Goal: Task Accomplishment & Management: Manage account settings

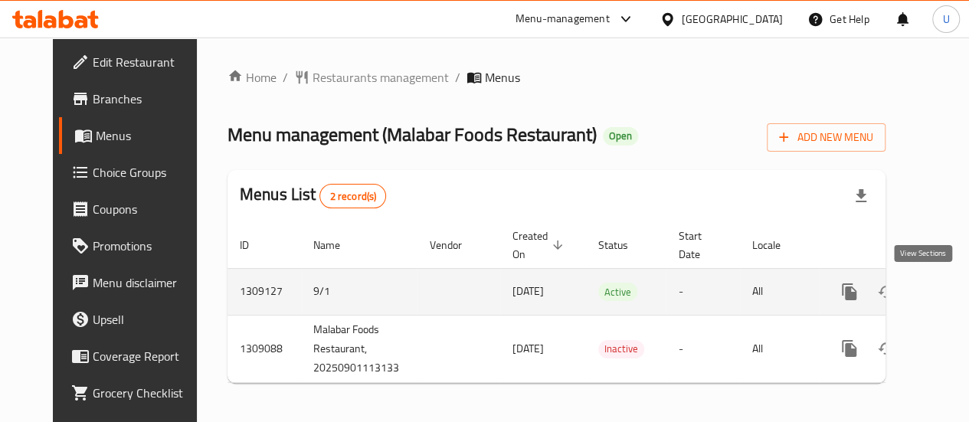
click at [941, 300] on link "enhanced table" at bounding box center [959, 291] width 37 height 37
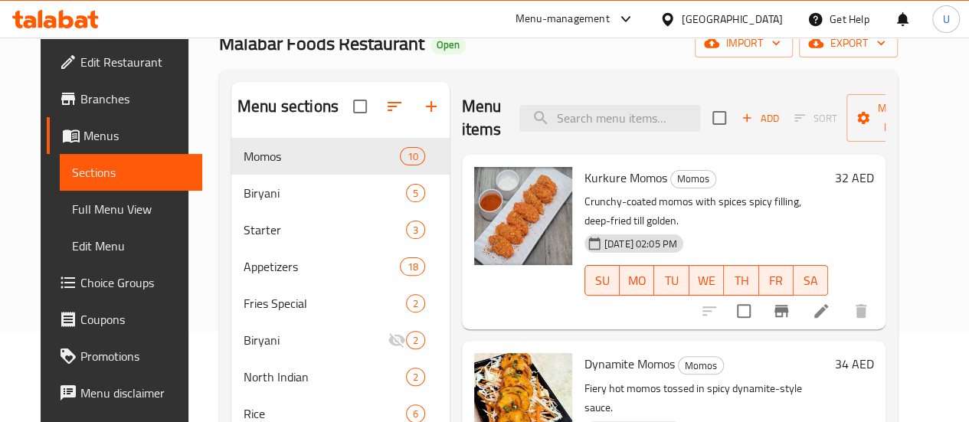
scroll to position [113, 0]
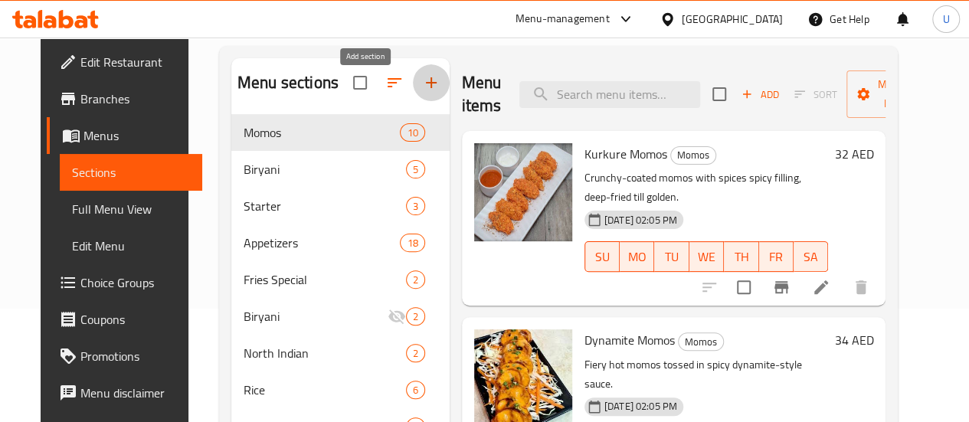
click at [422, 92] on icon "button" at bounding box center [431, 83] width 18 height 18
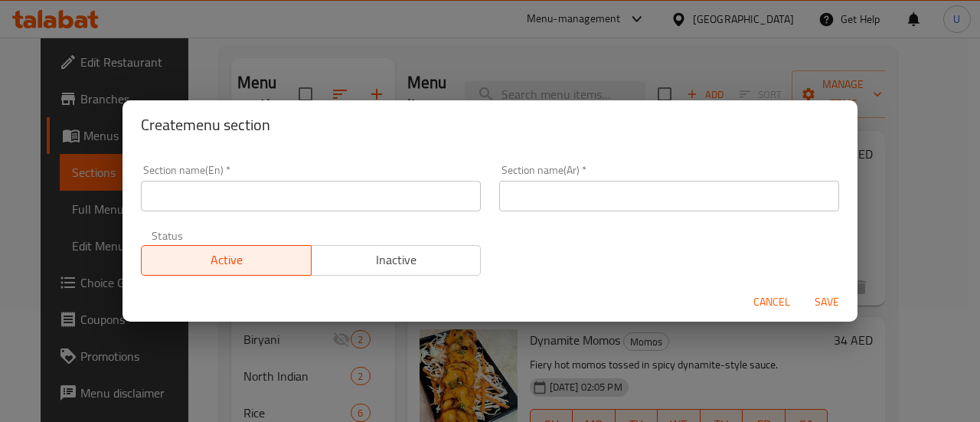
click at [291, 214] on div "Section name(En)   * Section name(En) *" at bounding box center [311, 187] width 358 height 65
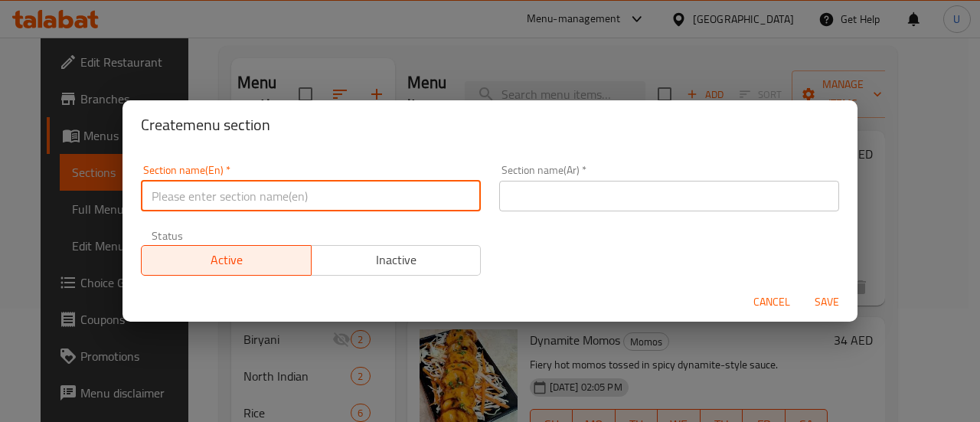
click at [303, 204] on input "text" at bounding box center [311, 196] width 340 height 31
type input "Breakfast"
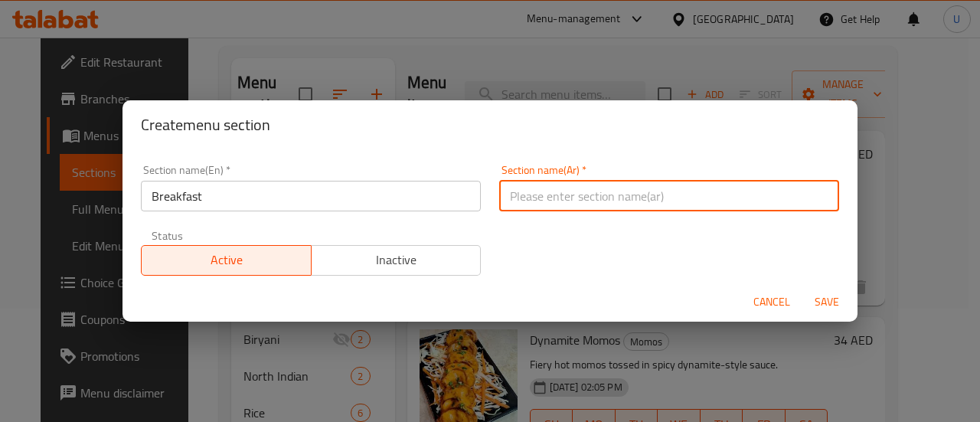
click at [594, 189] on input "text" at bounding box center [669, 196] width 340 height 31
paste input "إفطار"
type input "إفطار"
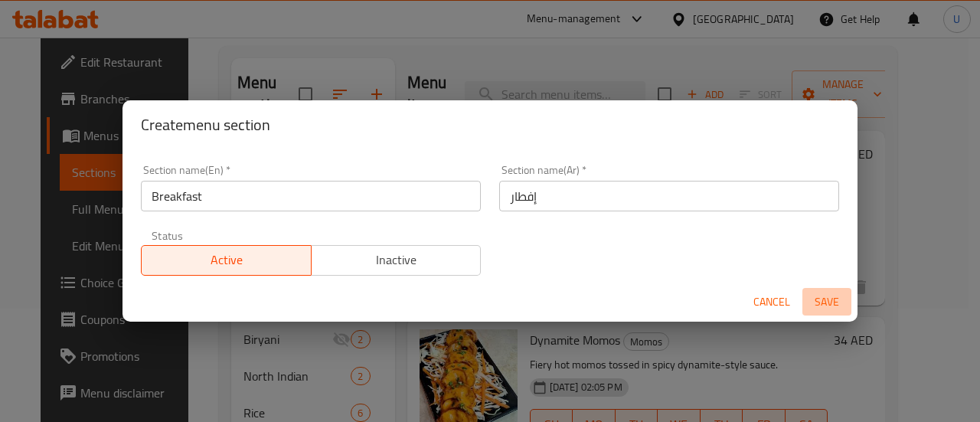
click at [833, 298] on span "Save" at bounding box center [827, 302] width 37 height 19
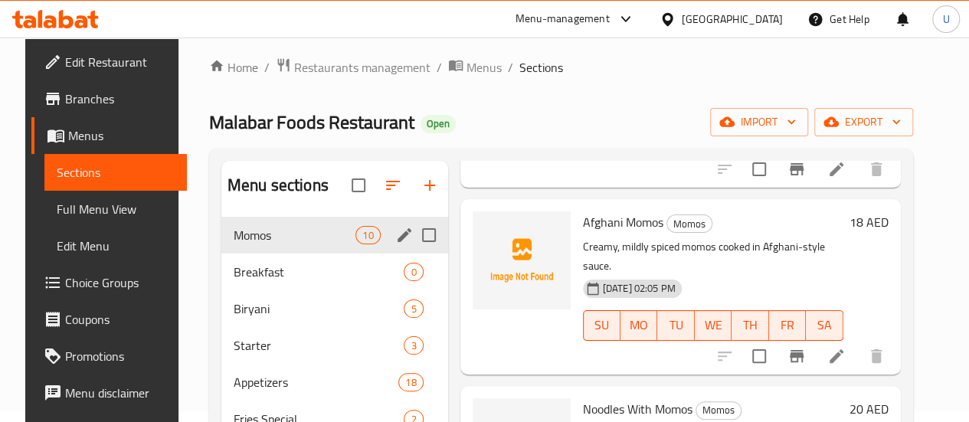
scroll to position [0, 0]
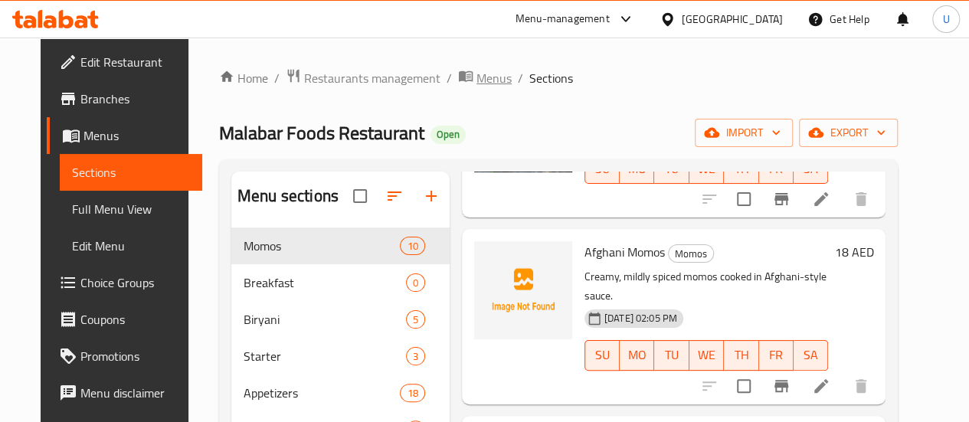
click at [476, 83] on span "Menus" at bounding box center [493, 78] width 35 height 18
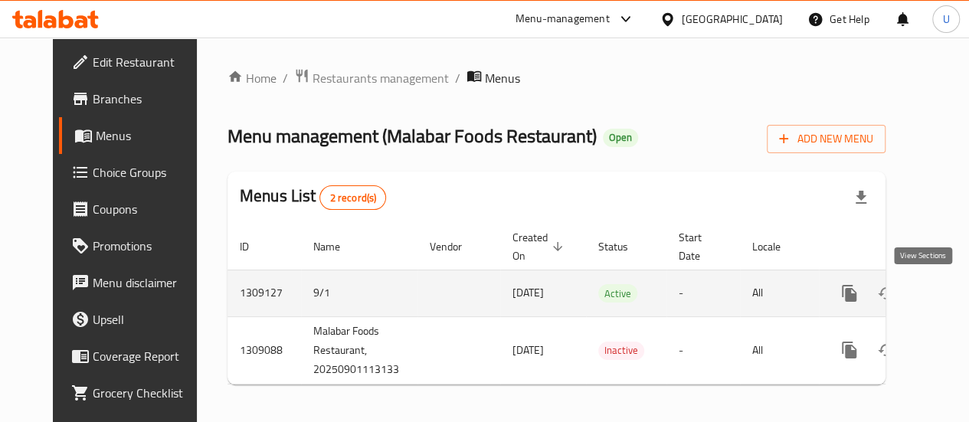
click at [951, 300] on icon "enhanced table" at bounding box center [960, 293] width 18 height 18
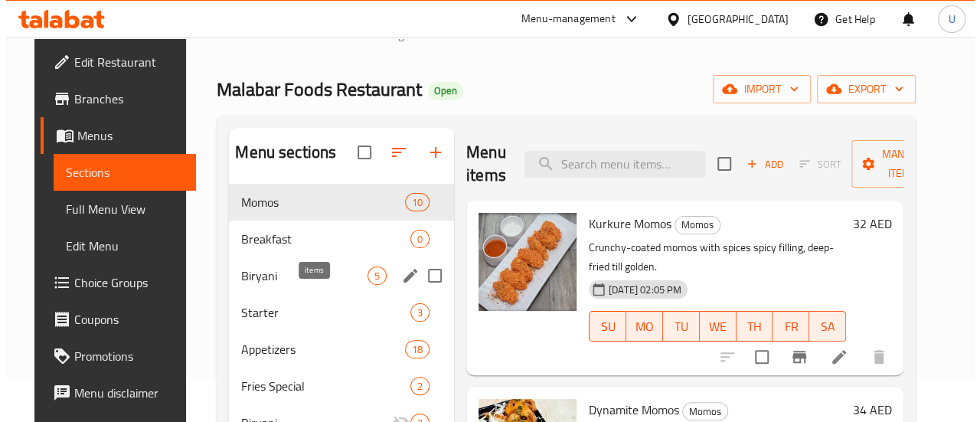
scroll to position [44, 0]
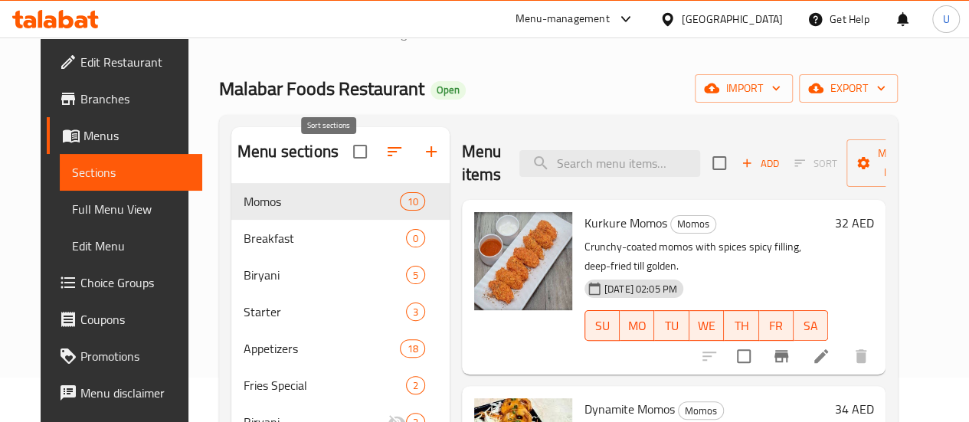
click at [385, 160] on icon "button" at bounding box center [394, 151] width 18 height 18
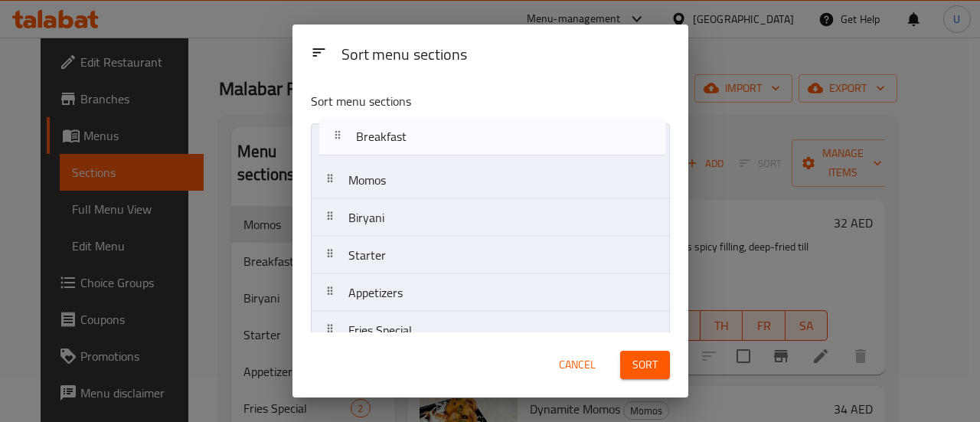
drag, startPoint x: 401, startPoint y: 182, endPoint x: 409, endPoint y: 131, distance: 51.3
click at [409, 131] on nav "Momos Breakfast Biryani Starter Appetizers Fries Special Biryani North Indian R…" at bounding box center [490, 424] width 359 height 602
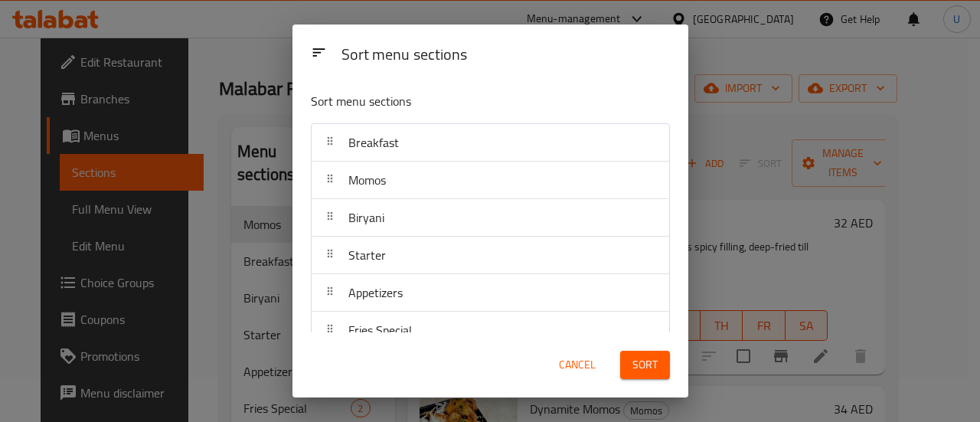
click at [642, 375] on span "Sort" at bounding box center [645, 364] width 25 height 19
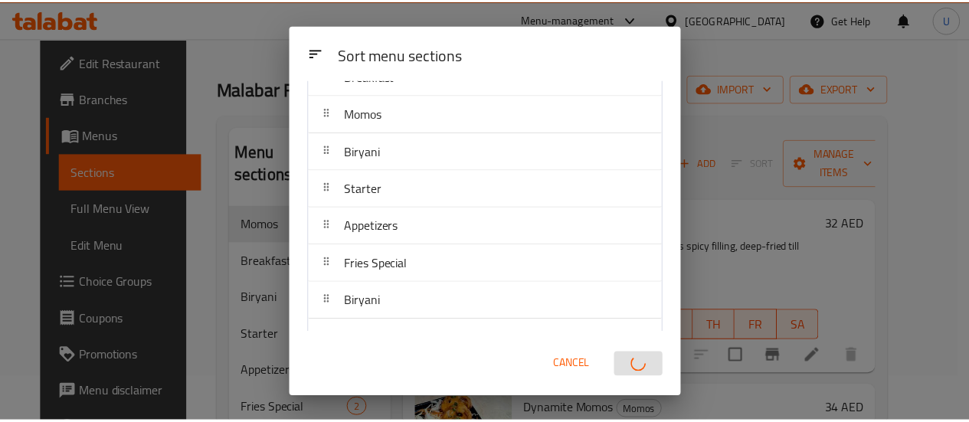
scroll to position [0, 0]
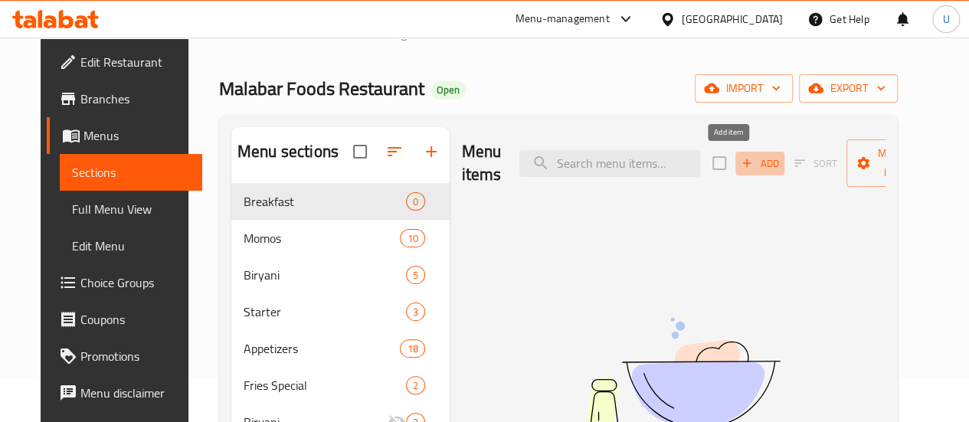
click at [740, 166] on icon "button" at bounding box center [747, 163] width 14 height 14
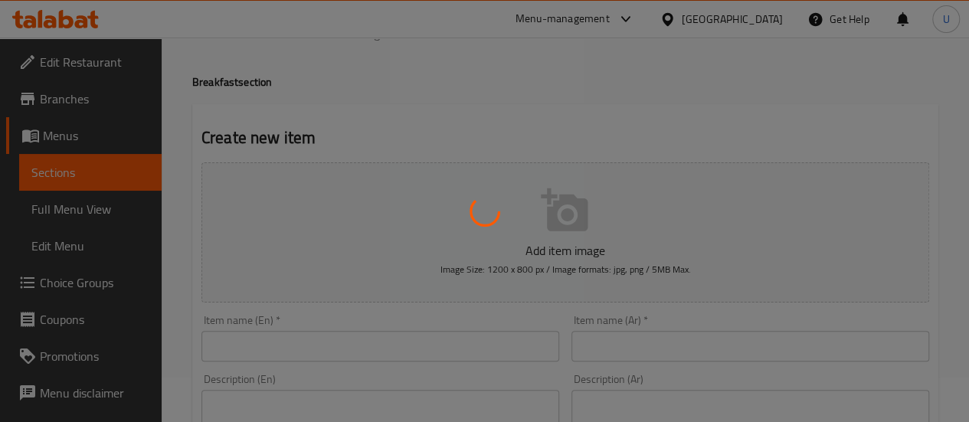
click at [368, 337] on div at bounding box center [484, 211] width 969 height 422
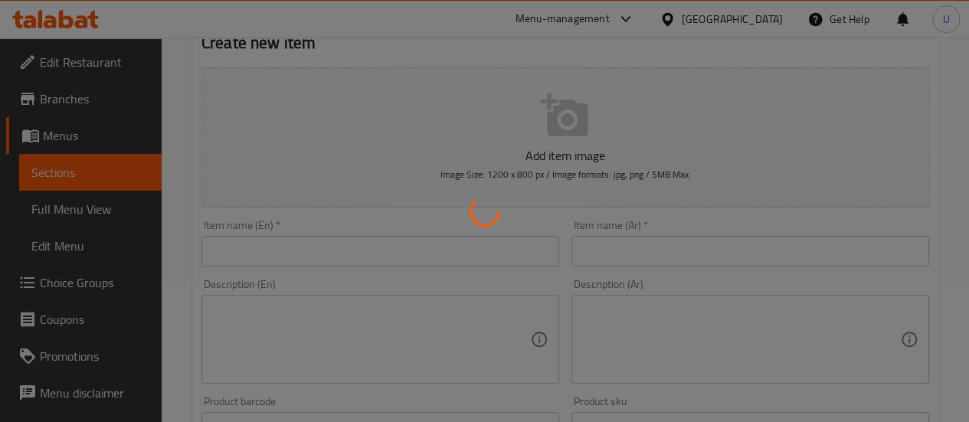
scroll to position [140, 0]
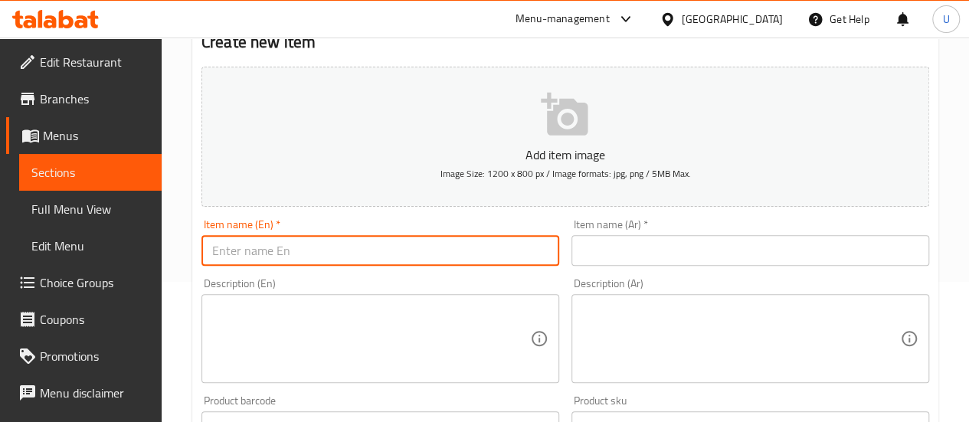
click at [372, 238] on input "text" at bounding box center [380, 250] width 358 height 31
paste input "Set Dosa"
type input "Set Dosa"
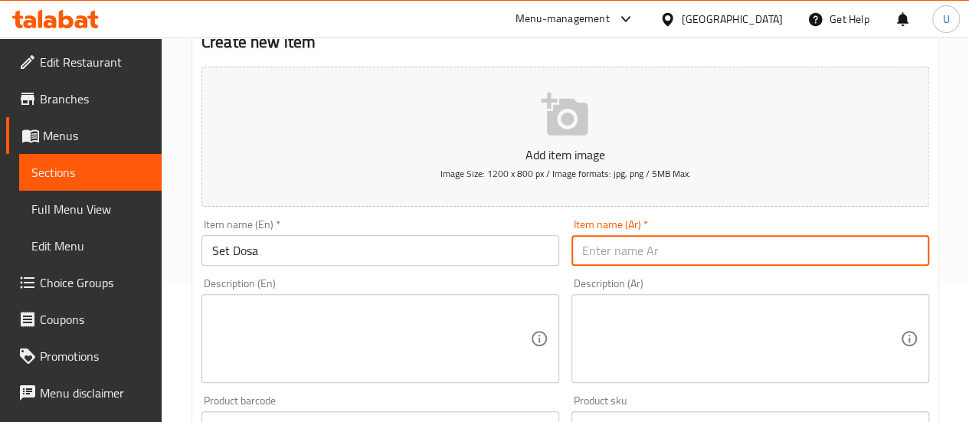
click at [669, 246] on input "text" at bounding box center [750, 250] width 358 height 31
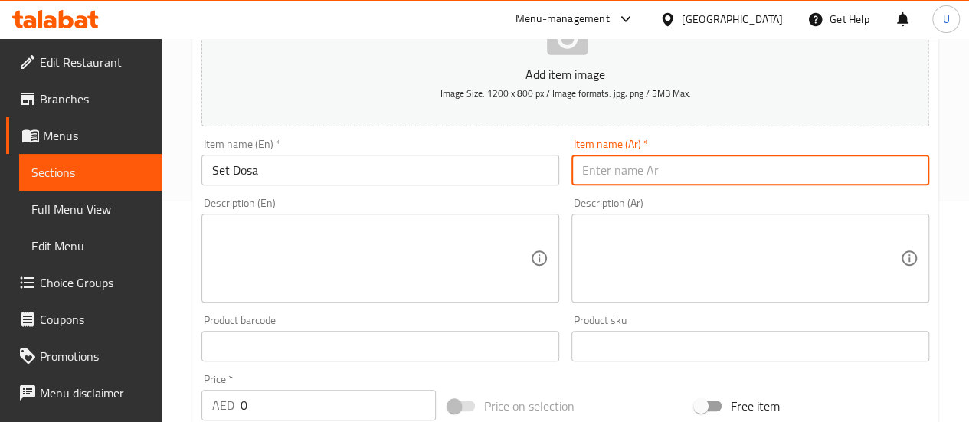
scroll to position [221, 0]
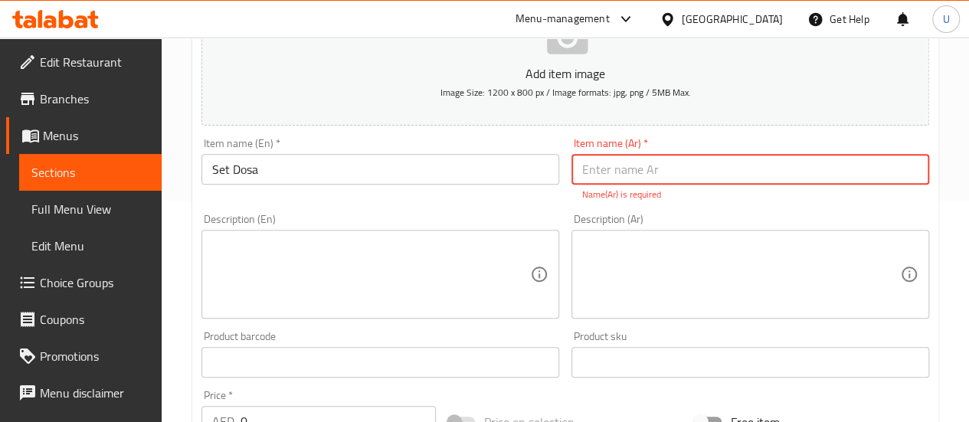
paste input "[PERSON_NAME]"
type input "[PERSON_NAME]"
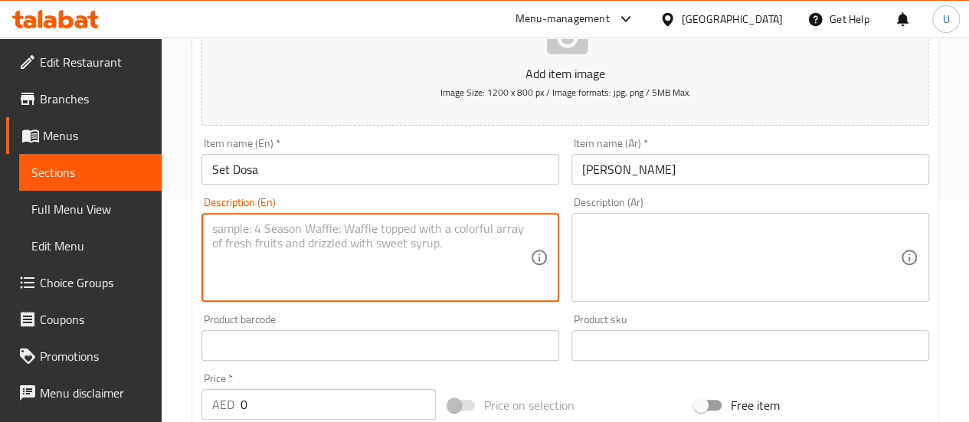
paste textarea "A set of soft and fluffy dosa served with coconut chutney and sambar for a trad…"
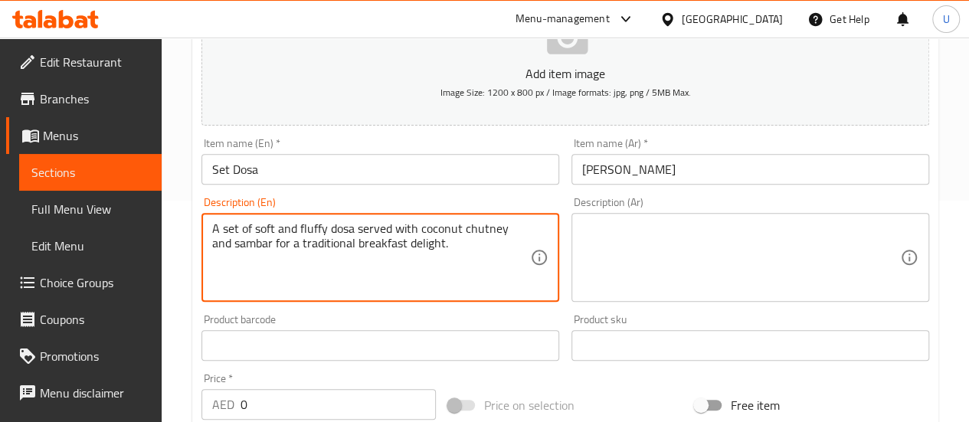
type textarea "A set of soft and fluffy dosa served with coconut chutney and sambar for a trad…"
paste textarea "مجموعة من أقراص الدوسا الطرية والهشة، تُقدّم عادةً مع صلصة جوز الهند والسمبار ل…"
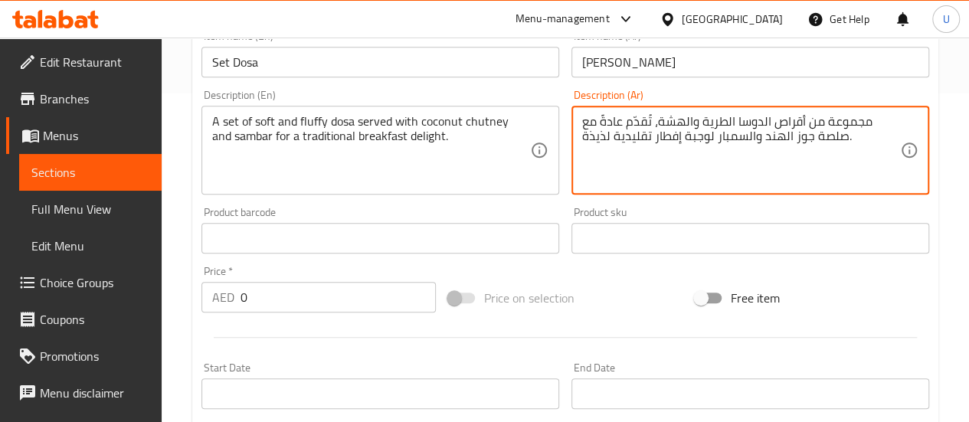
scroll to position [330, 0]
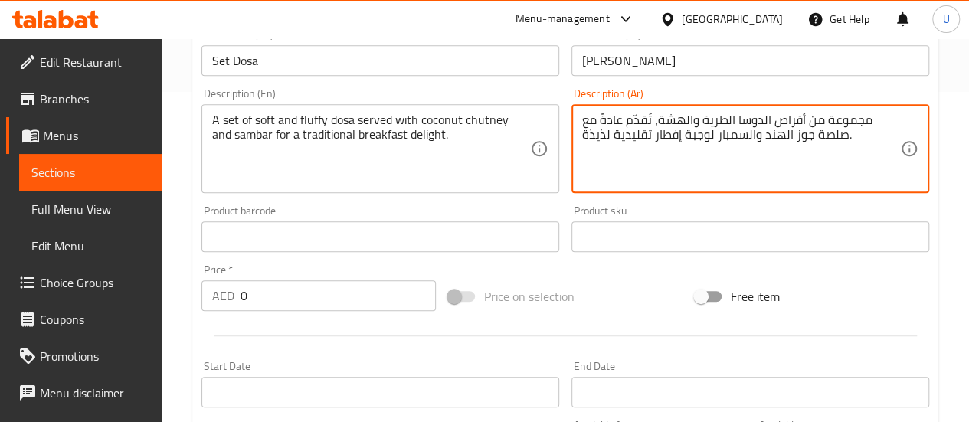
type textarea "مجموعة من أقراص الدوسا الطرية والهشة، تُقدّم عادةً مع صلصة جوز الهند والسمبار ل…"
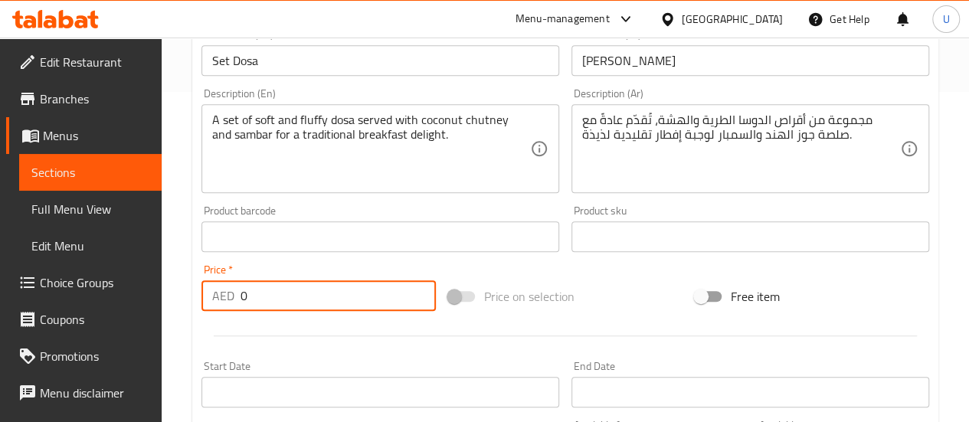
click at [311, 300] on input "0" at bounding box center [338, 295] width 195 height 31
type input "8"
type input "10"
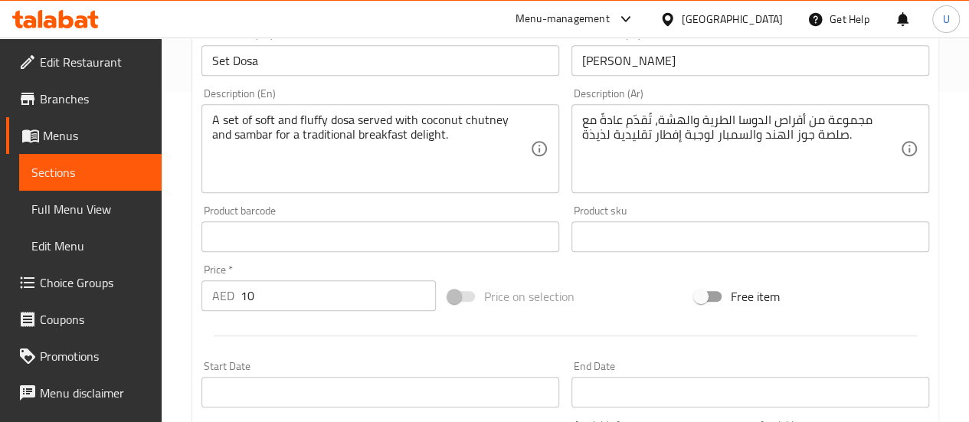
click at [601, 273] on div "Add item image Image Size: 1200 x 800 px / Image formats: jpg, png / 5MB Max. I…" at bounding box center [565, 201] width 740 height 660
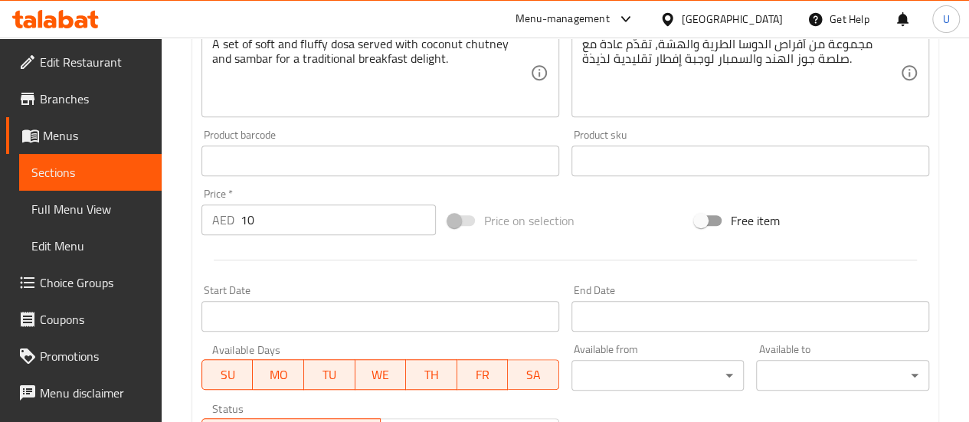
scroll to position [411, 0]
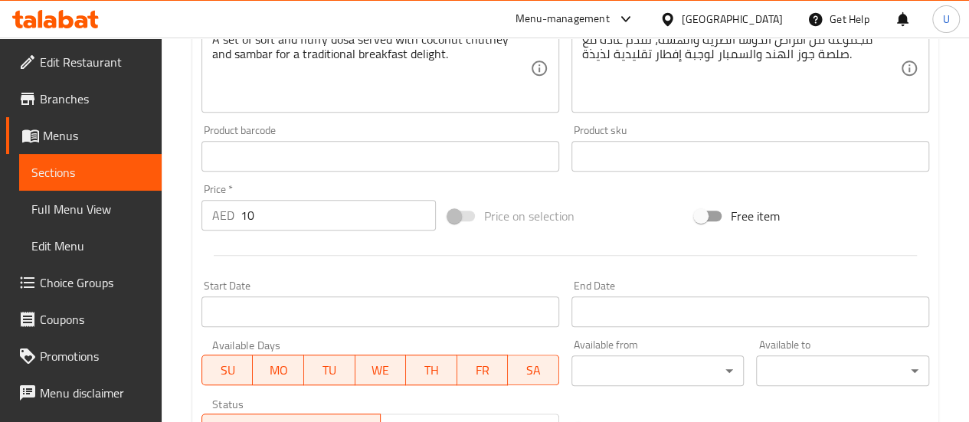
click at [306, 218] on input "10" at bounding box center [338, 215] width 195 height 31
click at [559, 185] on div "Add item image Image Size: 1200 x 800 px / Image formats: jpg, png / 5MB Max. I…" at bounding box center [565, 120] width 740 height 660
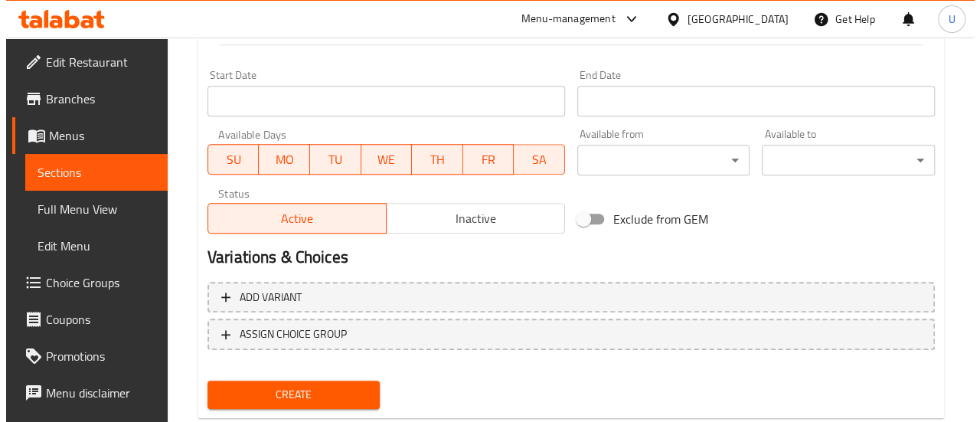
scroll to position [623, 0]
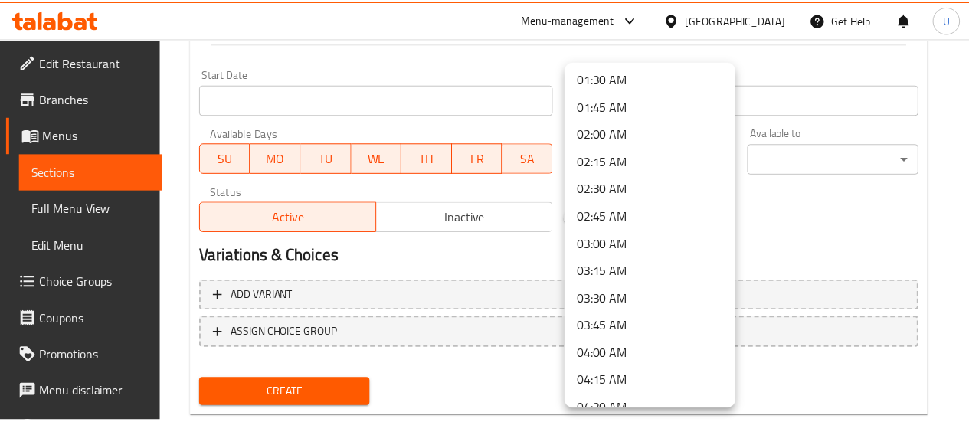
scroll to position [0, 0]
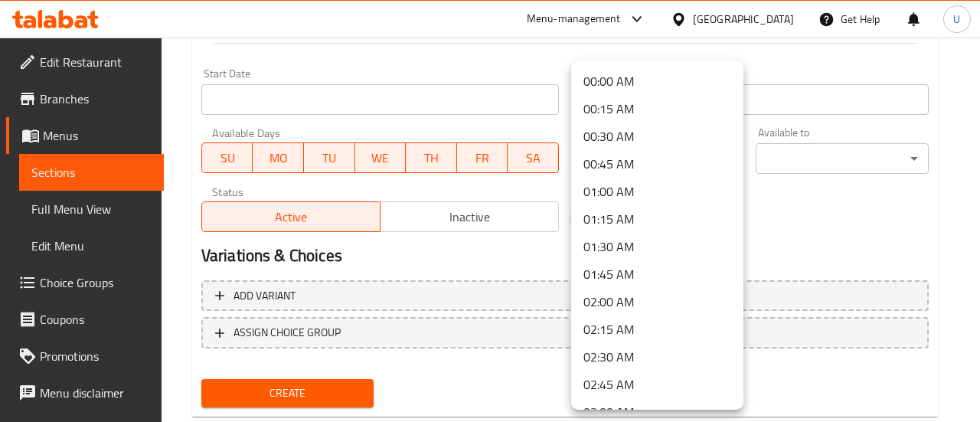
click at [758, 239] on div at bounding box center [490, 211] width 980 height 422
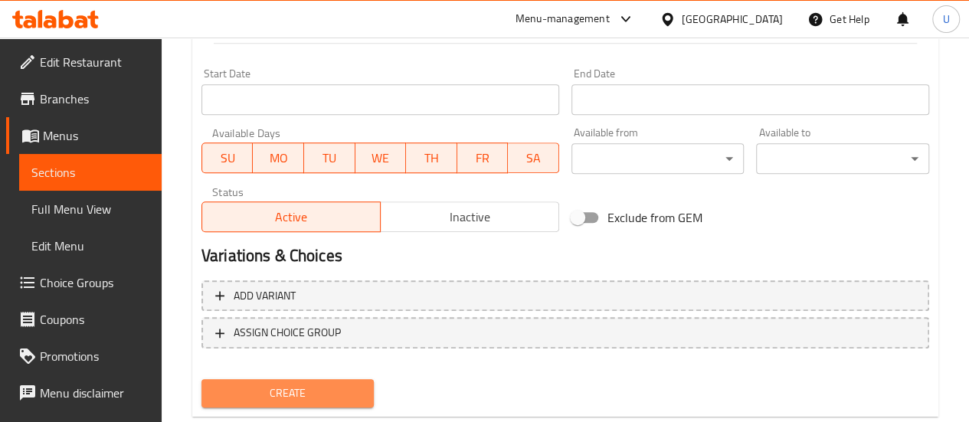
click at [241, 396] on span "Create" at bounding box center [288, 393] width 149 height 19
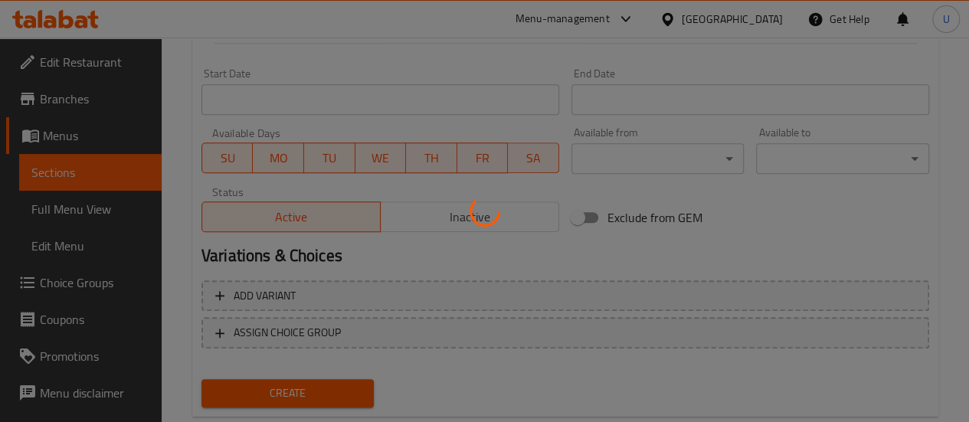
type input "0"
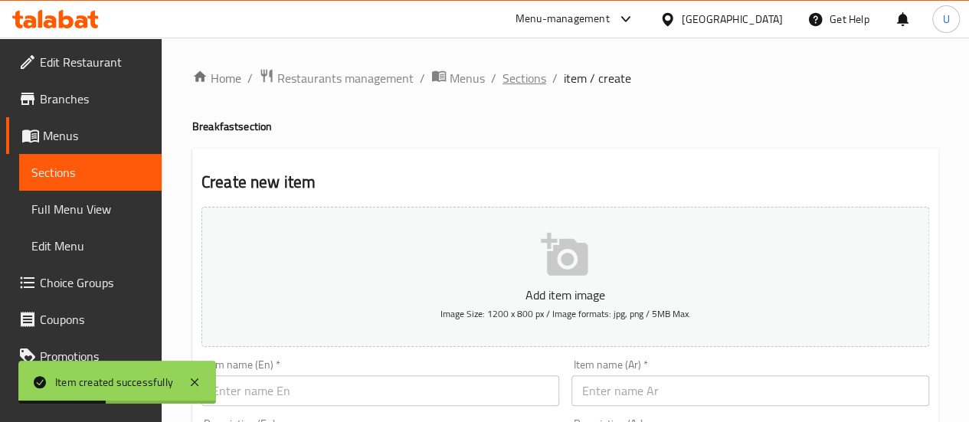
click at [522, 85] on span "Sections" at bounding box center [524, 78] width 44 height 18
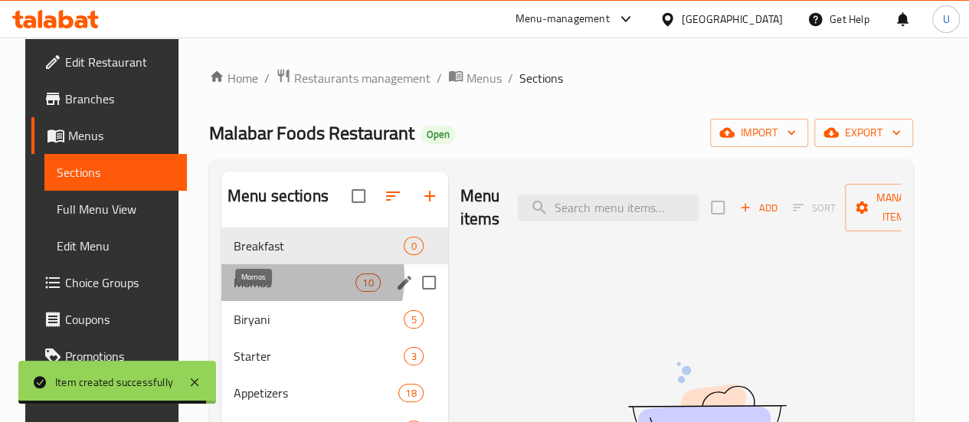
click at [267, 292] on span "Momos" at bounding box center [295, 282] width 122 height 18
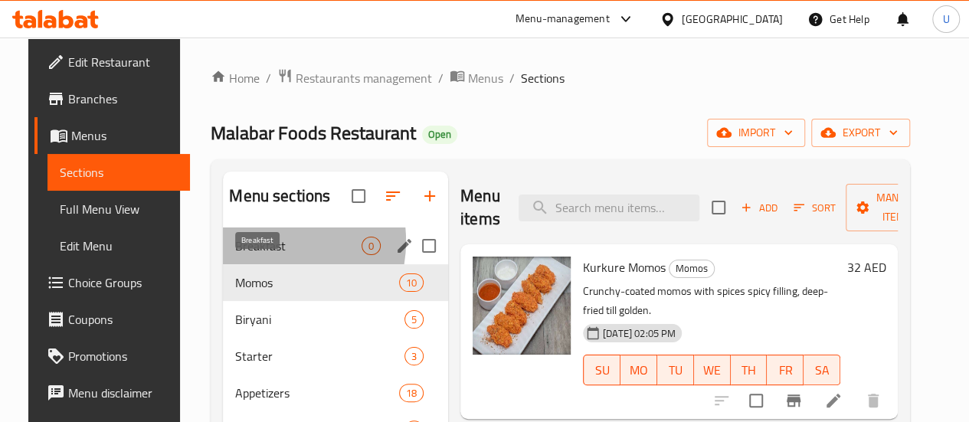
click at [250, 255] on span "Breakfast" at bounding box center [298, 246] width 126 height 18
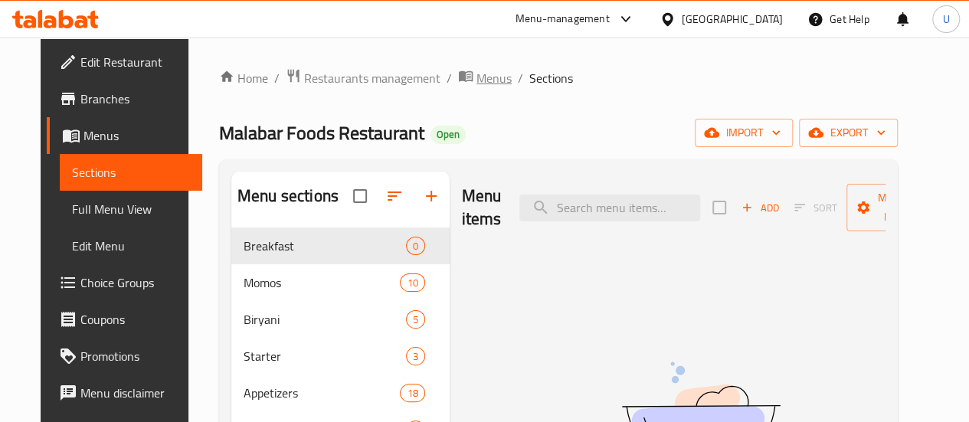
click at [476, 77] on span "Menus" at bounding box center [493, 78] width 35 height 18
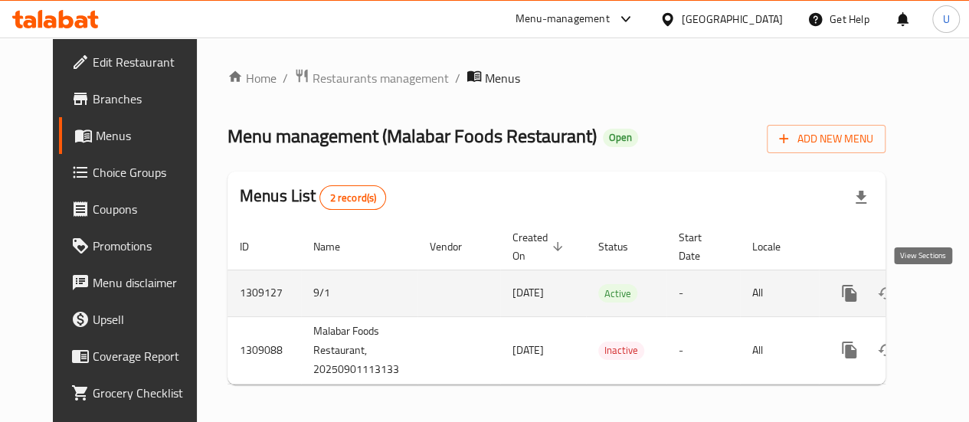
click at [953, 295] on icon "enhanced table" at bounding box center [960, 293] width 14 height 14
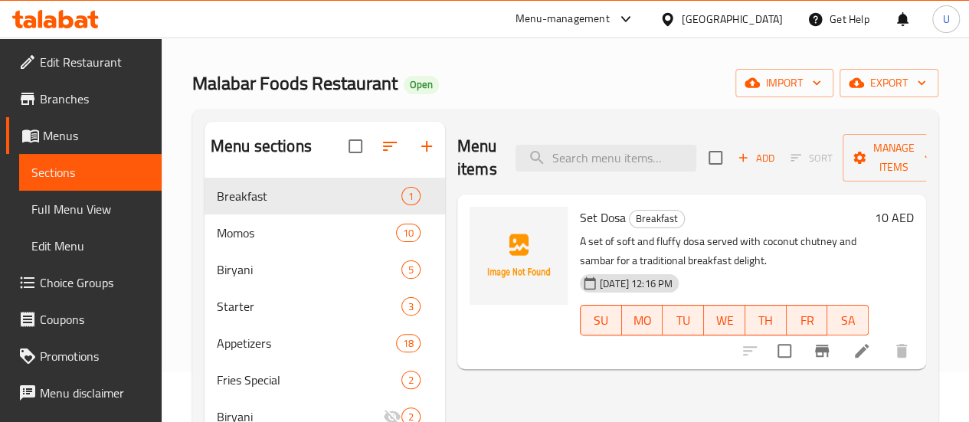
scroll to position [66, 0]
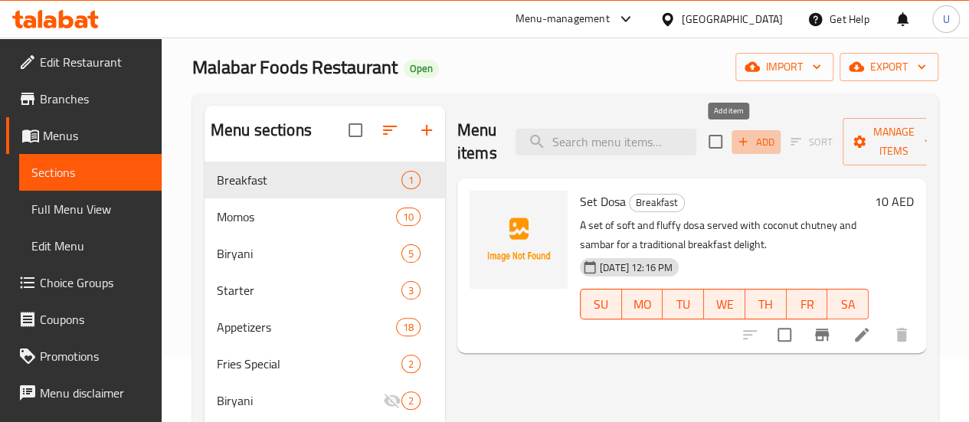
click at [736, 145] on icon "button" at bounding box center [743, 142] width 14 height 14
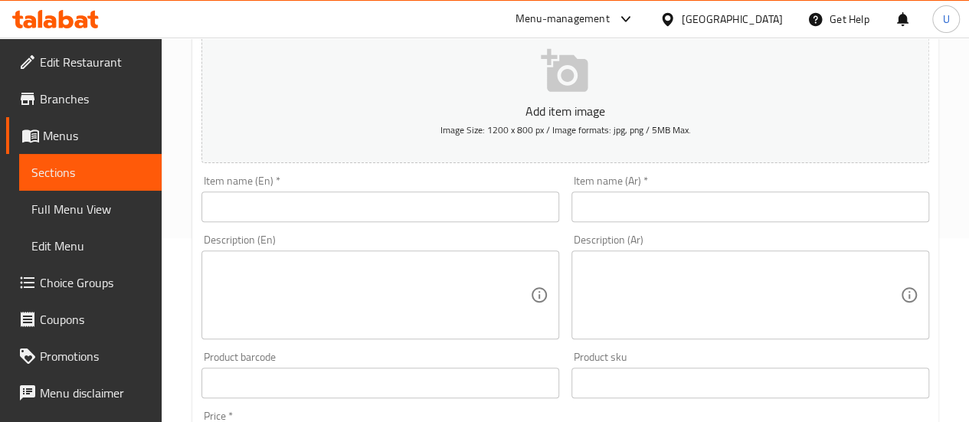
scroll to position [188, 0]
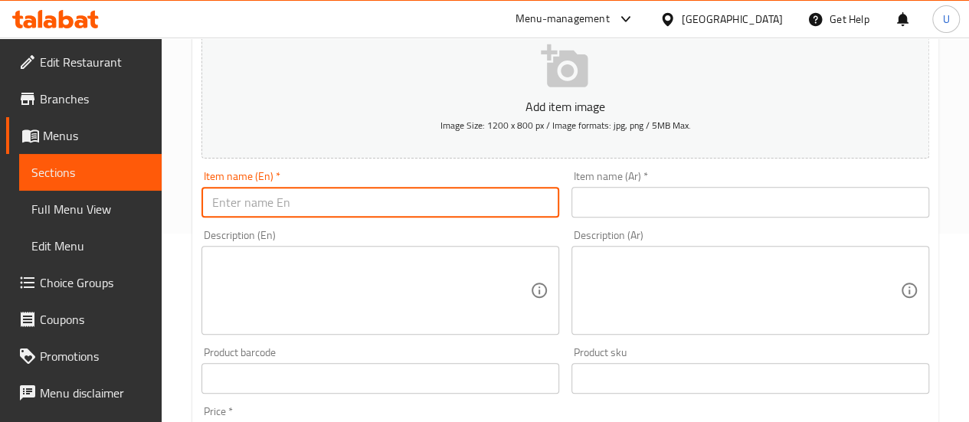
click at [438, 207] on input "text" at bounding box center [380, 202] width 358 height 31
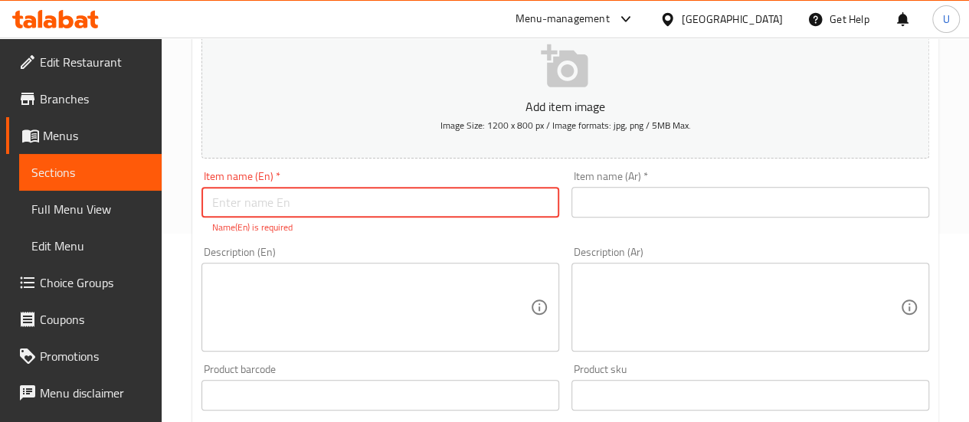
paste input "Ghee Roast"
type input "Ghee Roast"
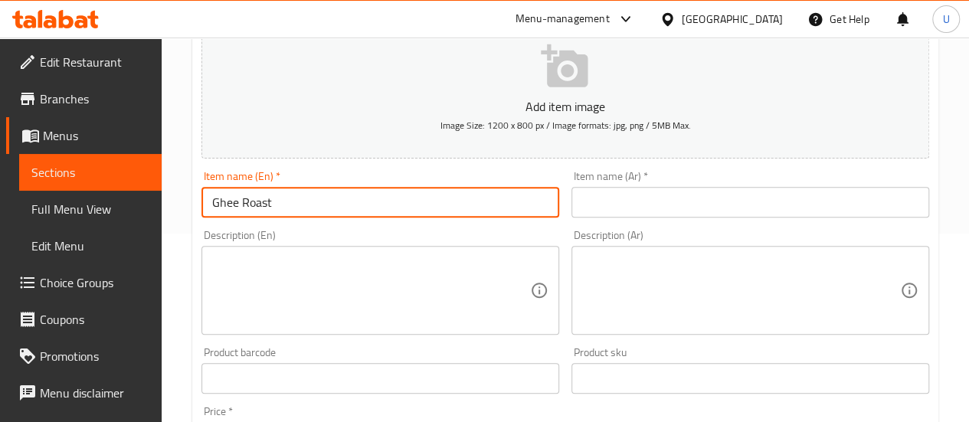
paste input "[PERSON_NAME]"
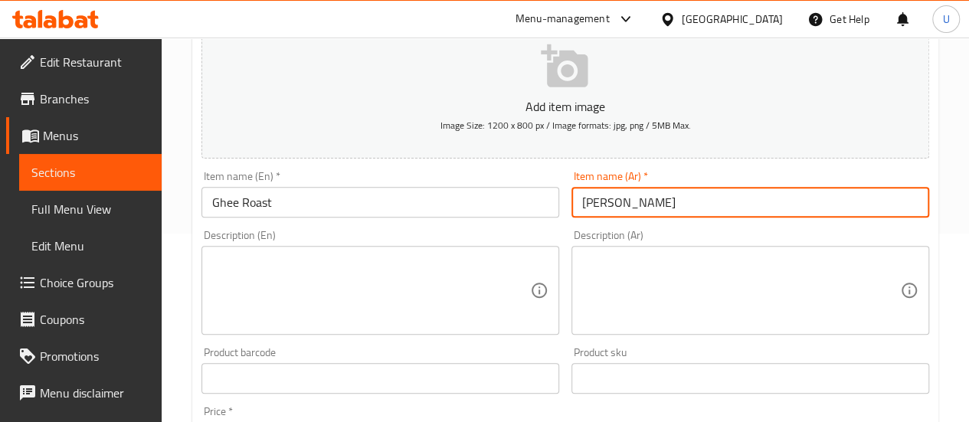
click at [682, 197] on input "[PERSON_NAME]" at bounding box center [750, 202] width 358 height 31
type input "[PERSON_NAME]"
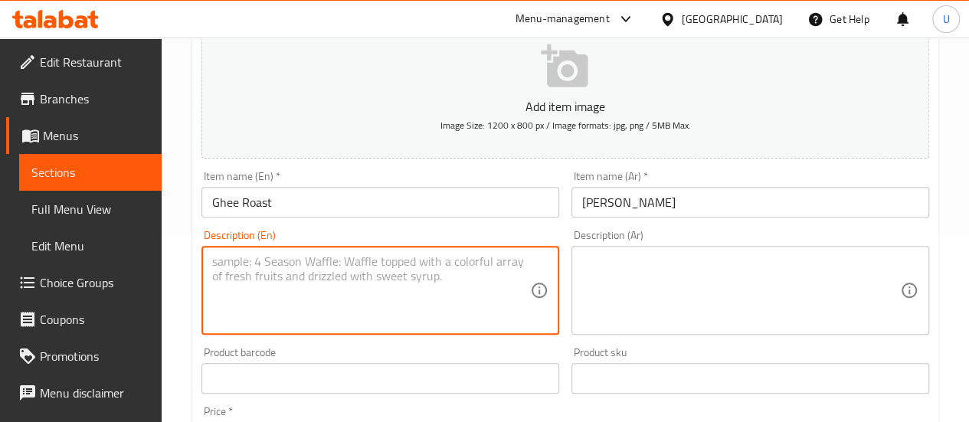
paste textarea "A crispy golden dosa roasted in pure ghee, offering a rich aroma and delicious …"
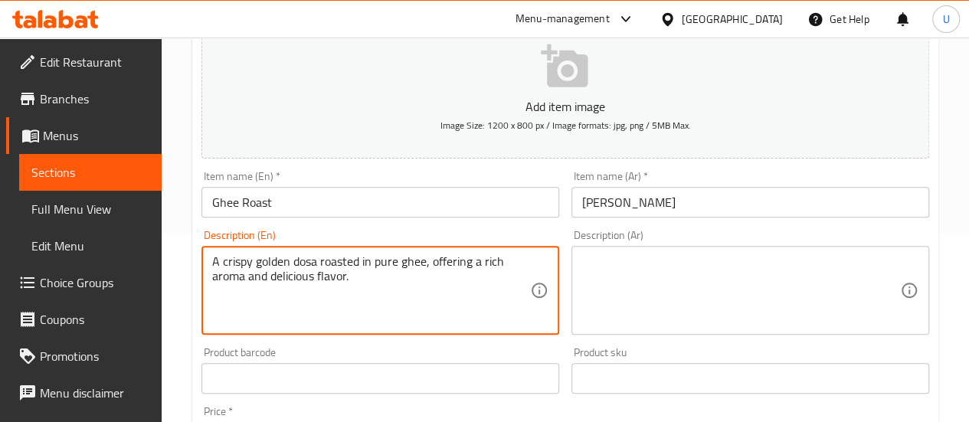
type textarea "A crispy golden dosa roasted in pure ghee, offering a rich aroma and delicious …"
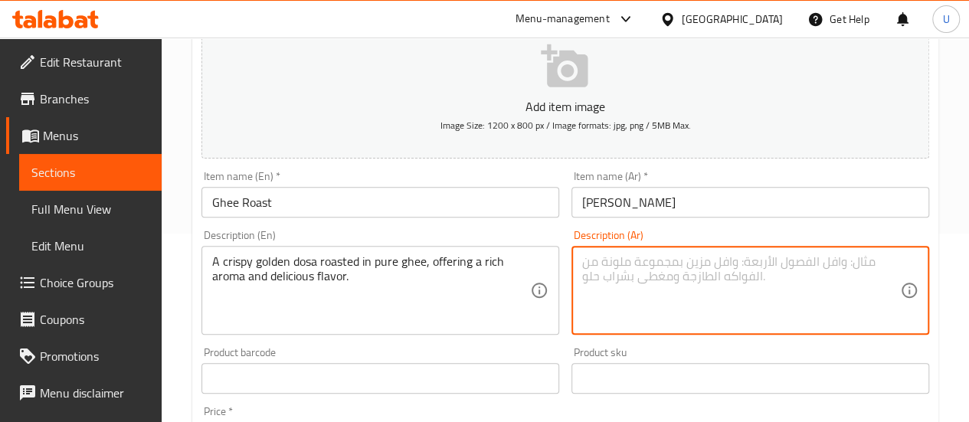
paste textarea "دوسا مقرمشة ذهبية محمصة بالسمن النقي، تتميز برائحة غنية وطعم شهي."
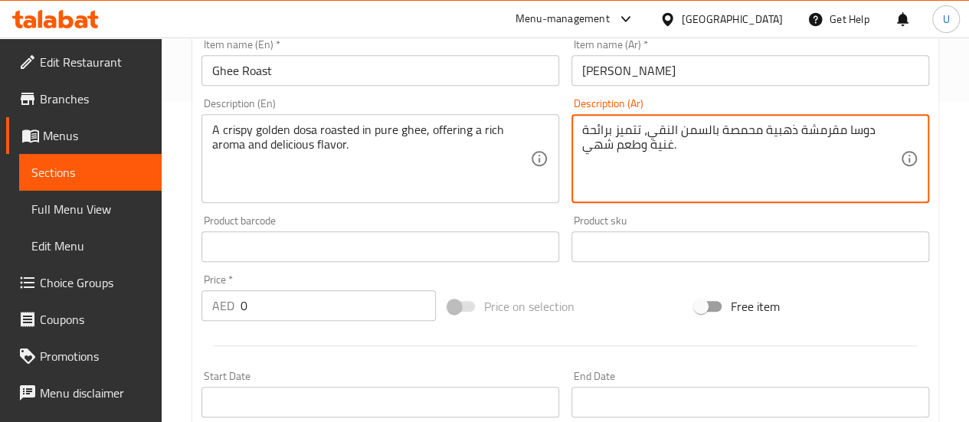
type textarea "دوسا مقرمشة ذهبية محمصة بالسمن النقي، تتميز برائحة غنية وطعم شهي."
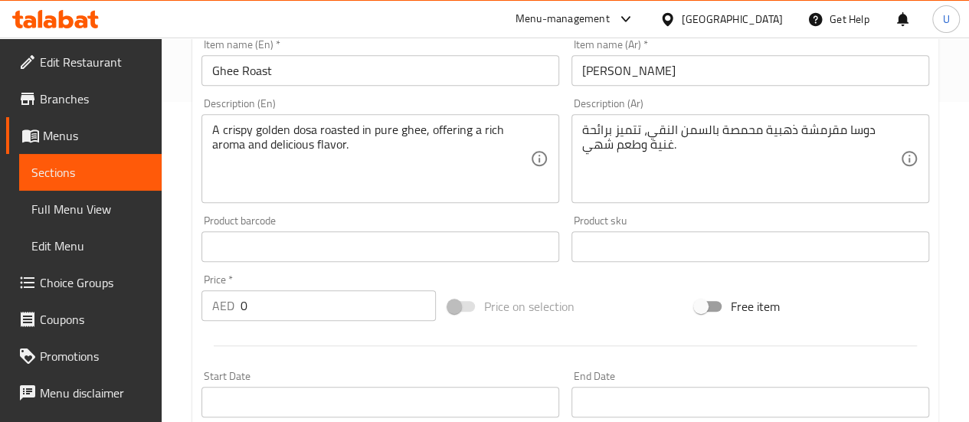
scroll to position [330, 0]
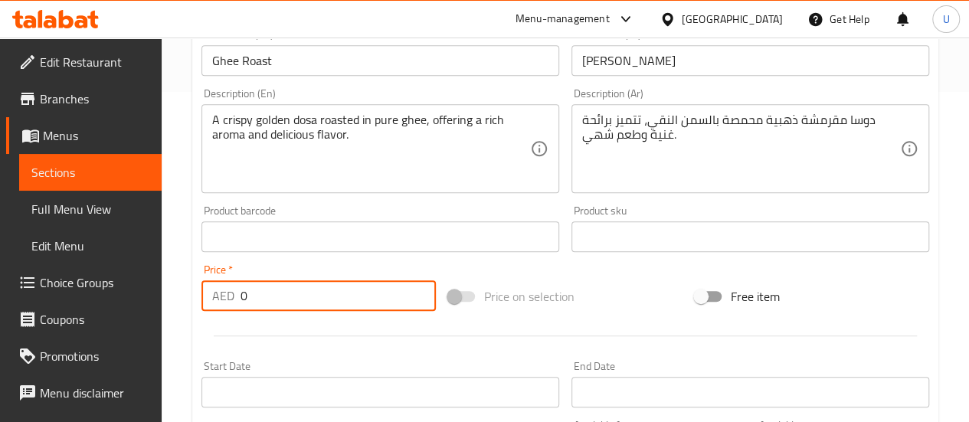
click at [363, 298] on input "0" at bounding box center [338, 295] width 195 height 31
type input "12"
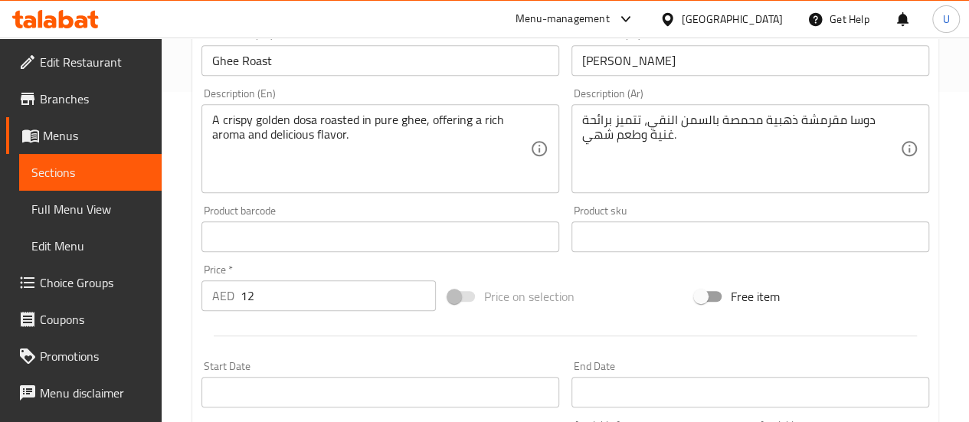
click at [586, 278] on div "Price on selection" at bounding box center [565, 296] width 247 height 41
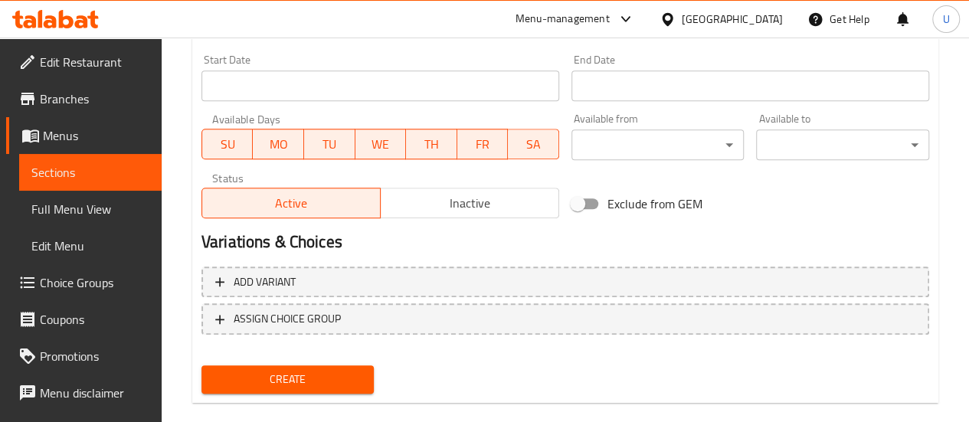
scroll to position [660, 0]
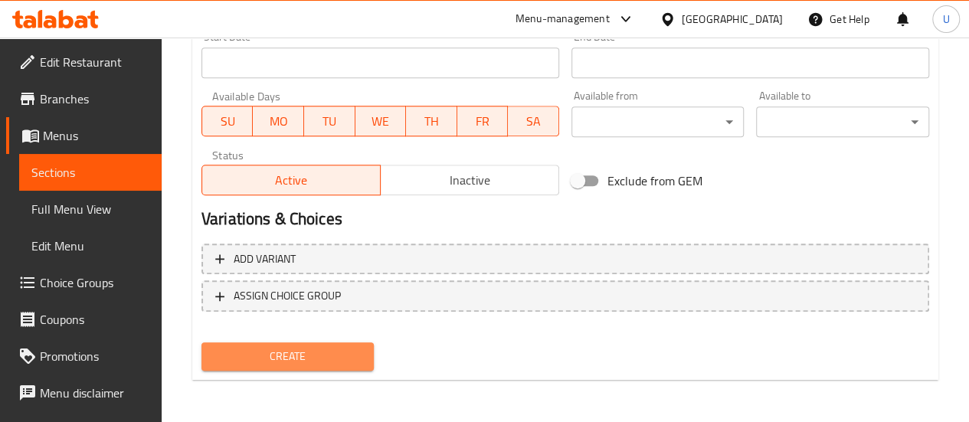
click at [279, 350] on span "Create" at bounding box center [288, 356] width 149 height 19
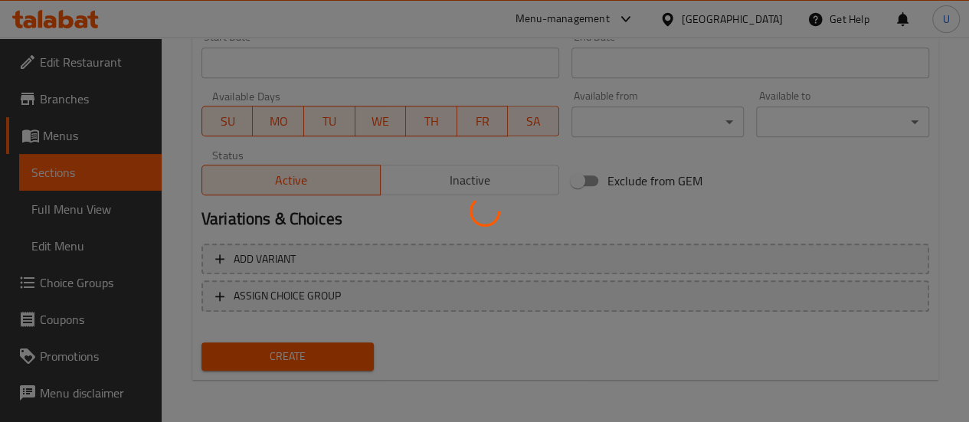
type input "0"
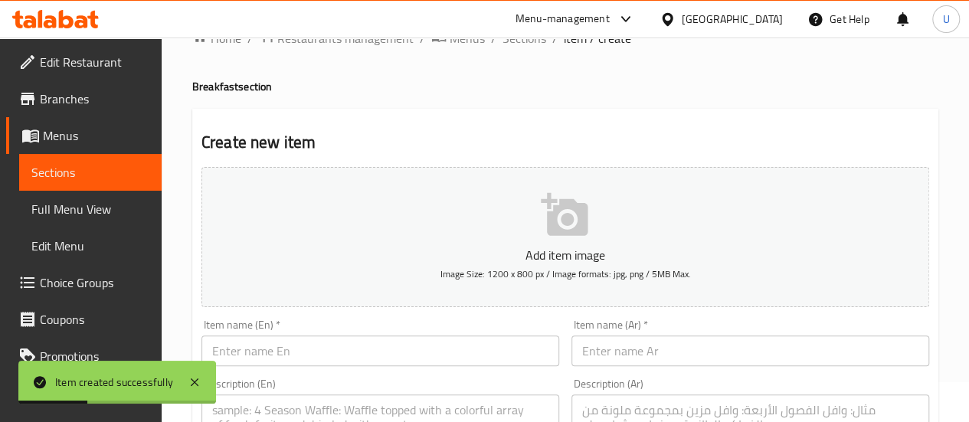
scroll to position [0, 0]
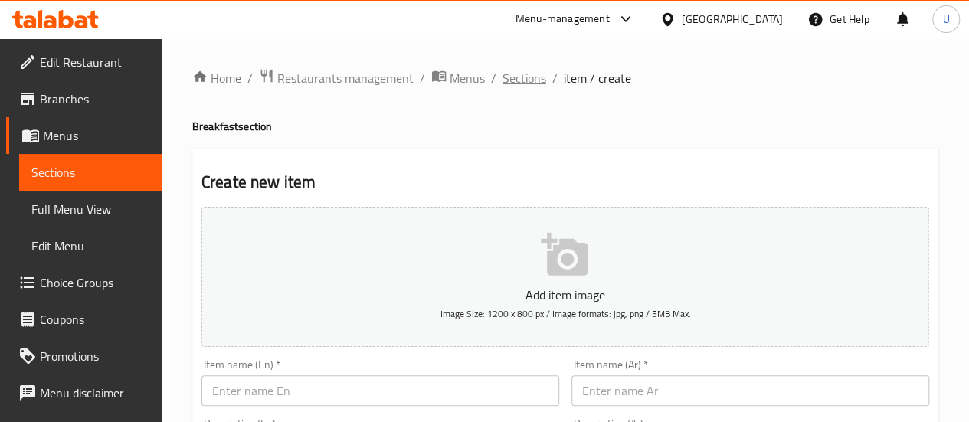
click at [522, 81] on span "Sections" at bounding box center [524, 78] width 44 height 18
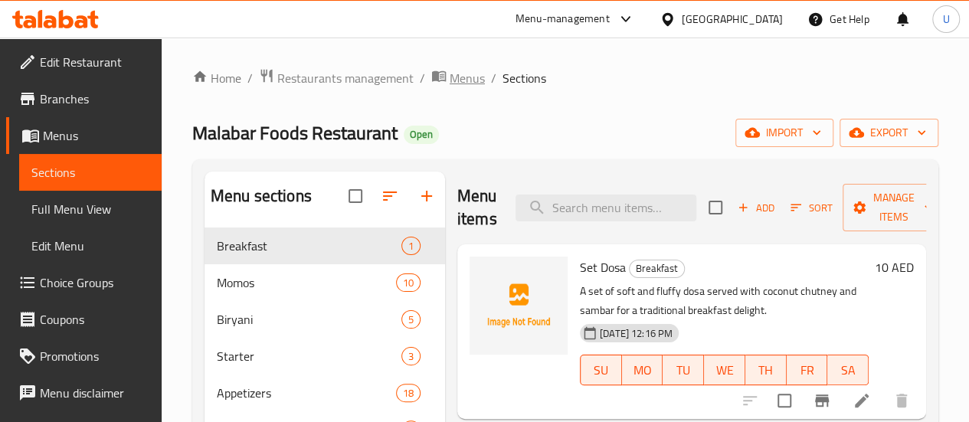
click at [466, 79] on span "Menus" at bounding box center [467, 78] width 35 height 18
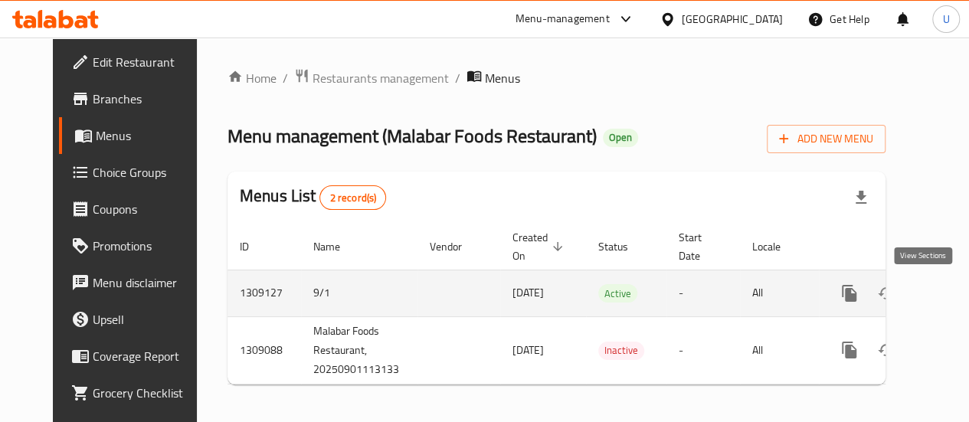
click at [941, 303] on link "enhanced table" at bounding box center [959, 293] width 37 height 37
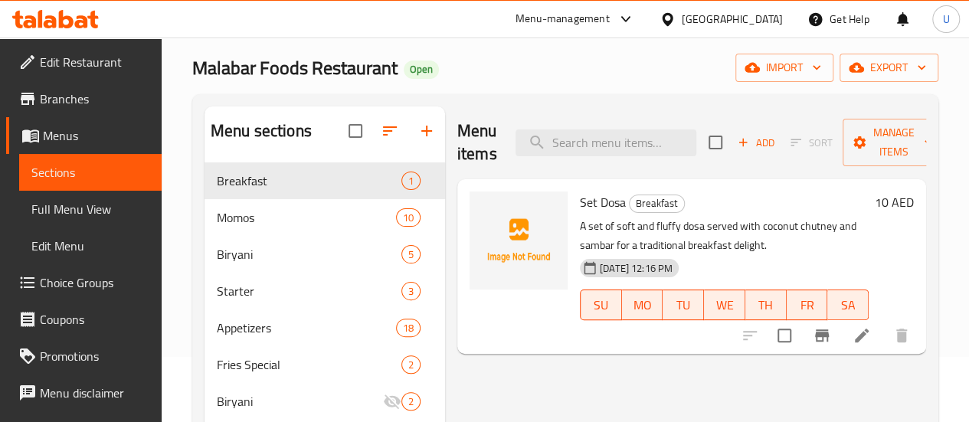
scroll to position [61, 0]
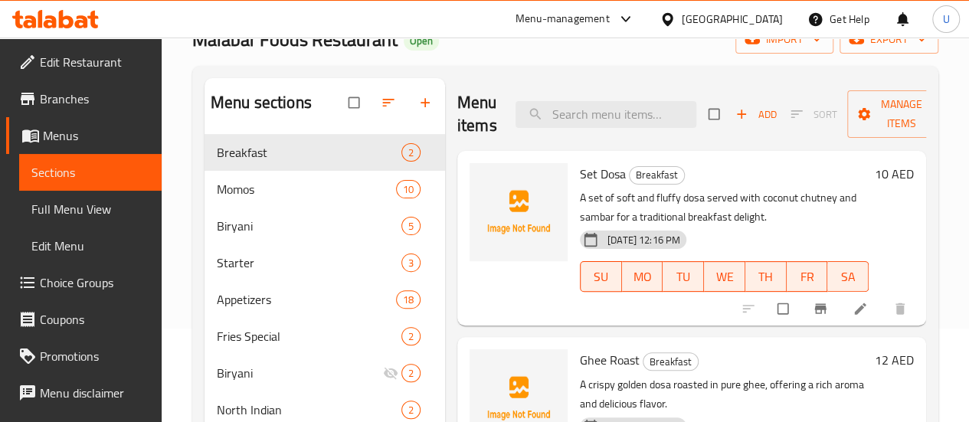
scroll to position [87, 0]
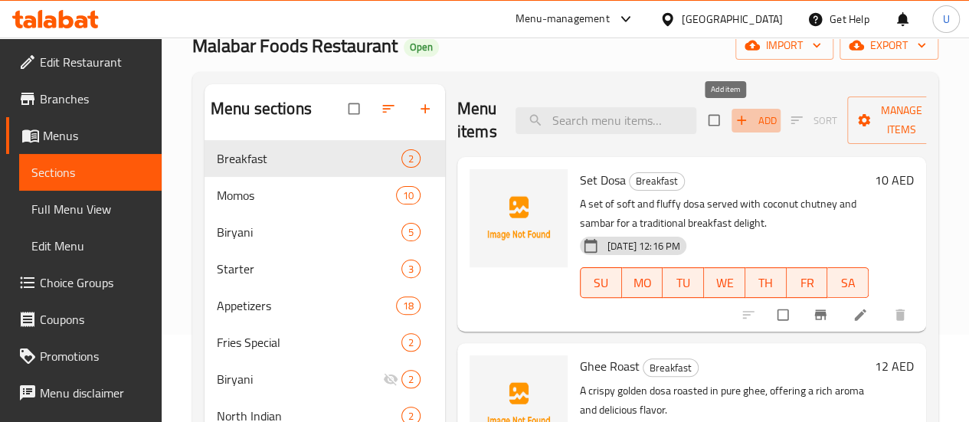
click at [734, 117] on icon "button" at bounding box center [741, 120] width 15 height 15
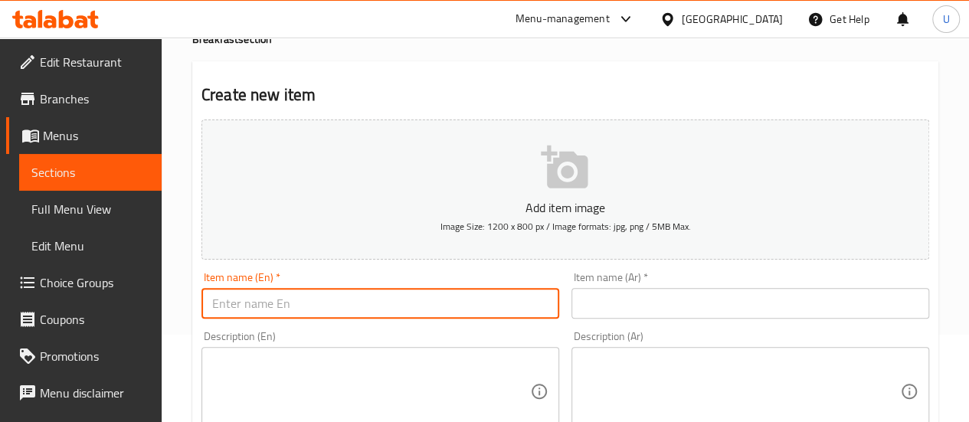
click at [444, 306] on input "text" at bounding box center [380, 303] width 358 height 31
paste input "Idli Set"
type input "Idli Set"
paste input "طقم إدلي"
click at [601, 300] on input "طقم إدلي" at bounding box center [750, 303] width 358 height 31
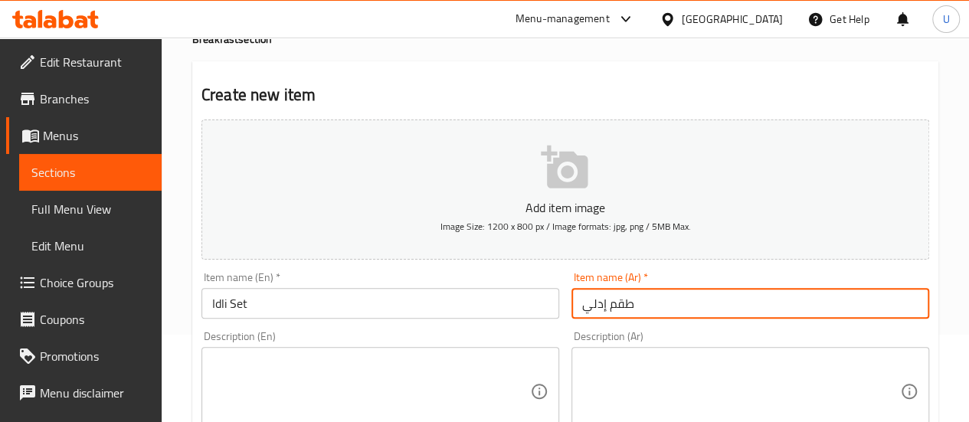
type input "طقم إدلي"
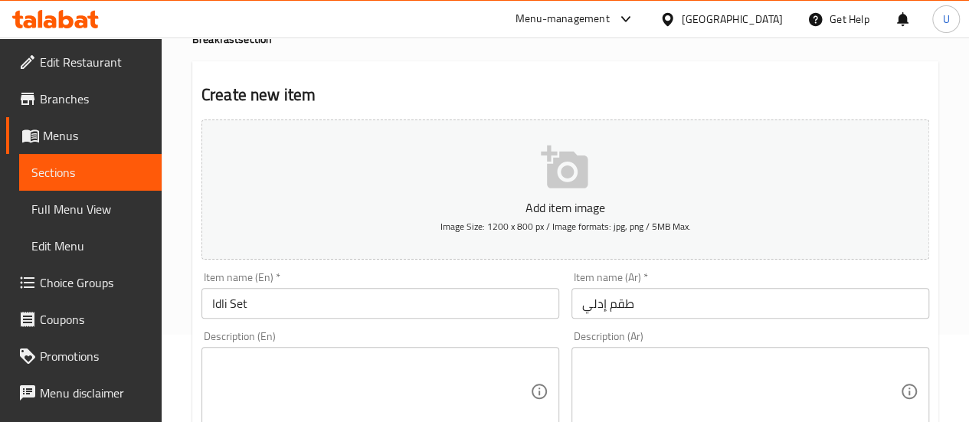
click at [357, 349] on div "Description (En)" at bounding box center [380, 391] width 358 height 89
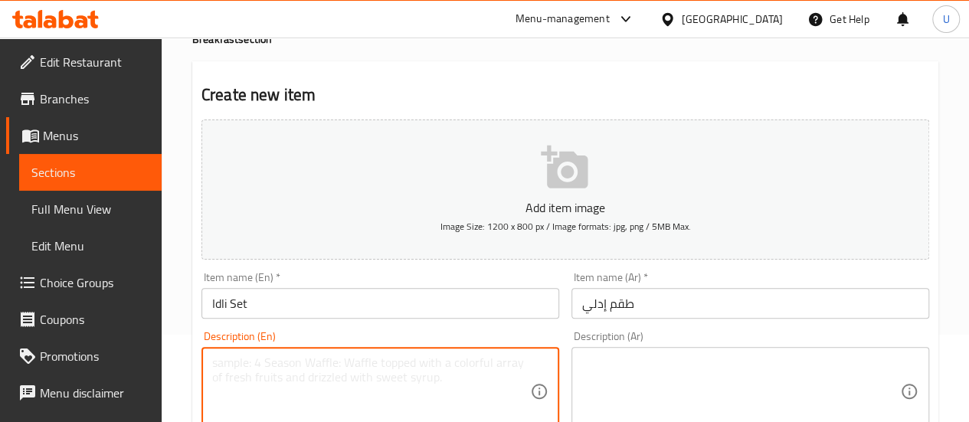
paste textarea "A set of 3 soft and fluffy steamed rice cakes, served with coconut chutney and …"
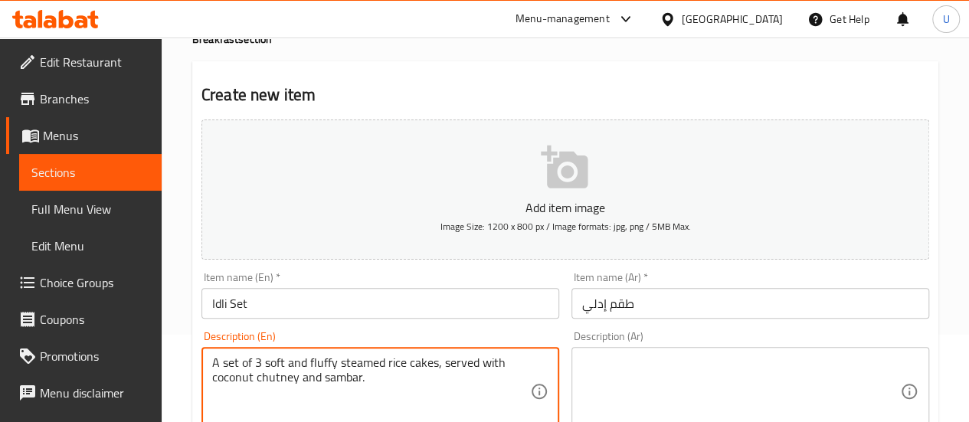
type textarea "A set of 3 soft and fluffy steamed rice cakes, served with coconut chutney and …"
paste textarea "طقم مكوّن من ٣ كعكات أرز مطهية على البخار، طرية وهشة، تُقدّم مع صلصة جوز الهند …"
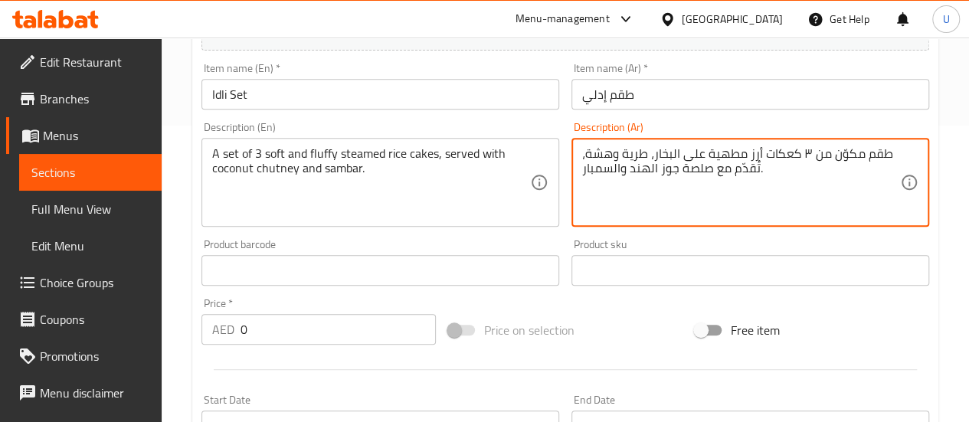
scroll to position [324, 0]
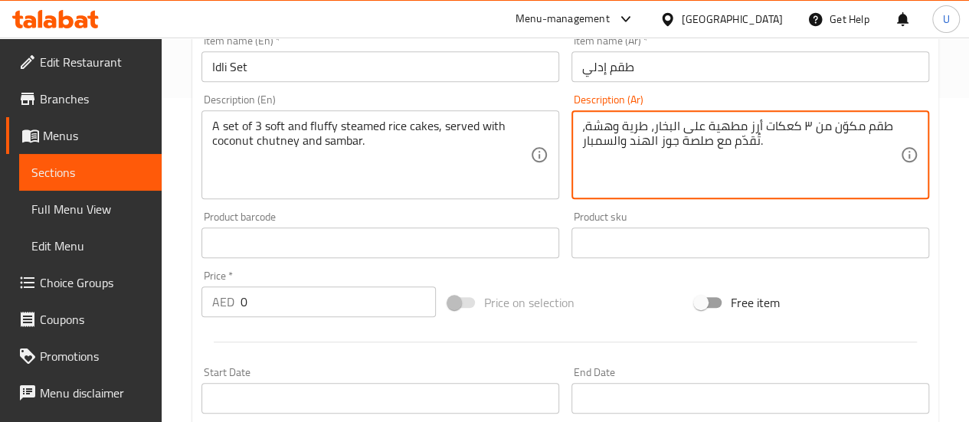
type textarea "طقم مكوّن من ٣ كعكات أرز مطهية على البخار، طرية وهشة، تُقدّم مع صلصة جوز الهند …"
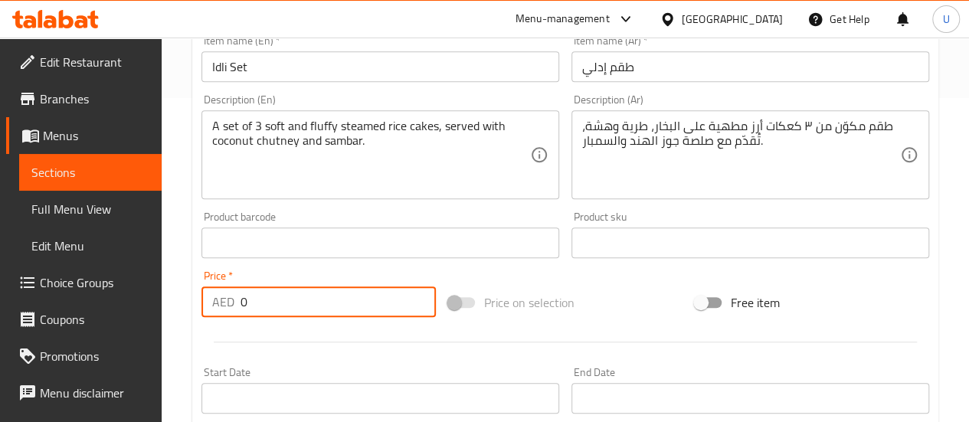
click at [327, 298] on input "0" at bounding box center [338, 301] width 195 height 31
type input "10"
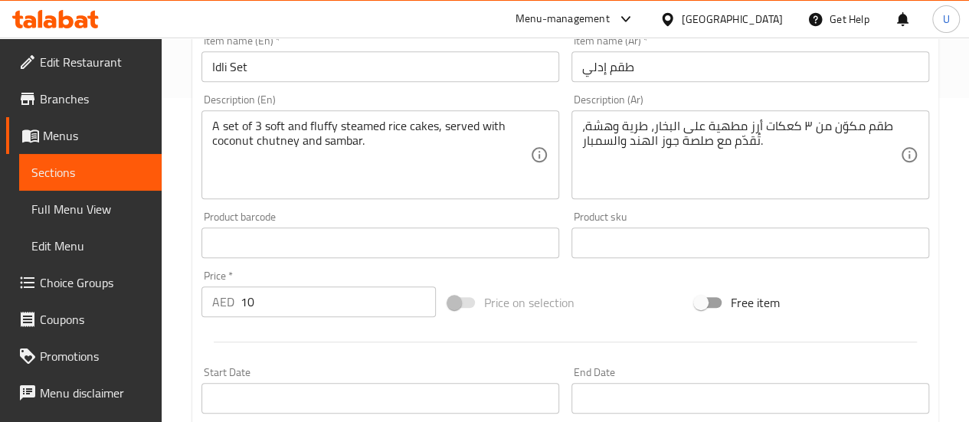
click at [622, 292] on div "Price on selection" at bounding box center [565, 302] width 247 height 41
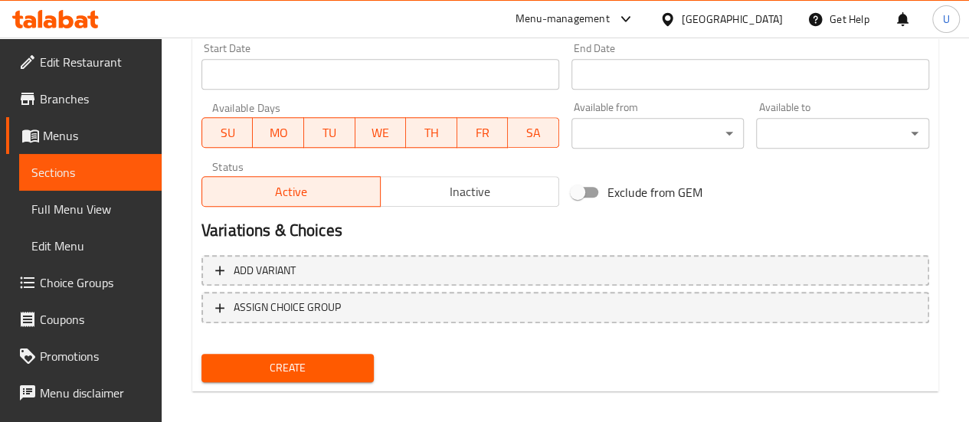
scroll to position [660, 0]
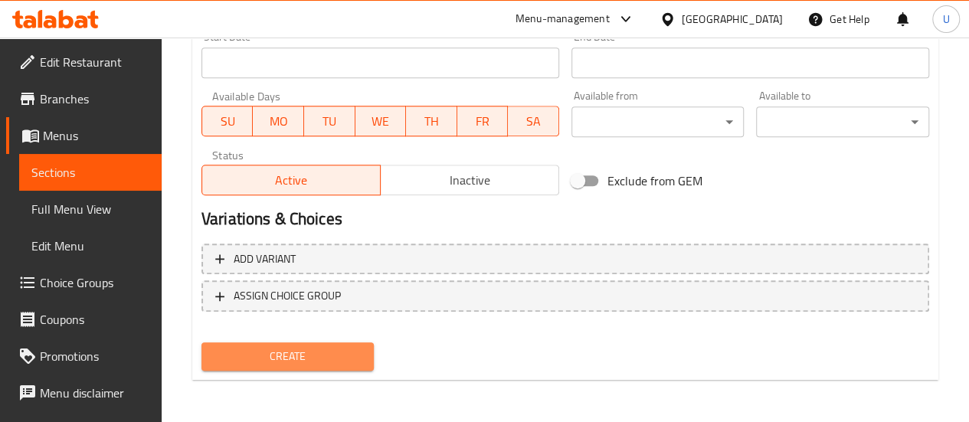
click at [302, 347] on span "Create" at bounding box center [288, 356] width 149 height 19
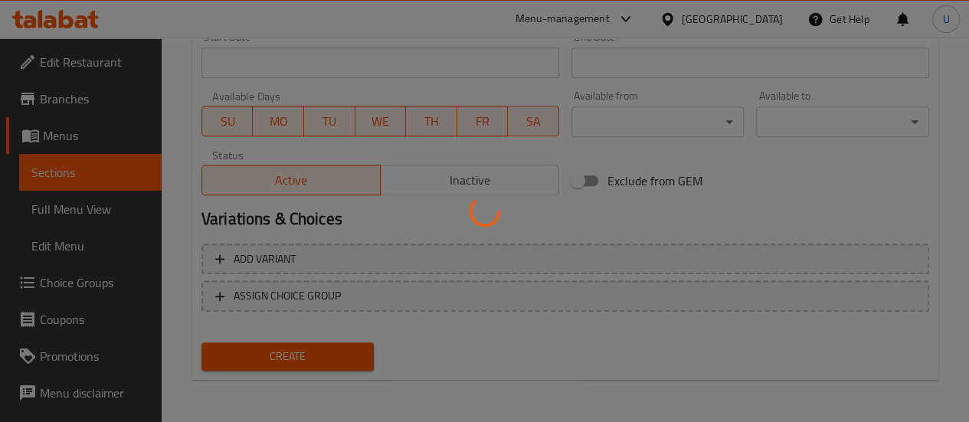
type input "0"
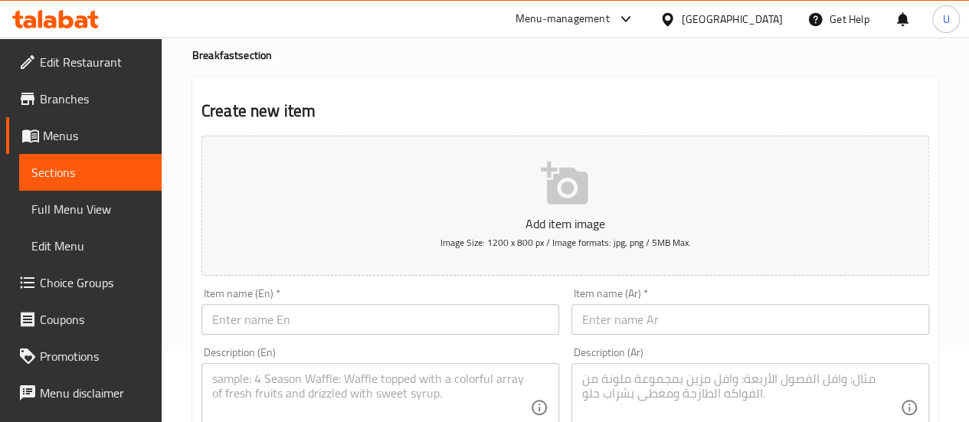
scroll to position [0, 0]
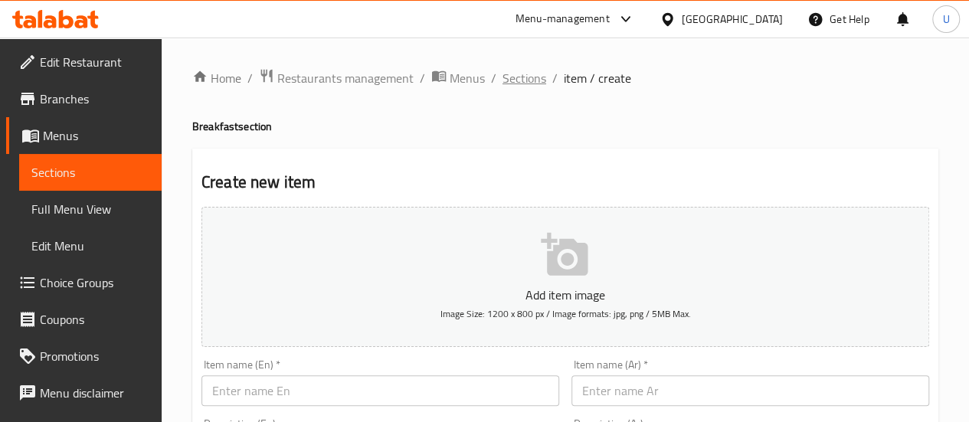
click at [525, 84] on span "Sections" at bounding box center [524, 78] width 44 height 18
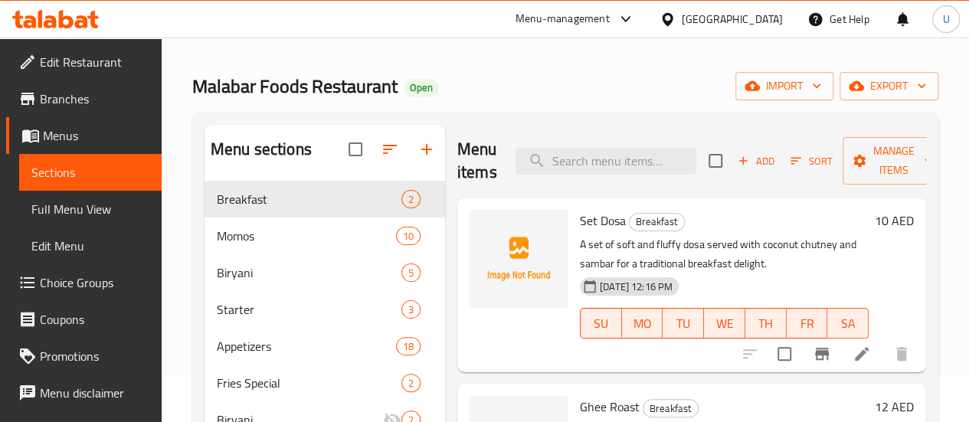
scroll to position [42, 0]
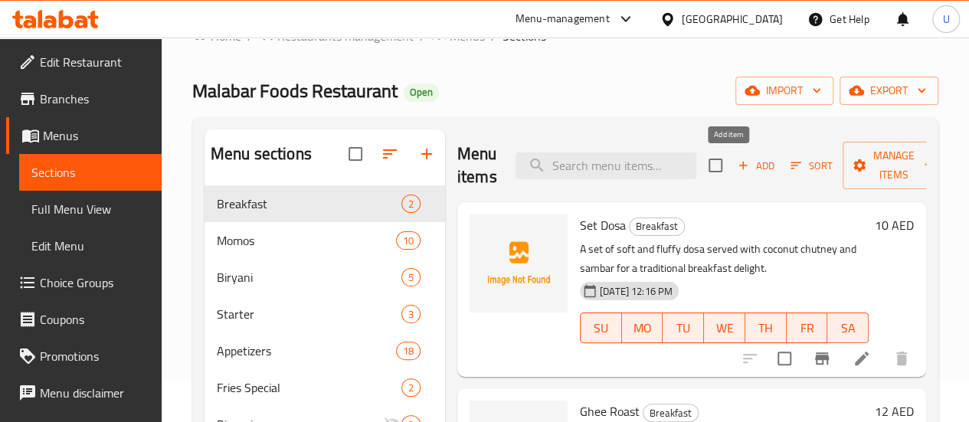
click at [735, 165] on span "Add" at bounding box center [755, 166] width 41 height 18
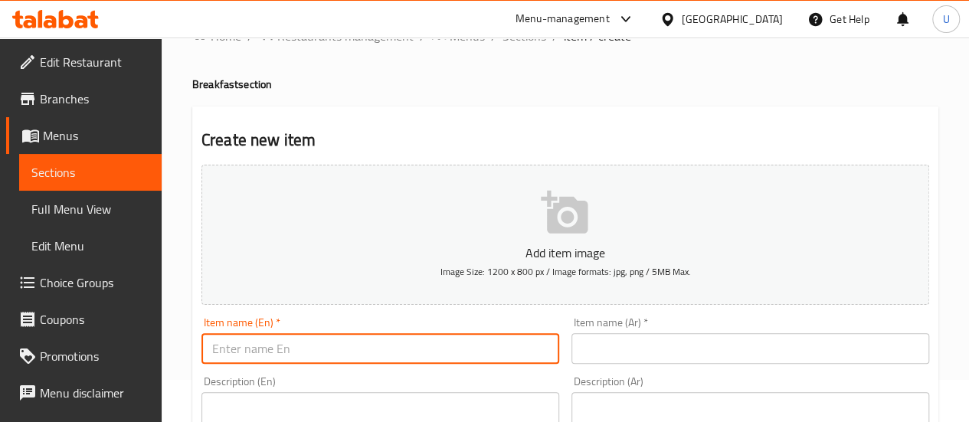
click at [396, 344] on input "text" at bounding box center [380, 348] width 358 height 31
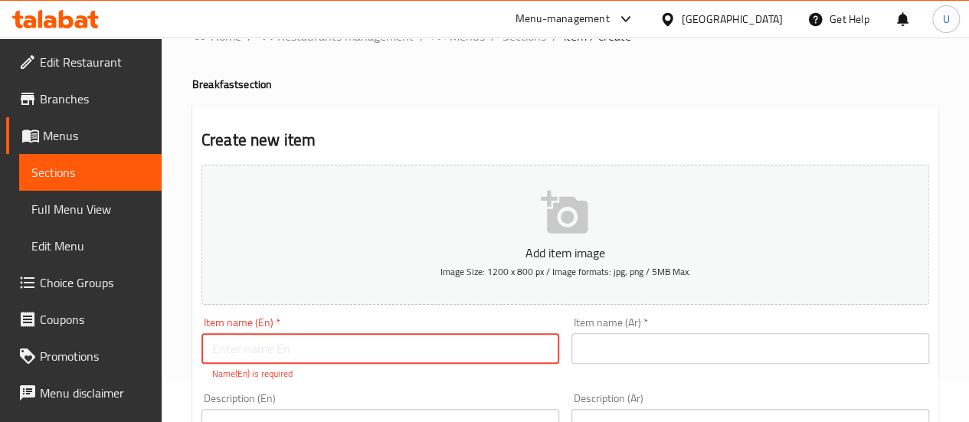
paste input "Puttu Kadala"
type input "Puttu Kadala"
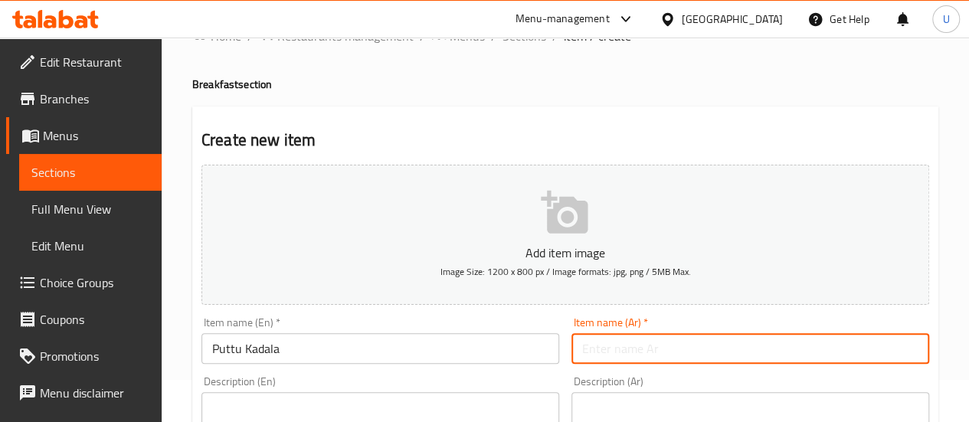
paste input "بوتو كدلا"
click at [694, 353] on input "بوتو كدلا" at bounding box center [750, 348] width 358 height 31
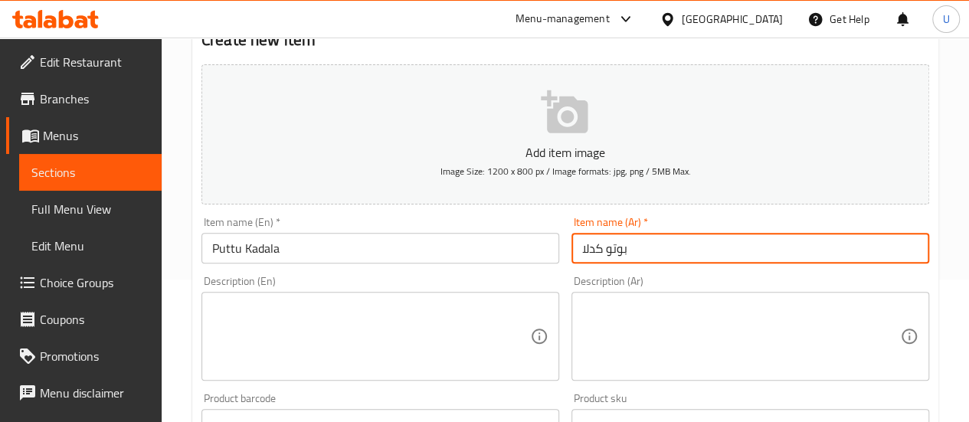
scroll to position [149, 0]
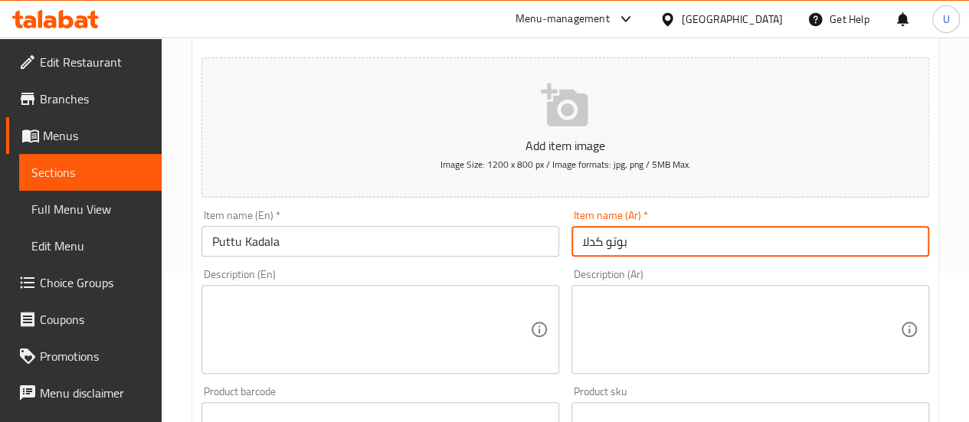
type input "بوتو كدلا"
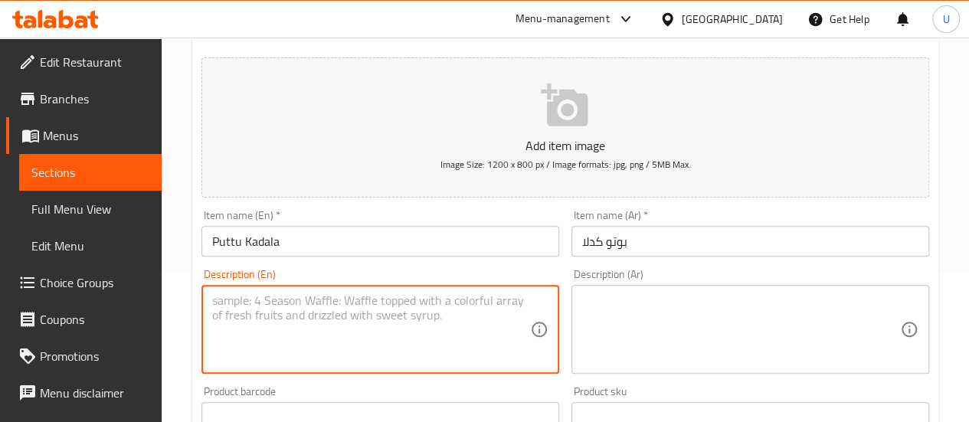
click at [458, 326] on textarea at bounding box center [371, 329] width 318 height 73
paste textarea "Steamed rice flour cylinders layered with coconut, served with a spicy black ch…"
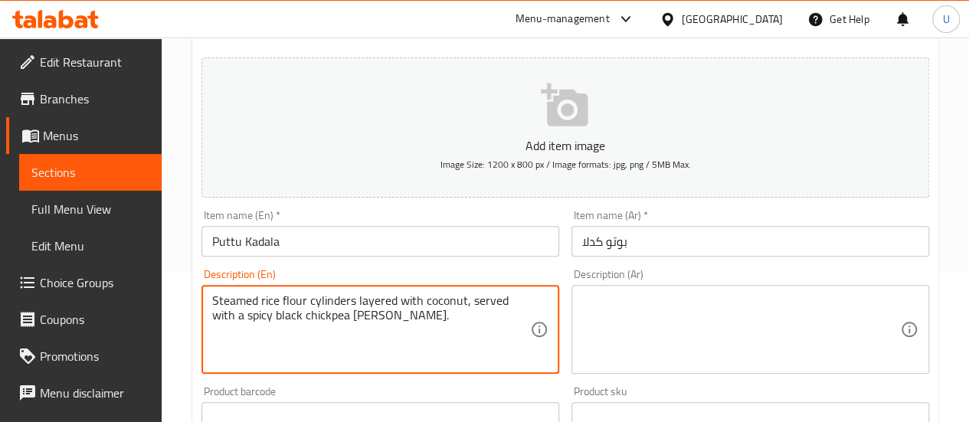
type textarea "Steamed rice flour cylinders layered with coconut, served with a spicy black ch…"
click at [643, 301] on textarea at bounding box center [741, 329] width 318 height 73
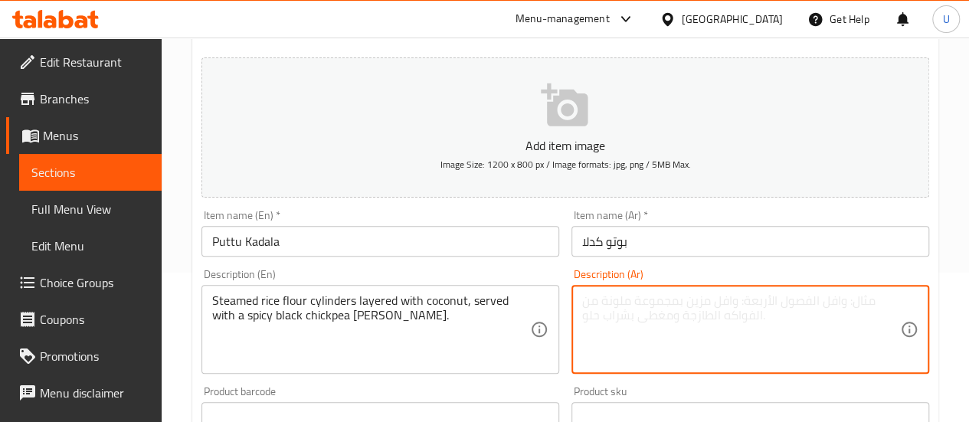
paste textarea "أسطوانات من دقيق الأرز المطهو على البخار مع جوز الهند، تُقدّم مع كاري الحمص الأ…"
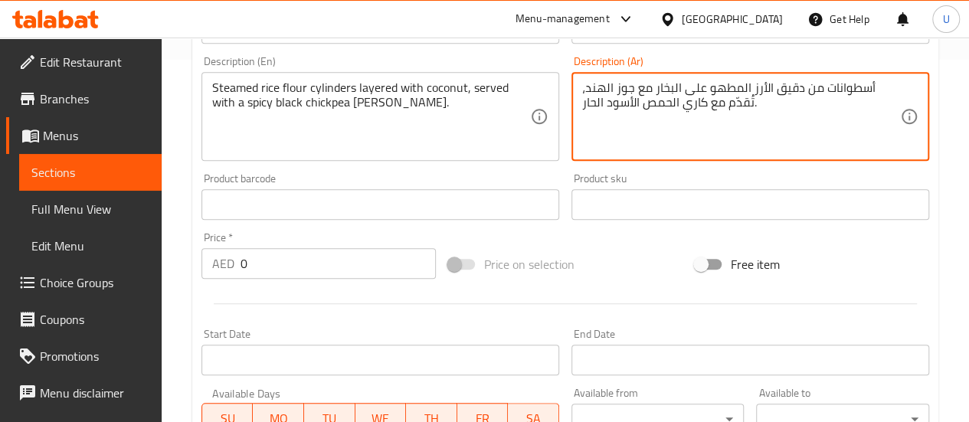
scroll to position [365, 0]
type textarea "أسطوانات من دقيق الأرز المطهو على البخار مع جوز الهند، تُقدّم مع كاري الحمص الأ…"
click at [282, 253] on input "0" at bounding box center [338, 261] width 195 height 31
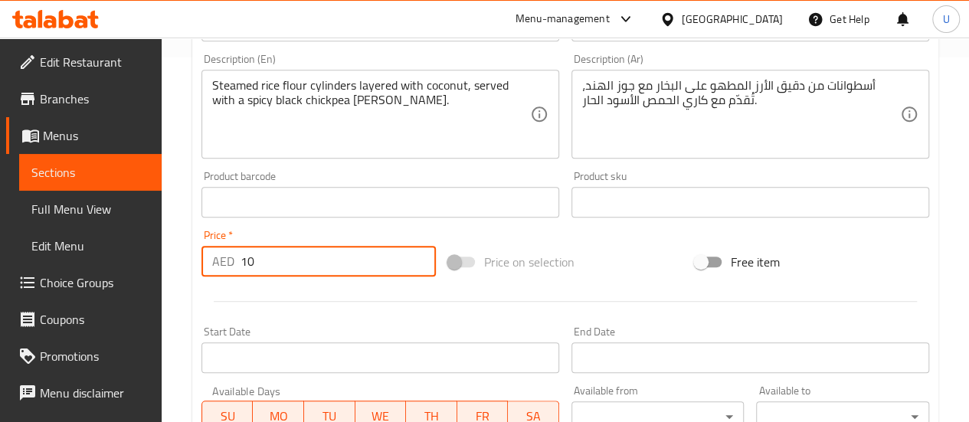
click at [597, 284] on div at bounding box center [565, 302] width 740 height 38
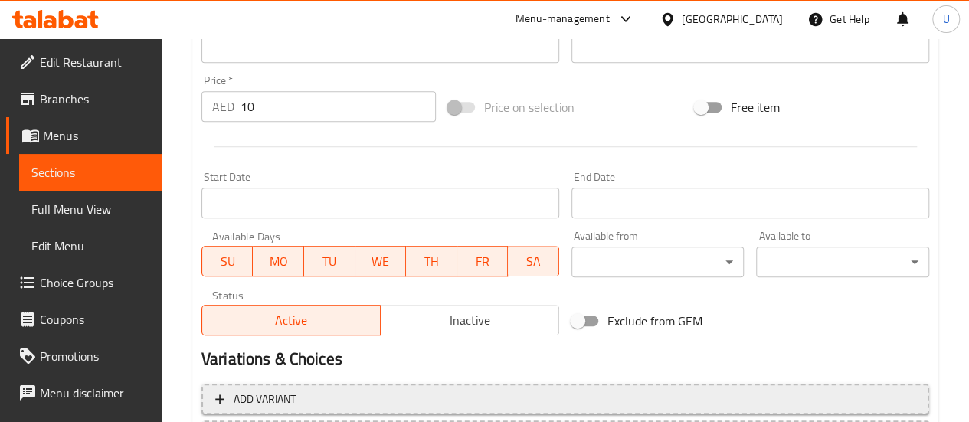
scroll to position [519, 0]
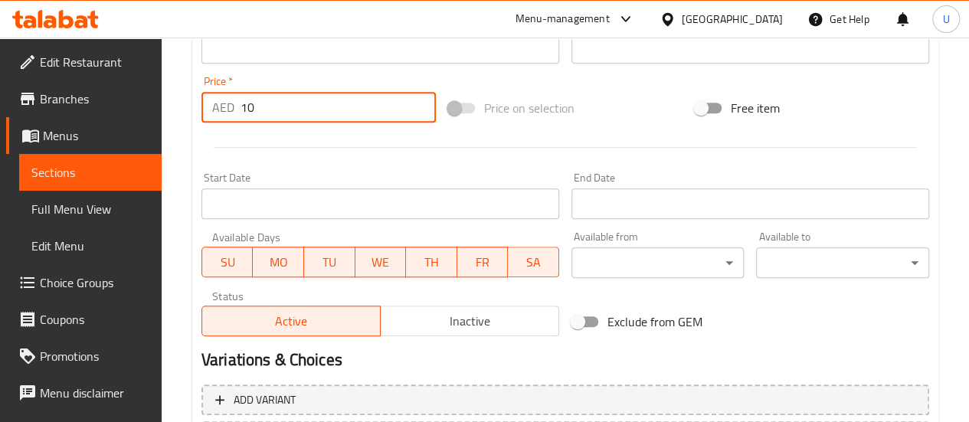
click at [276, 108] on input "10" at bounding box center [338, 107] width 195 height 31
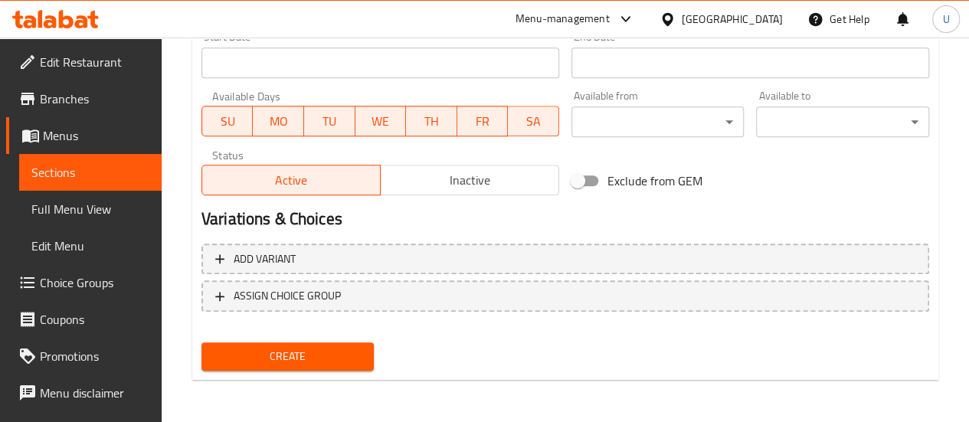
type input "12"
click at [290, 355] on span "Create" at bounding box center [288, 356] width 149 height 19
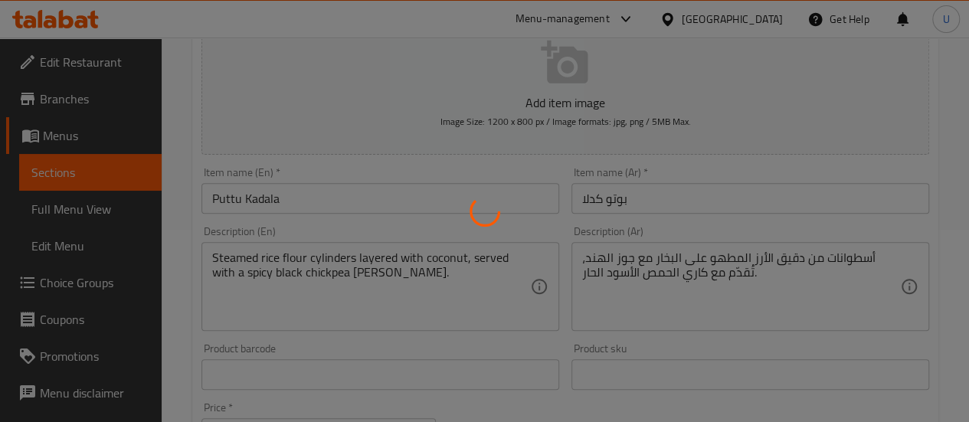
type input "0"
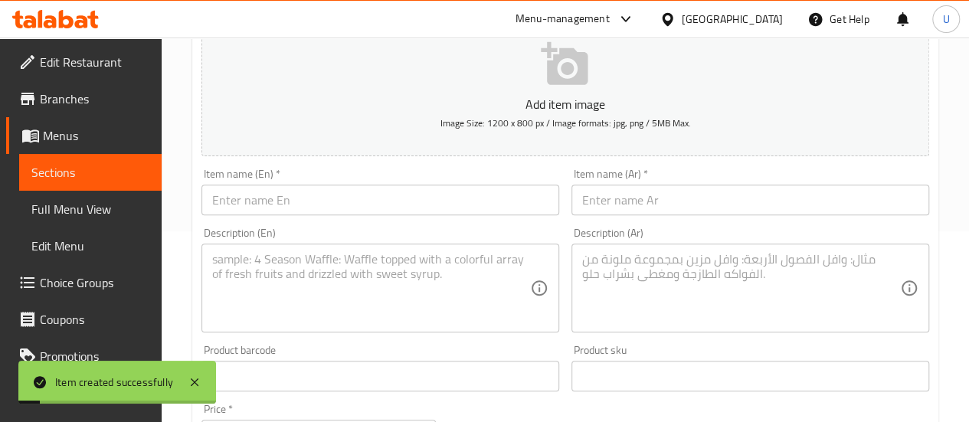
scroll to position [0, 0]
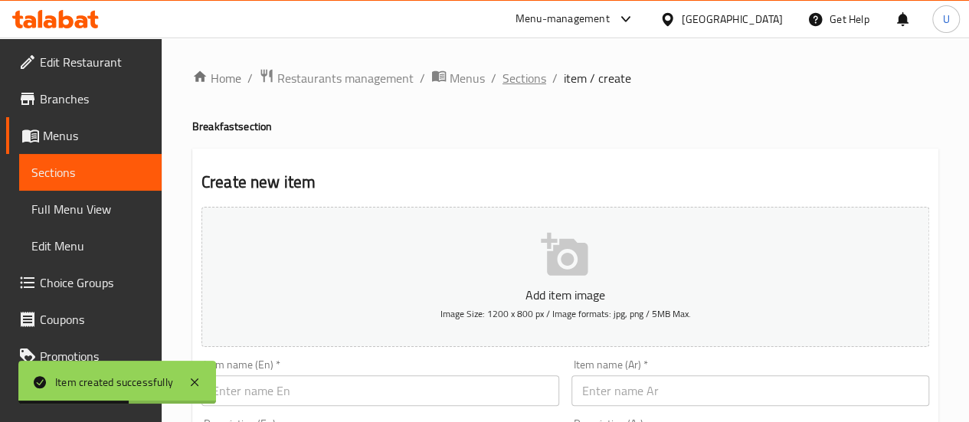
click at [523, 80] on span "Sections" at bounding box center [524, 78] width 44 height 18
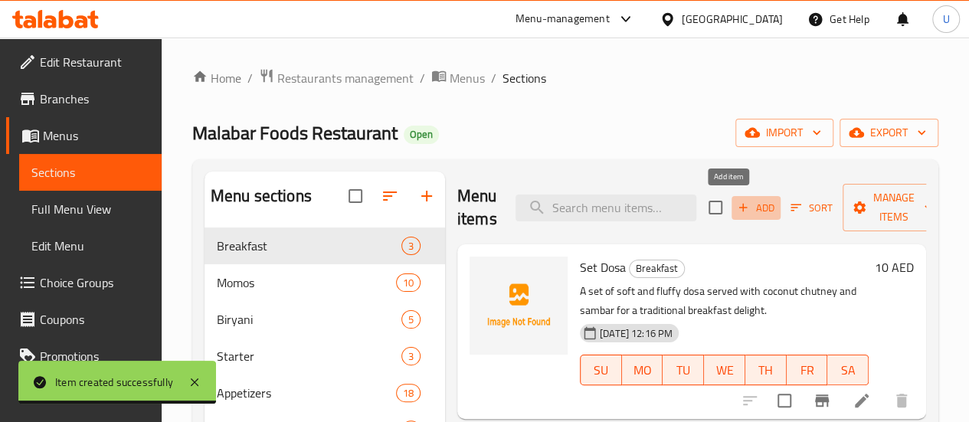
click at [735, 199] on span "Add" at bounding box center [755, 208] width 41 height 18
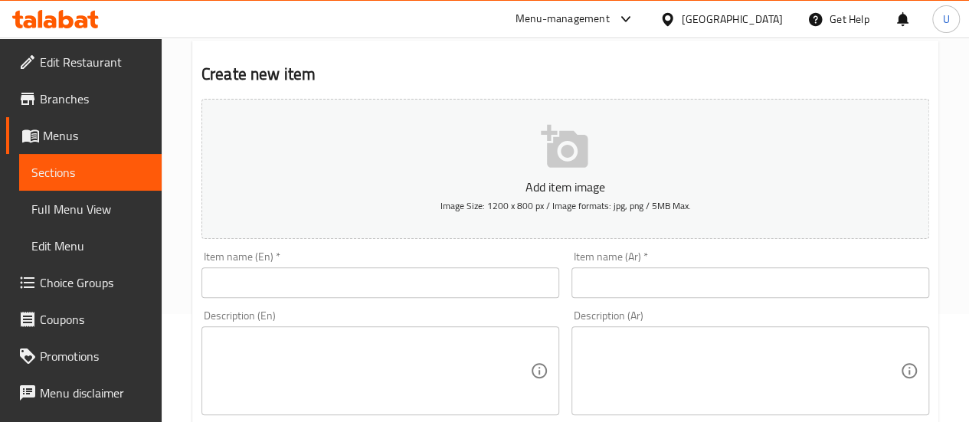
scroll to position [109, 0]
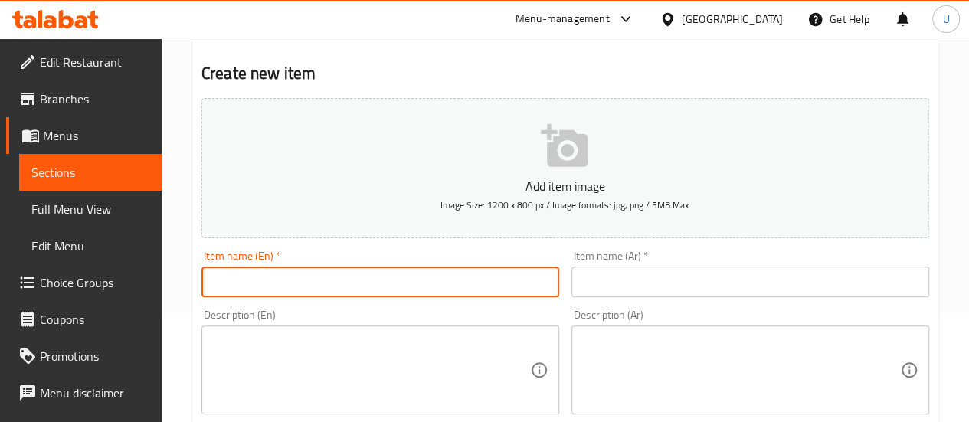
paste input "Poha"
click at [326, 281] on input "text" at bounding box center [380, 282] width 358 height 31
type input "Poha"
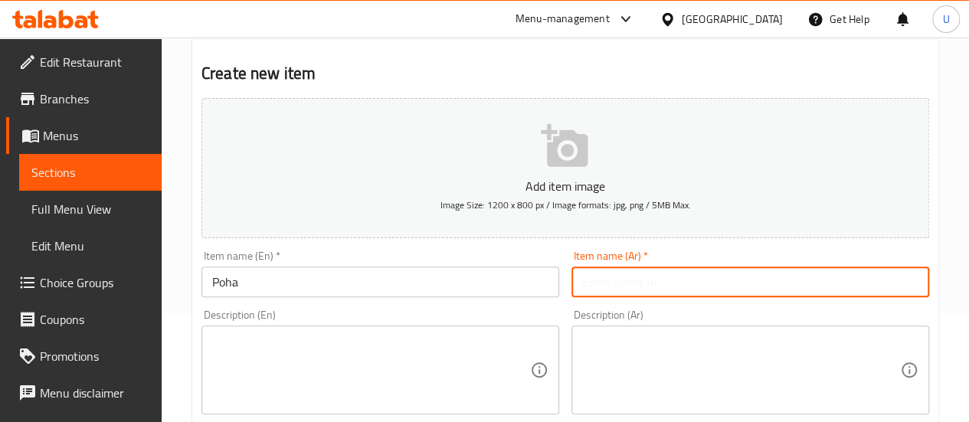
paste input "بوهـا"
click at [626, 281] on input "بوهـا" at bounding box center [750, 282] width 358 height 31
type input "بوهـا"
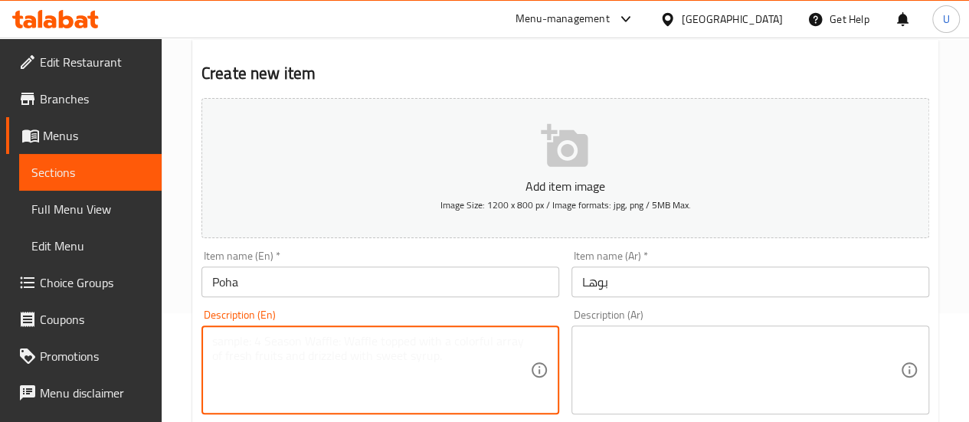
paste textarea "Flattened rice cooked with onions, spices, and garnished with fresh coriander f…"
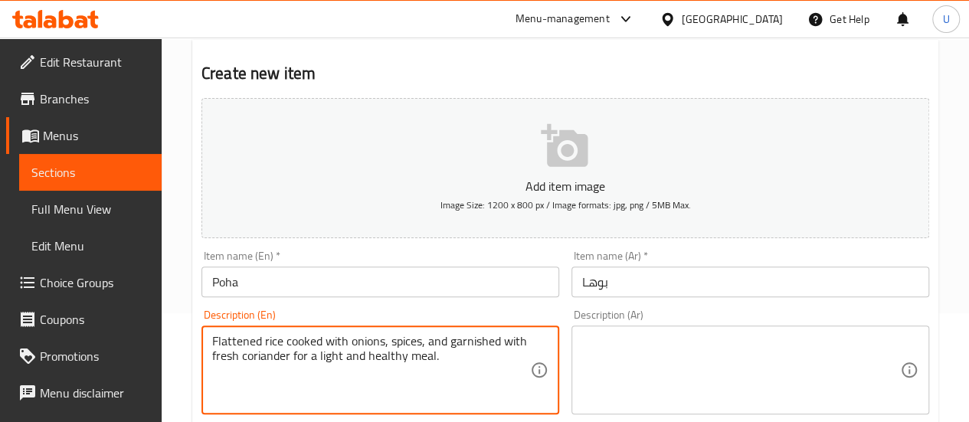
type textarea "Flattened rice cooked with onions, spices, and garnished with fresh coriander f…"
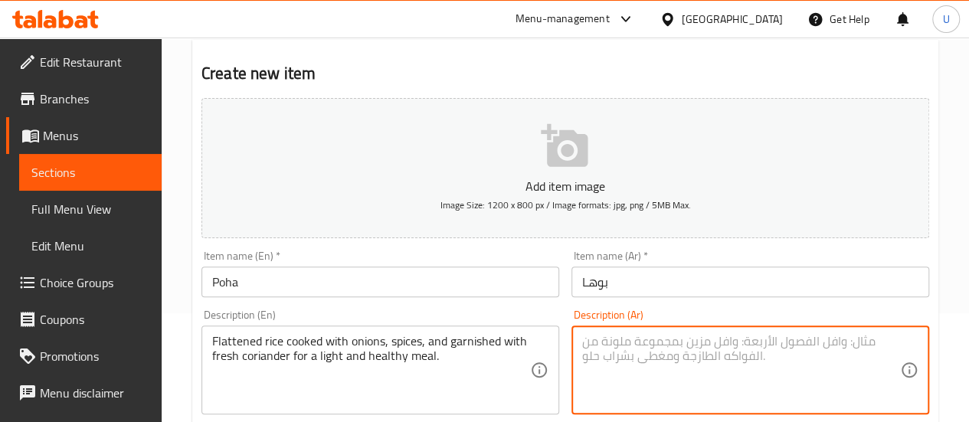
click at [591, 353] on textarea at bounding box center [741, 370] width 318 height 73
paste textarea "أرز مسطّح مطهو مع البصل والتوابل، ويُزيَّن بالكزبرة الطازجة لوجبة خفيفة وصحية."
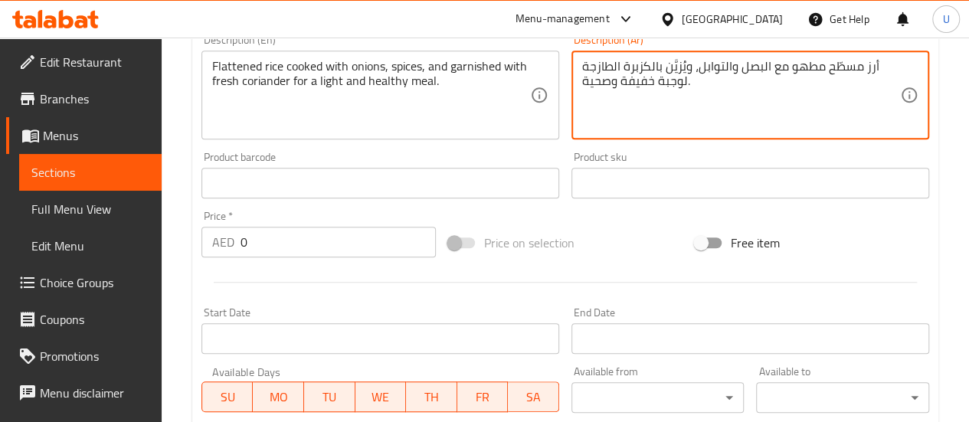
scroll to position [385, 0]
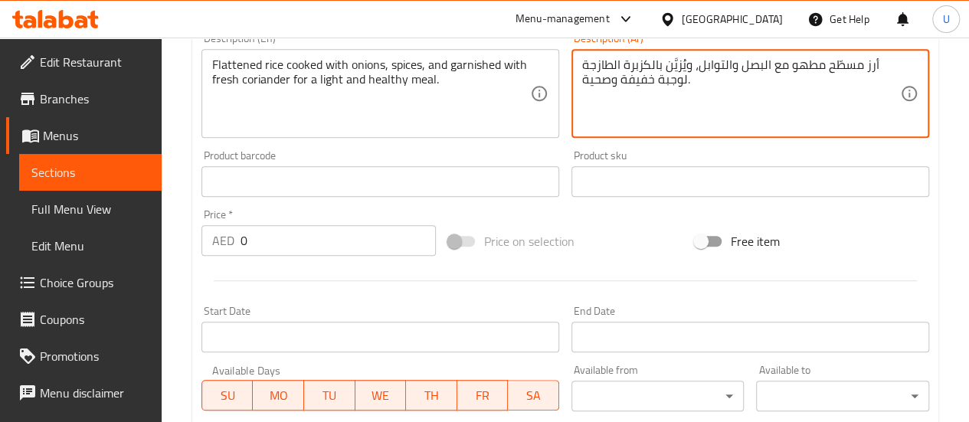
type textarea "أرز مسطّح مطهو مع البصل والتوابل، ويُزيَّن بالكزبرة الطازجة لوجبة خفيفة وصحية."
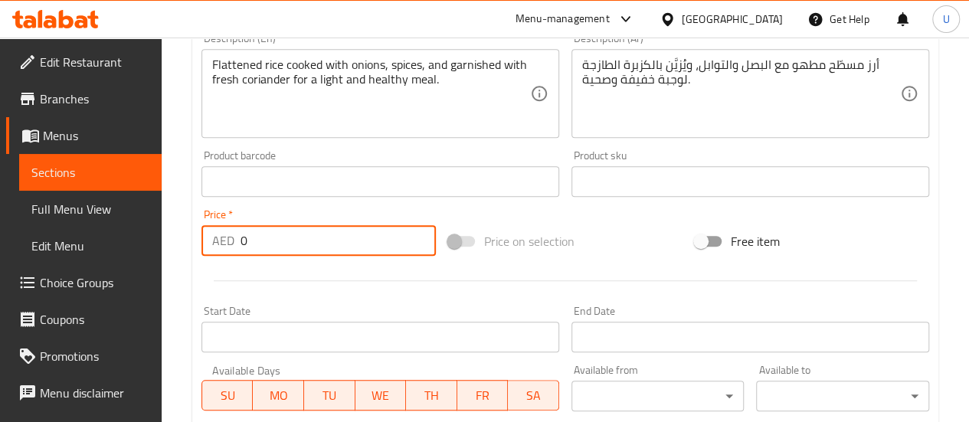
click at [282, 242] on input "0" at bounding box center [338, 240] width 195 height 31
type input "10"
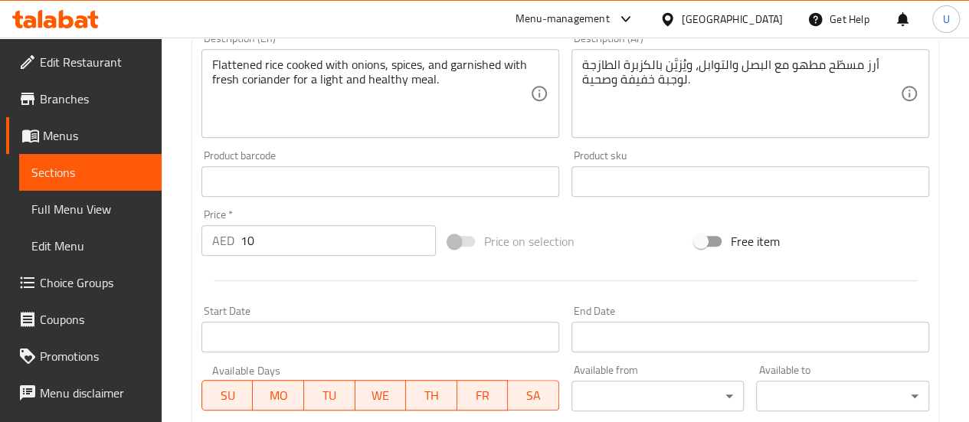
click at [559, 279] on div at bounding box center [565, 281] width 740 height 38
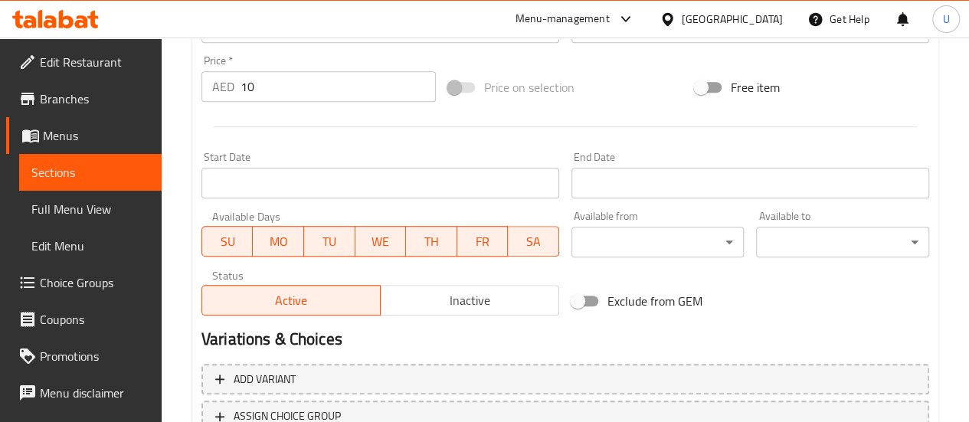
scroll to position [660, 0]
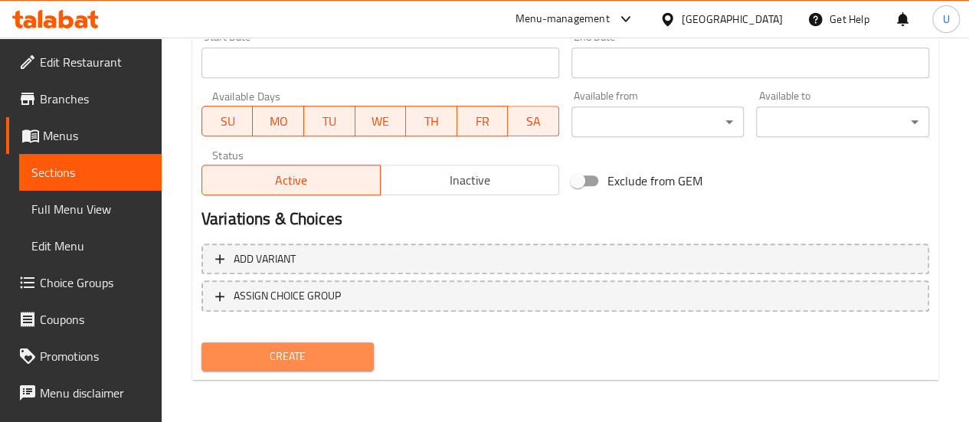
click at [299, 355] on span "Create" at bounding box center [288, 356] width 149 height 19
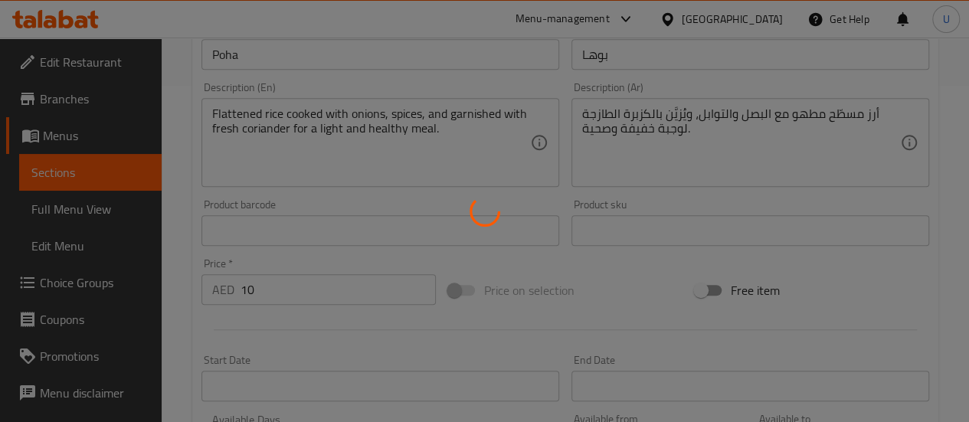
scroll to position [335, 0]
type input "0"
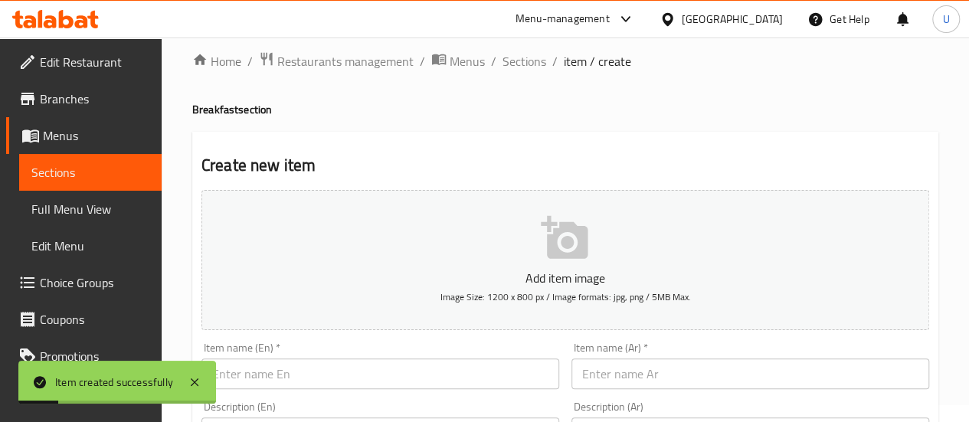
scroll to position [7, 0]
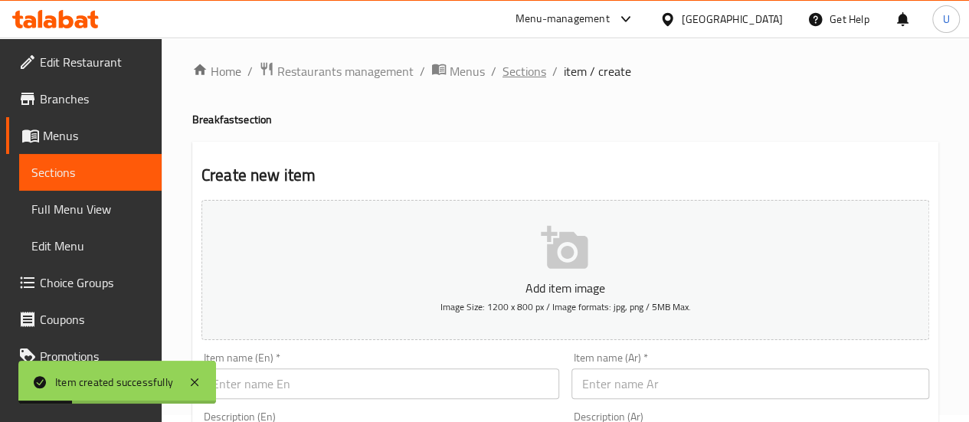
click at [524, 76] on span "Sections" at bounding box center [524, 71] width 44 height 18
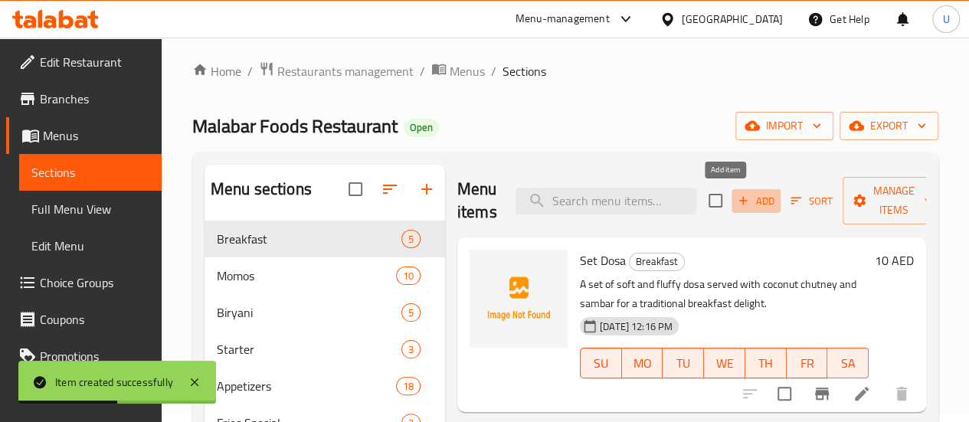
click at [735, 192] on span "Add" at bounding box center [755, 201] width 41 height 18
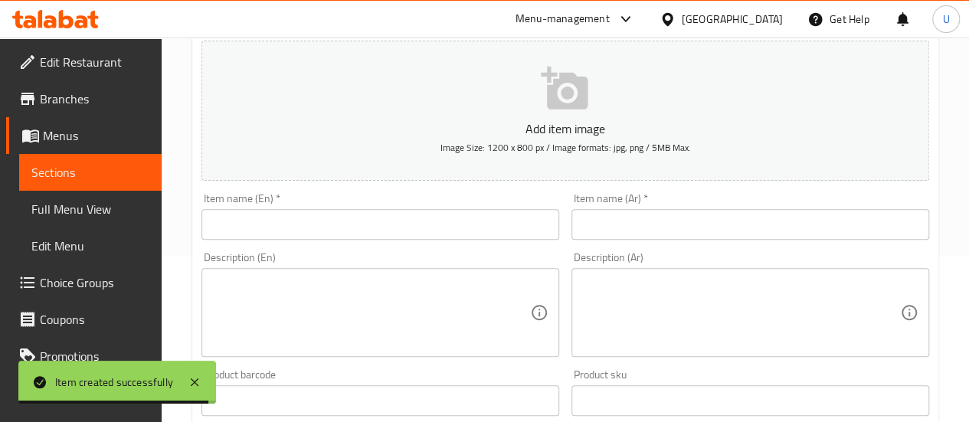
scroll to position [169, 0]
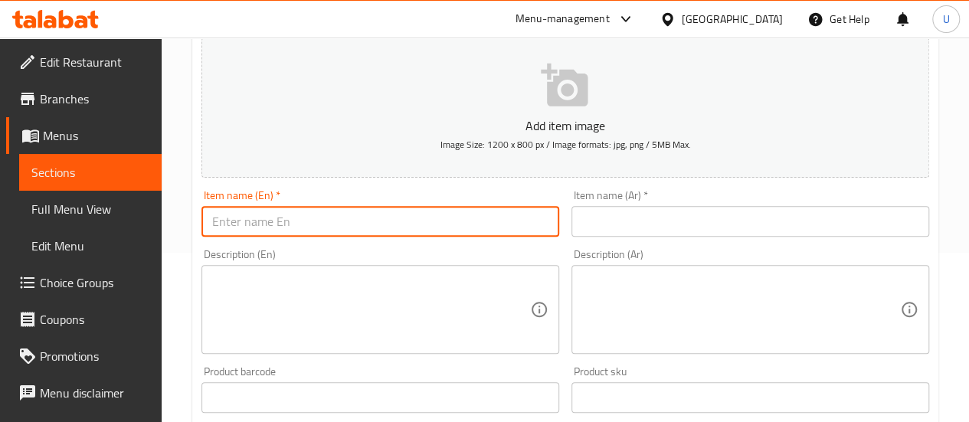
click at [349, 224] on input "text" at bounding box center [380, 221] width 358 height 31
paste input "Upma"
type input "Upma"
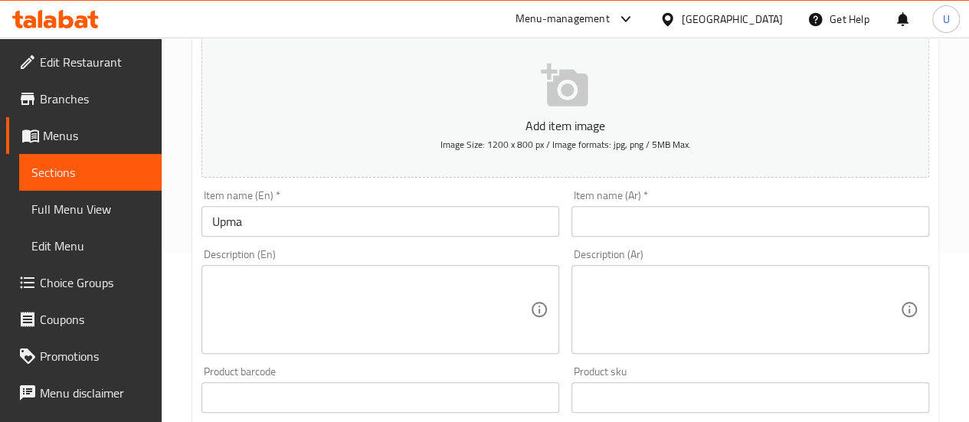
drag, startPoint x: 651, startPoint y: 203, endPoint x: 646, endPoint y: 224, distance: 21.9
click at [646, 224] on div "Item name (Ar)   * Item name (Ar) *" at bounding box center [750, 213] width 358 height 47
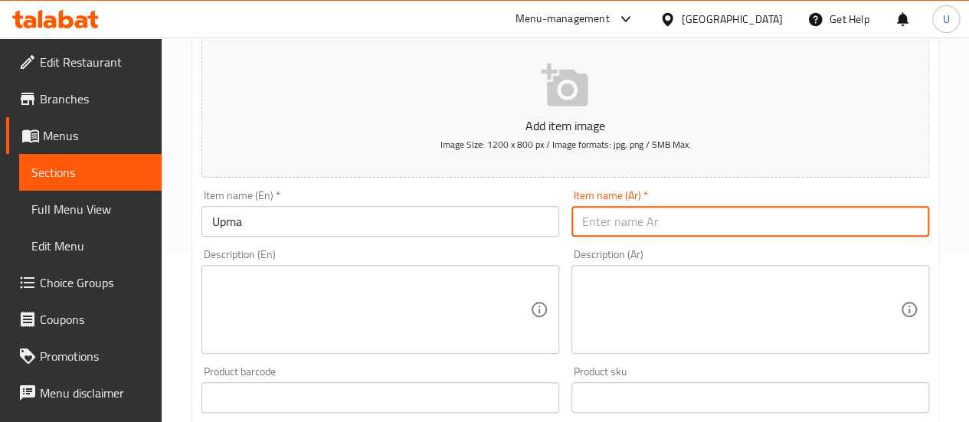
click at [646, 224] on input "text" at bounding box center [750, 221] width 358 height 31
paste input "أوبما"
type input "أوبما"
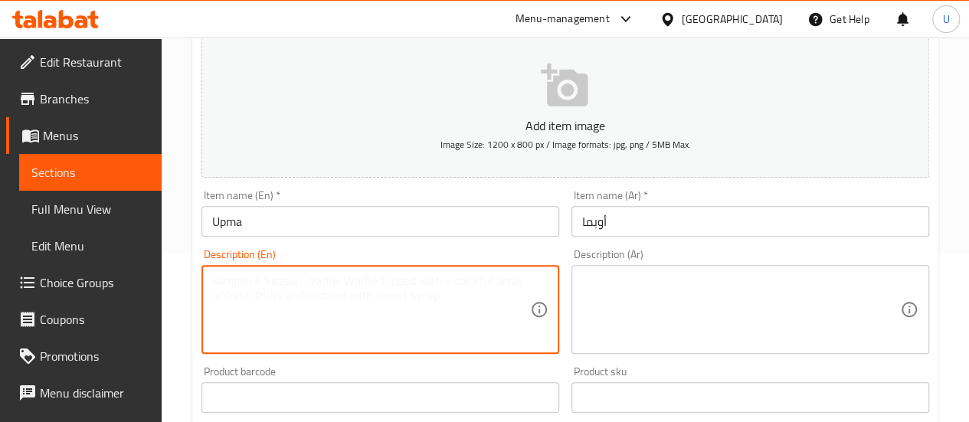
paste textarea "A savory semolina porridge cooked with onions, spices, and curry leaves, served…"
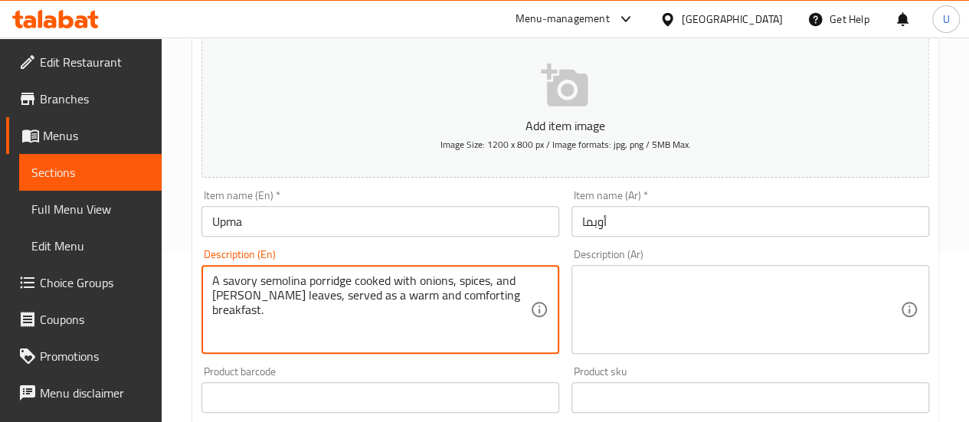
type textarea "A savory semolina porridge cooked with onions, spices, and curry leaves, served…"
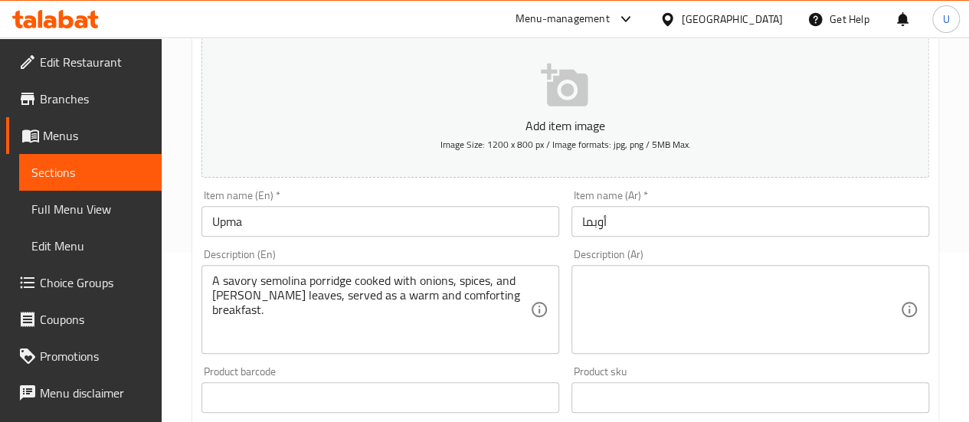
click at [625, 271] on div "Description (Ar)" at bounding box center [750, 309] width 358 height 89
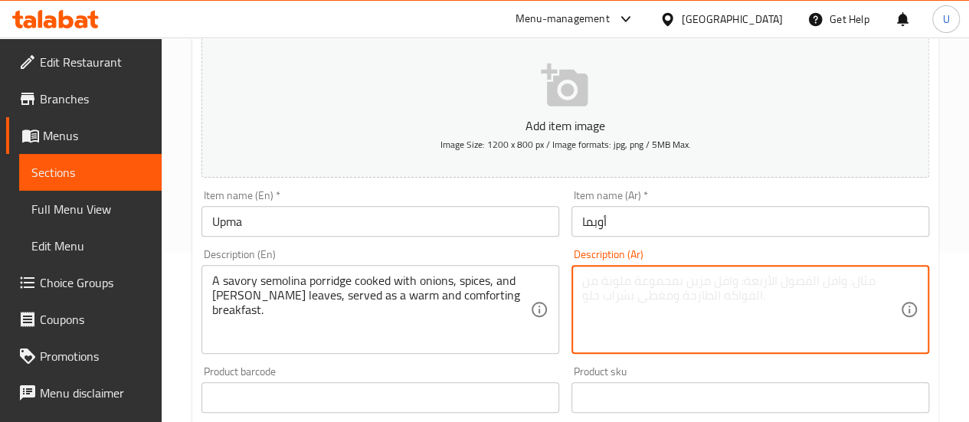
paste textarea "عصيدة سميد مالحة مطهية مع البصل والتوابل وأوراق الكاري، تُقدَّم كإفطار دافئ ومر…"
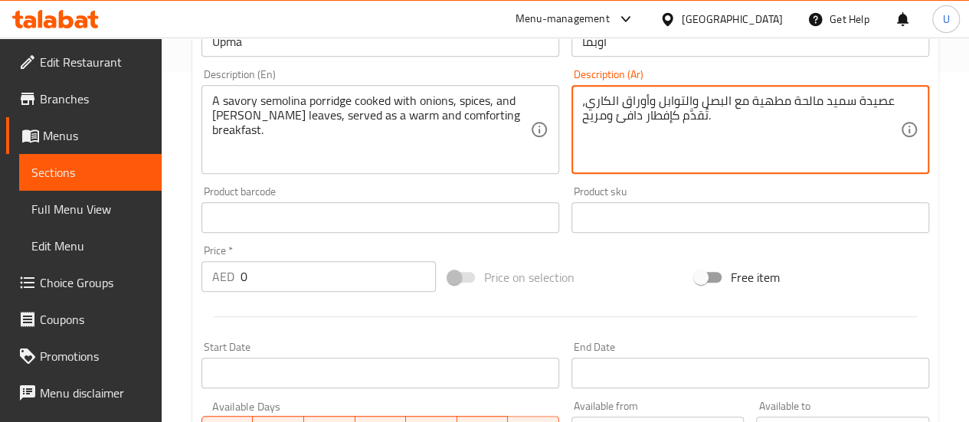
scroll to position [352, 0]
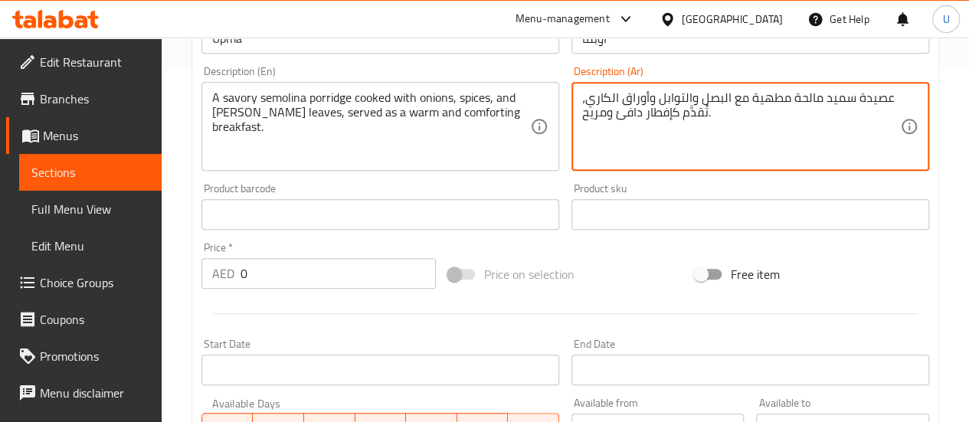
type textarea "عصيدة سميد مالحة مطهية مع البصل والتوابل وأوراق الكاري، تُقدَّم كإفطار دافئ ومر…"
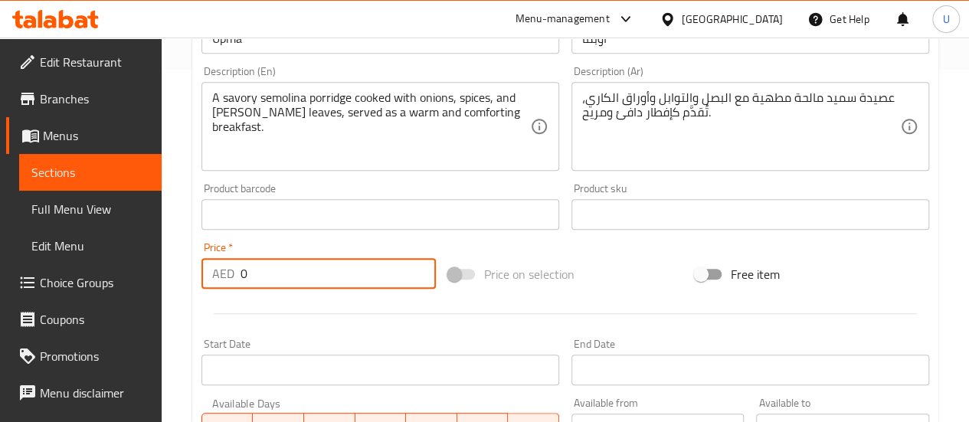
click at [326, 280] on input "0" at bounding box center [338, 273] width 195 height 31
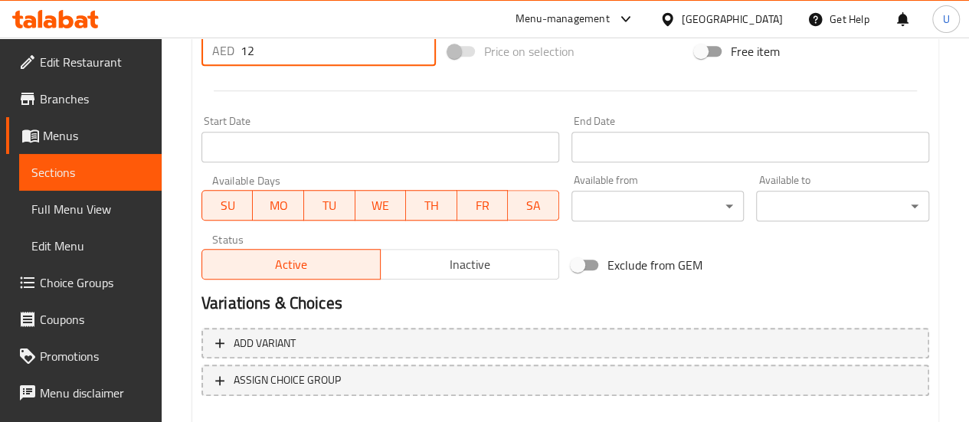
scroll to position [660, 0]
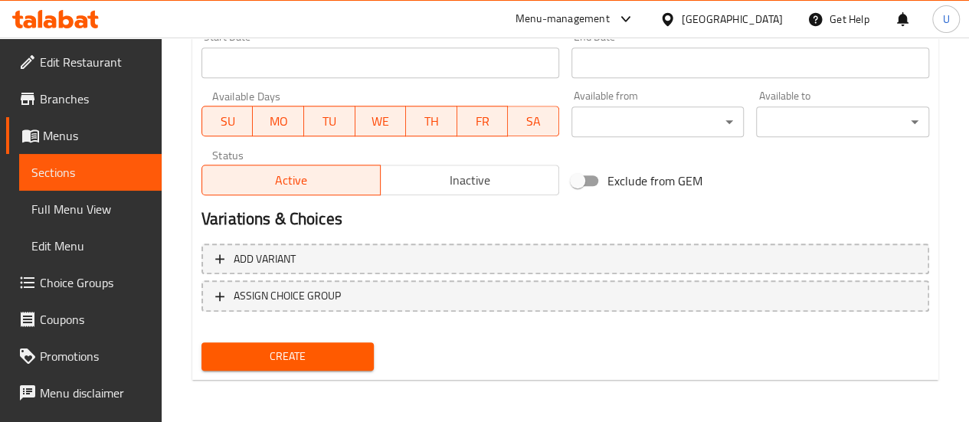
type input "12"
click at [285, 355] on span "Create" at bounding box center [288, 356] width 149 height 19
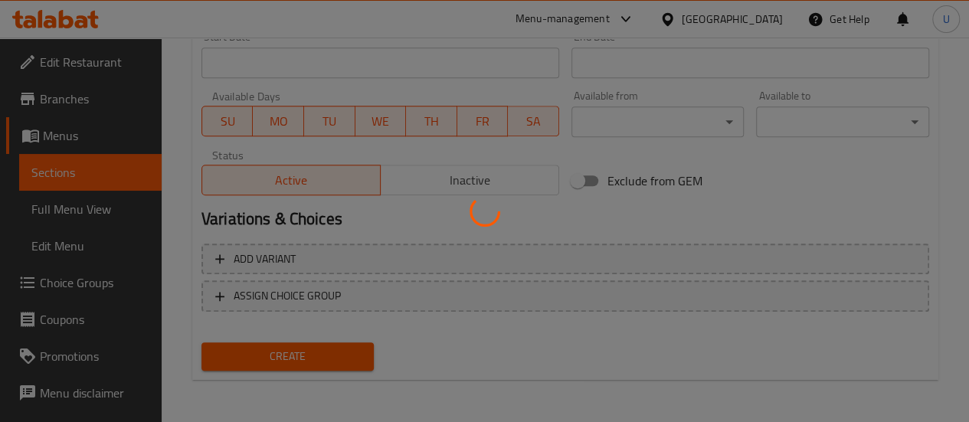
type input "0"
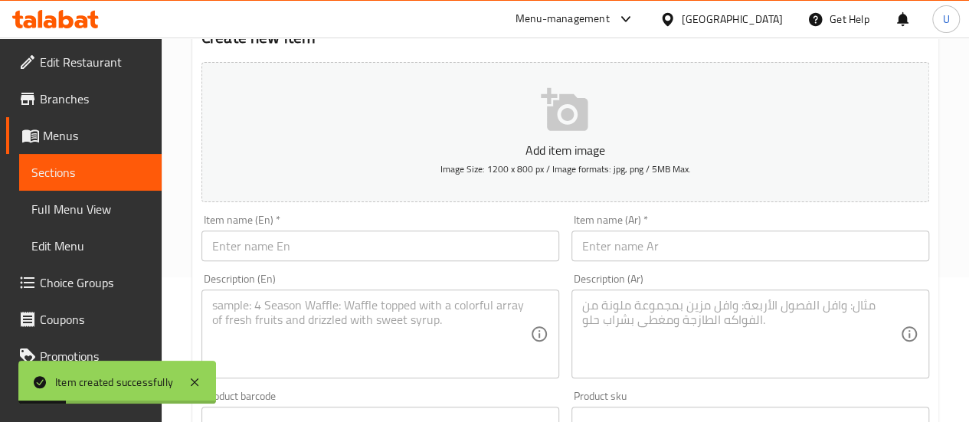
scroll to position [0, 0]
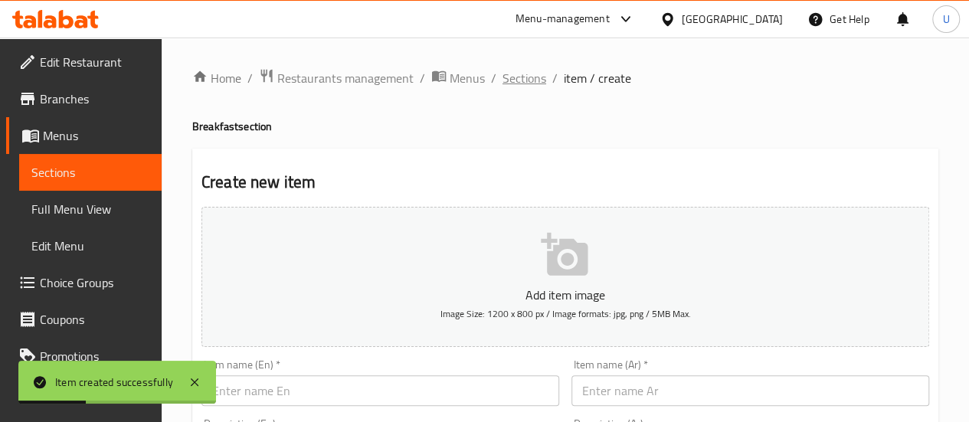
click at [513, 80] on span "Sections" at bounding box center [524, 78] width 44 height 18
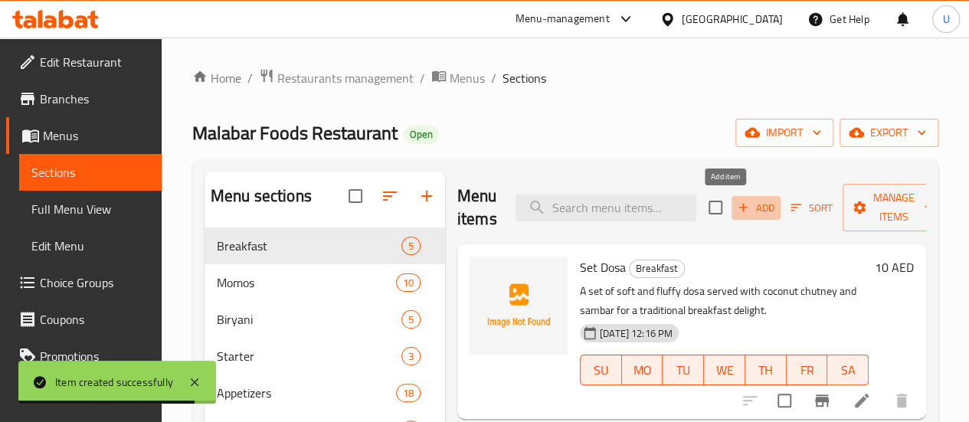
click at [735, 212] on span "Add" at bounding box center [755, 208] width 41 height 18
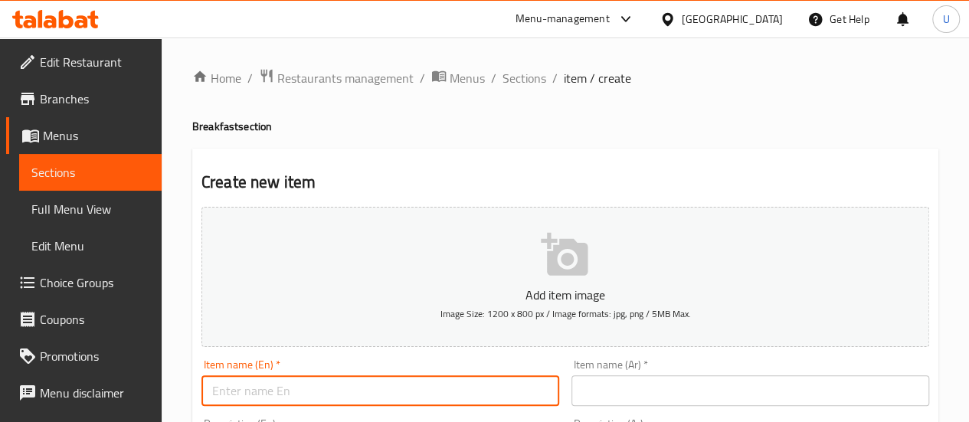
paste input "Puri Bhaji"
click at [290, 385] on input "Puri Bhaji" at bounding box center [380, 390] width 358 height 31
type input "Puri Bhaji"
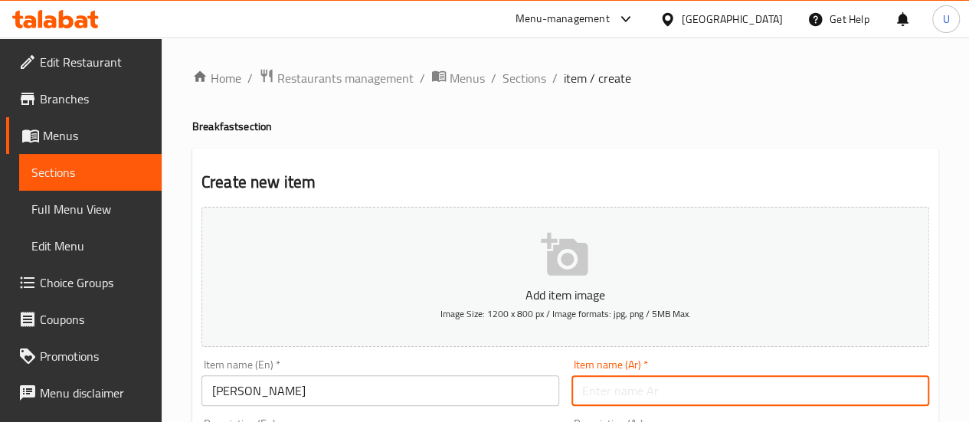
paste input "بوري باجي"
click at [653, 396] on input "بوري باجي" at bounding box center [750, 390] width 358 height 31
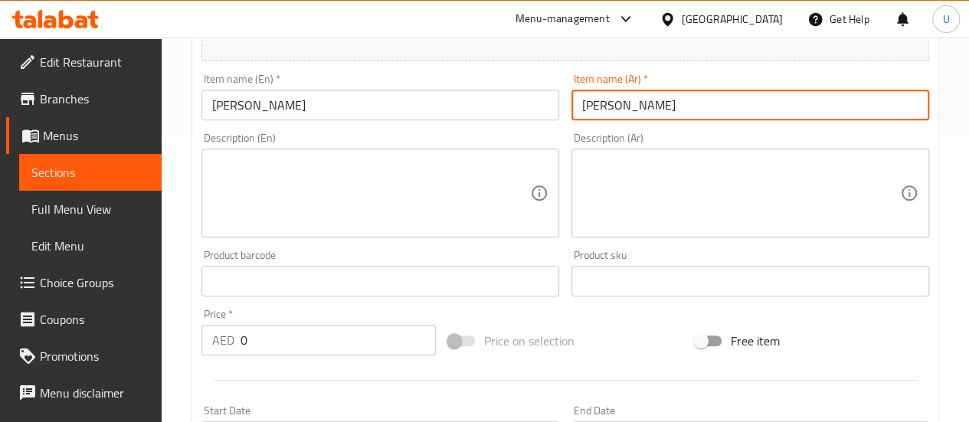
scroll to position [286, 0]
type input "بوري باجي"
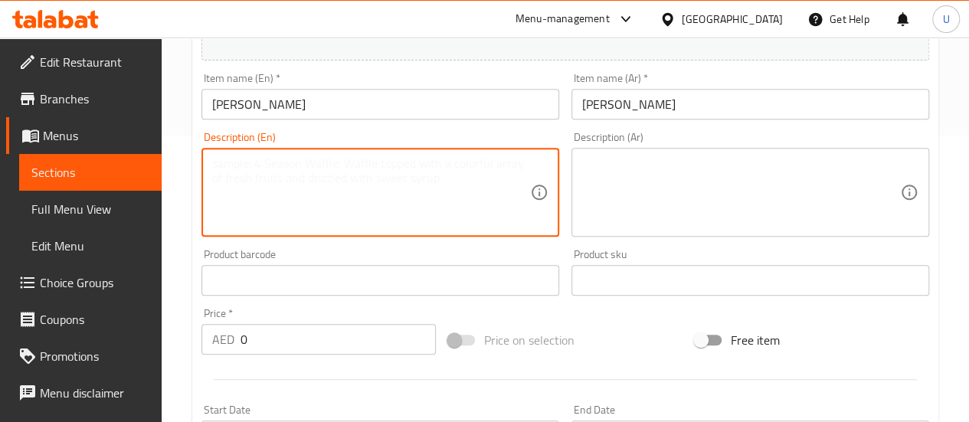
paste textarea "Deep-fried wheat bread served with mildly spiced potato curry, a popular tradit…"
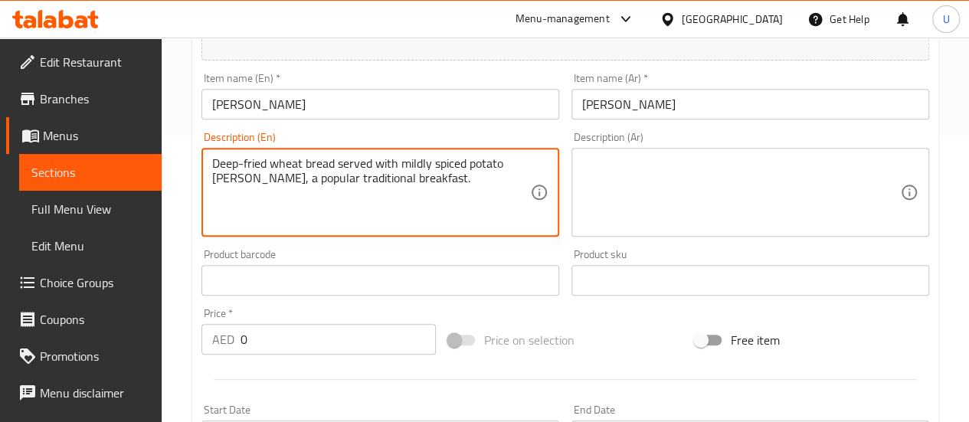
type textarea "Deep-fried wheat bread served with mildly spiced potato curry, a popular tradit…"
paste textarea "خبز مقلي من القمح يُقدَّم مع كاري البطاطس المتبّل بخفة، وهو إفطار تقليدي شائع."
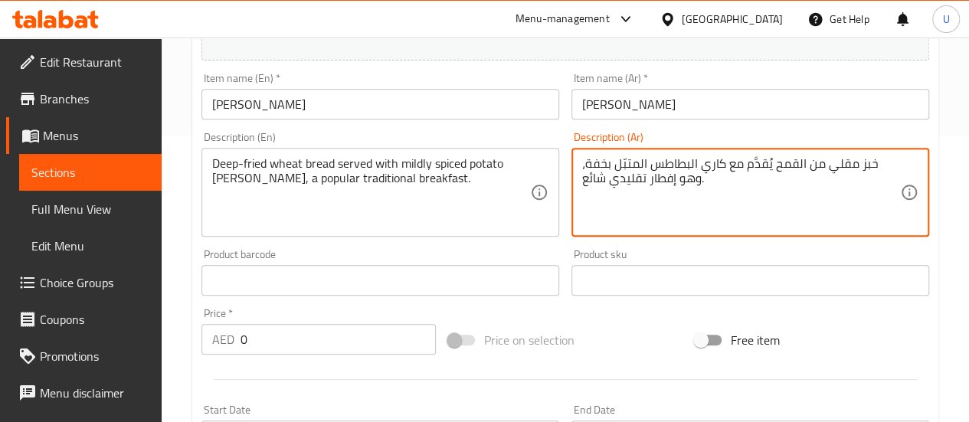
type textarea "خبز مقلي من القمح يُقدَّم مع كاري البطاطس المتبّل بخفة، وهو إفطار تقليدي شائع."
click at [309, 338] on input "0" at bounding box center [338, 339] width 195 height 31
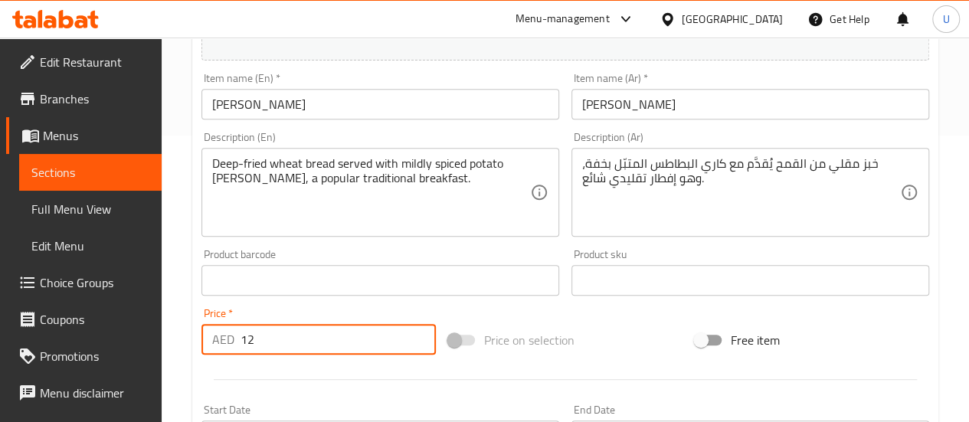
type input "12"
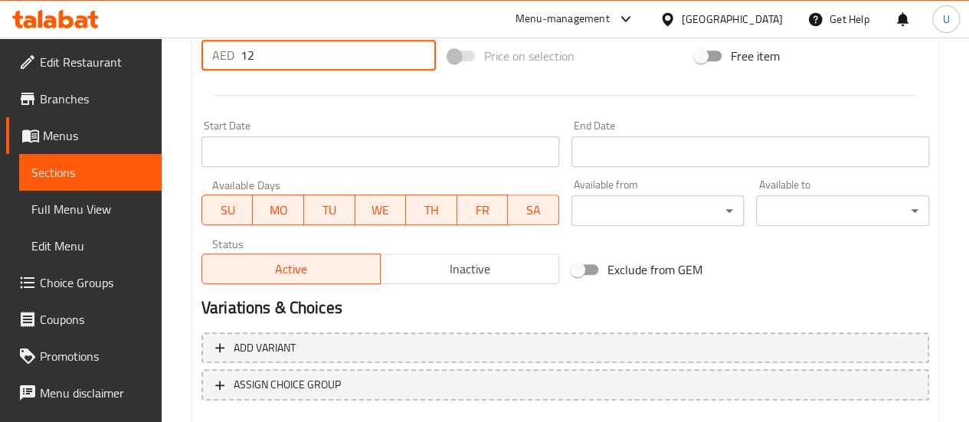
scroll to position [660, 0]
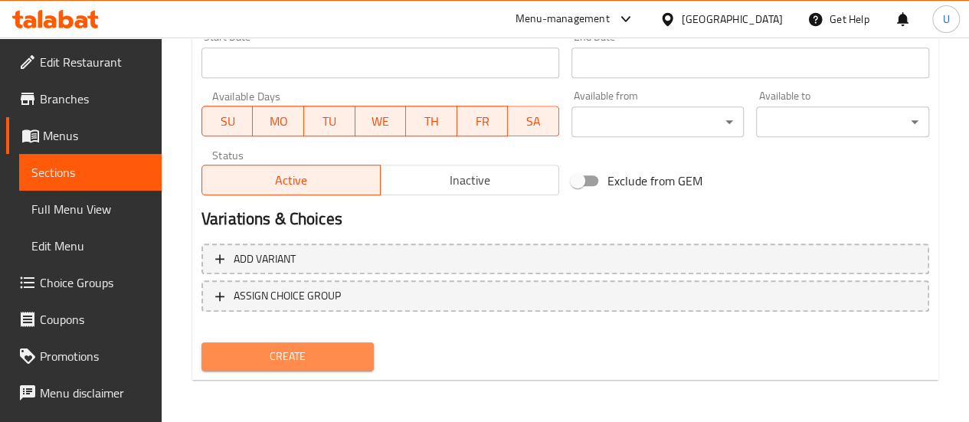
click at [315, 347] on span "Create" at bounding box center [288, 356] width 149 height 19
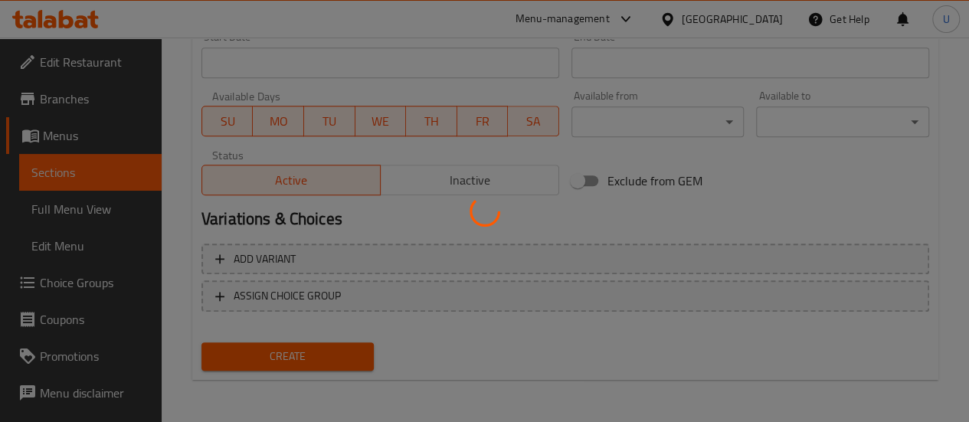
type input "0"
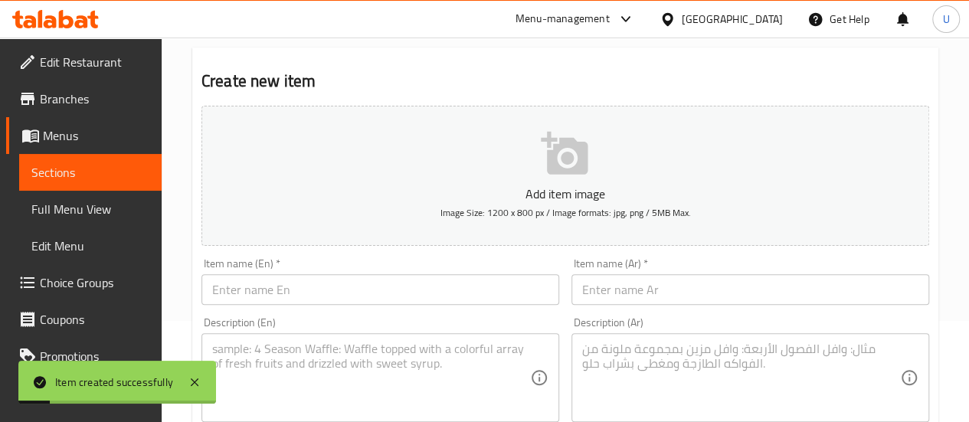
scroll to position [0, 0]
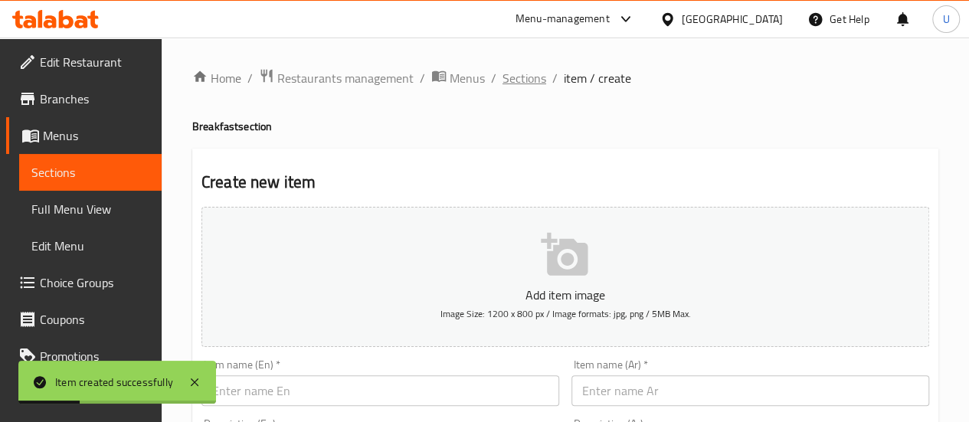
click at [513, 74] on span "Sections" at bounding box center [524, 78] width 44 height 18
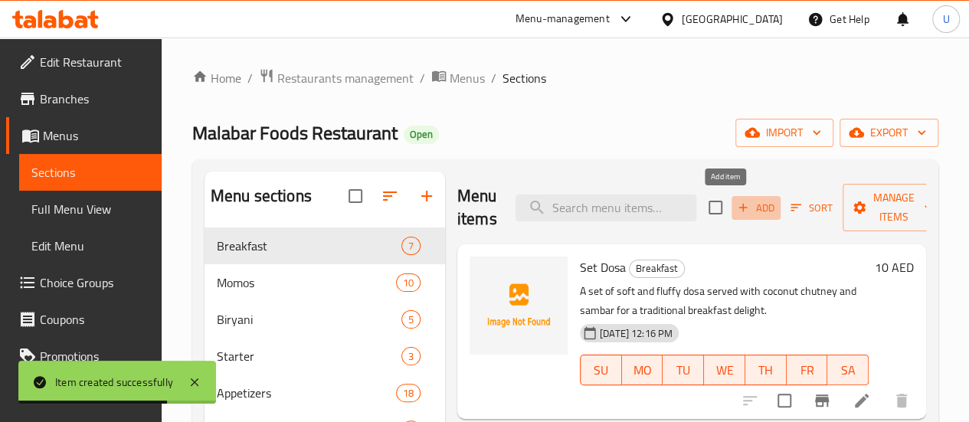
click at [735, 209] on span "Add" at bounding box center [755, 208] width 41 height 18
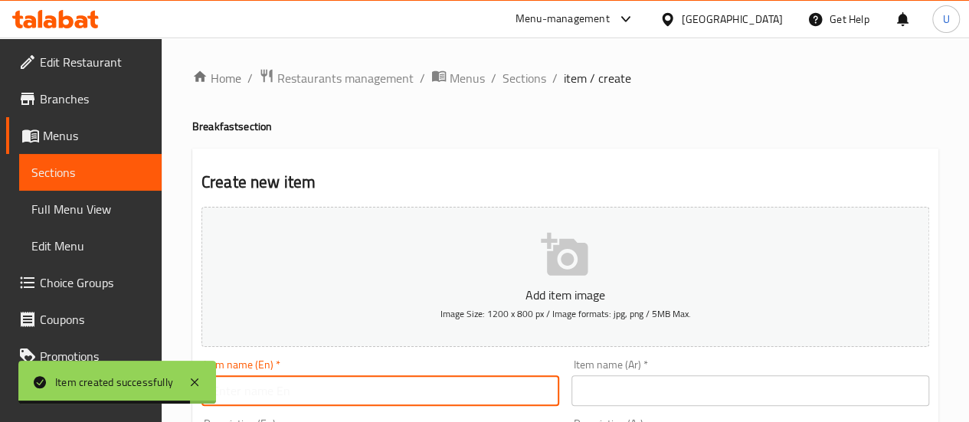
paste input "Masala Dosa"
click at [377, 381] on input "Masala Dosa" at bounding box center [380, 390] width 358 height 31
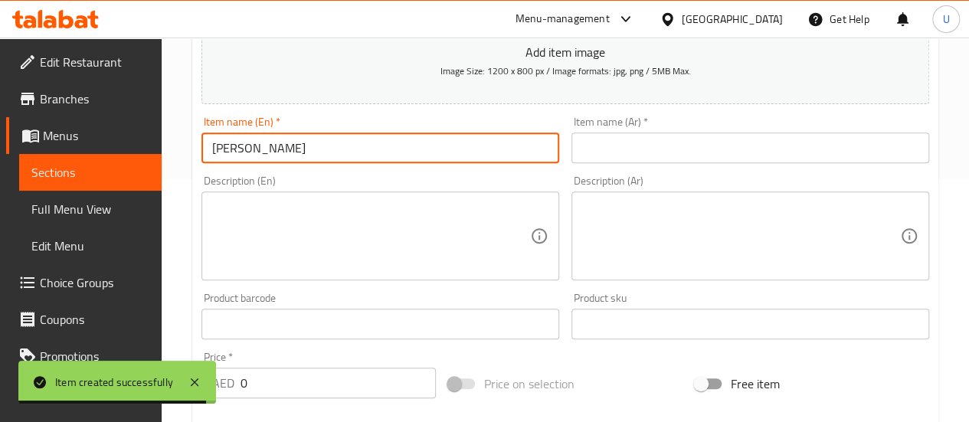
scroll to position [254, 0]
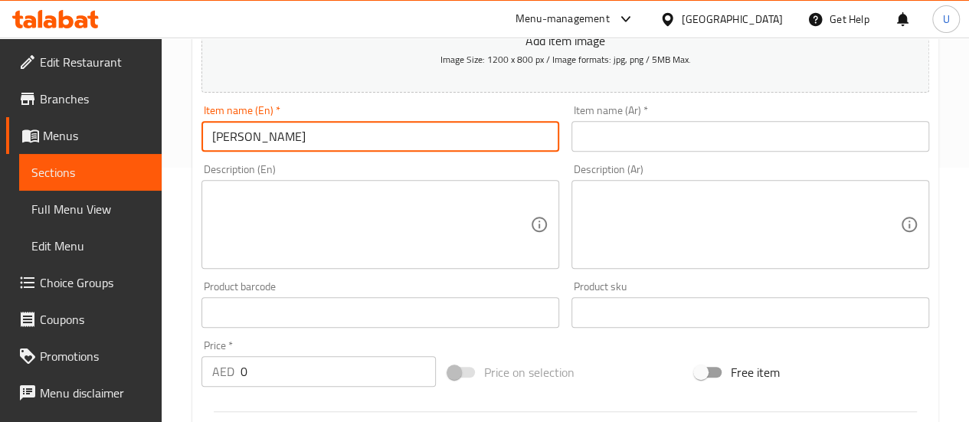
type input "Masala Dosa"
click at [683, 140] on input "text" at bounding box center [750, 136] width 358 height 31
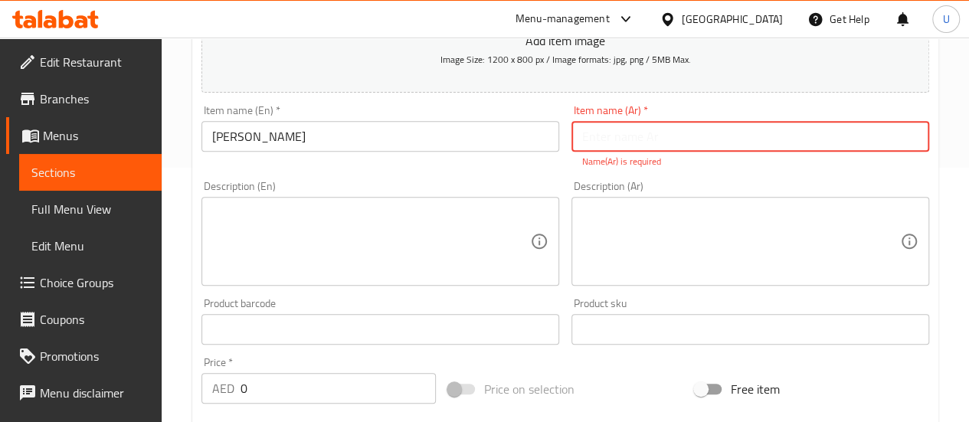
paste input "ماسالا دوسا"
type input "ماسالا دوسا"
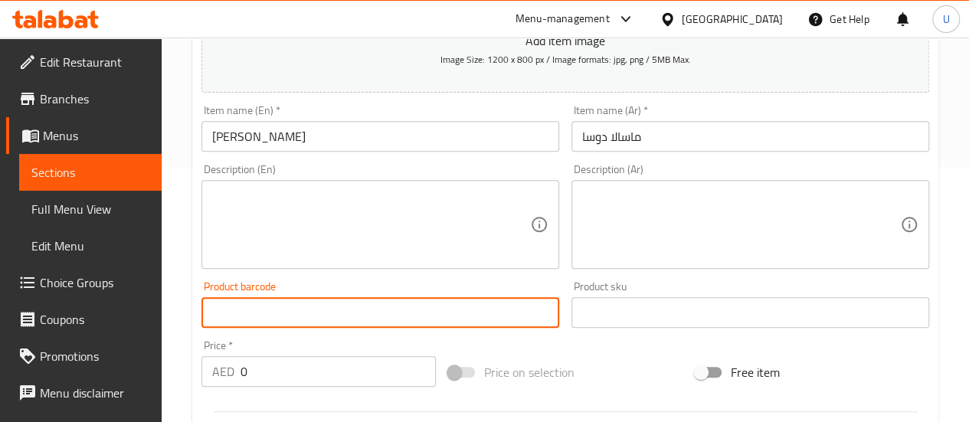
drag, startPoint x: 322, startPoint y: 307, endPoint x: 356, endPoint y: 259, distance: 58.9
click at [356, 259] on div "Add item image Image Size: 1200 x 800 px / Image formats: jpg, png / 5MB Max. I…" at bounding box center [565, 276] width 740 height 660
click at [356, 259] on textarea at bounding box center [371, 224] width 318 height 73
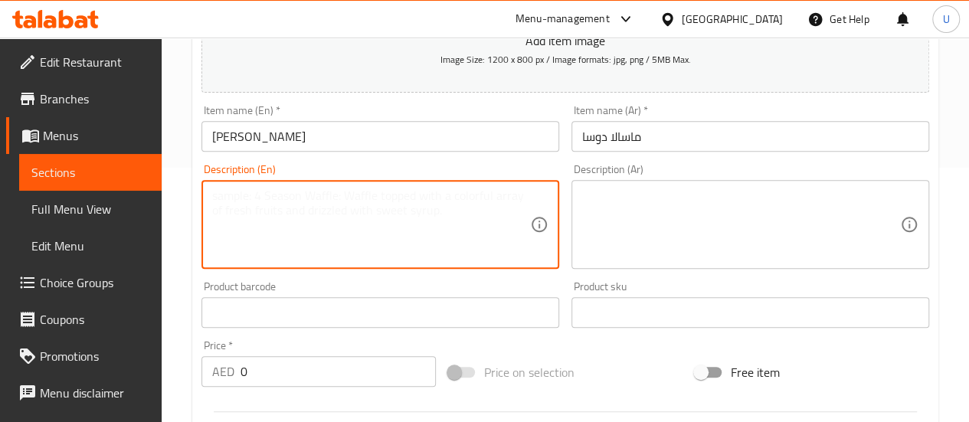
paste textarea "A thin crispy dosa stuffed with spiced potato filling, served with chutney and …"
type textarea "A thin crispy dosa stuffed with spiced potato filling, served with chutney and …"
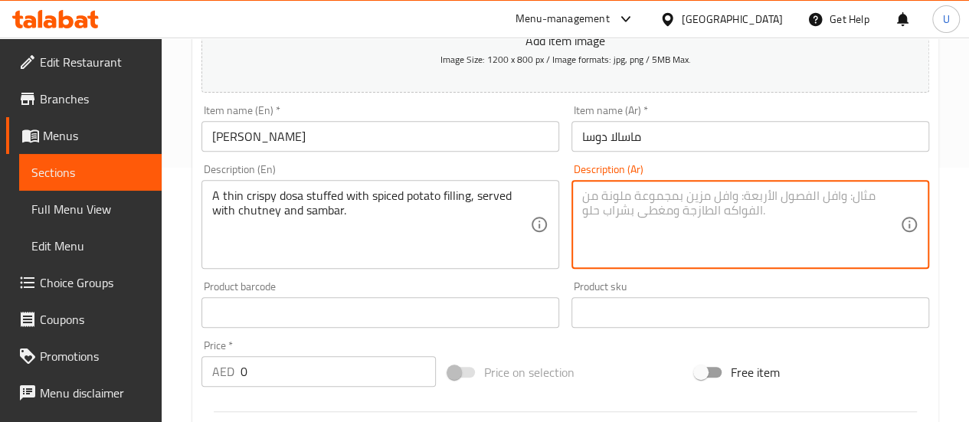
click at [740, 197] on textarea at bounding box center [741, 224] width 318 height 73
paste textarea "دوسا رقيقة ومقرمشة محشوة بخليط البطاطس المتبّل، تُقدَّم مع الصلصة والسمبار."
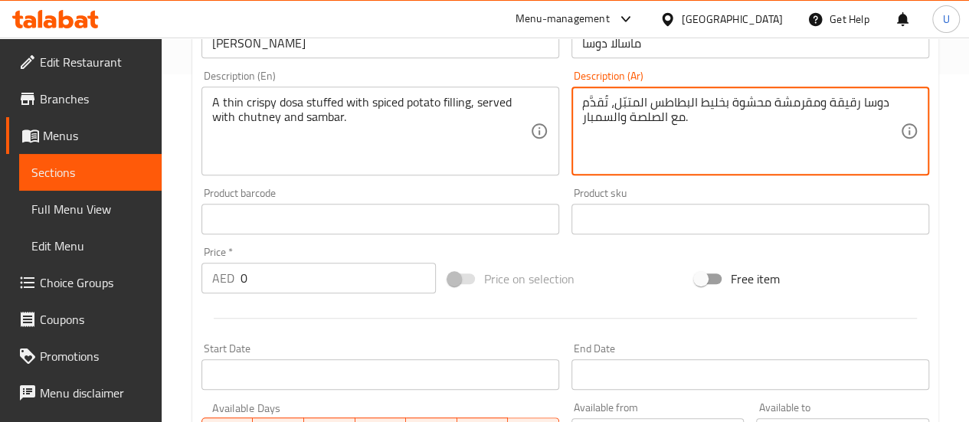
scroll to position [349, 0]
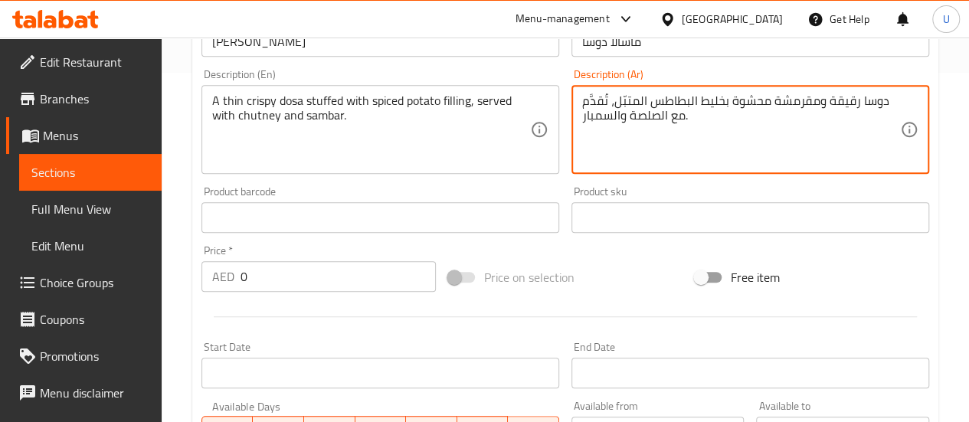
type textarea "دوسا رقيقة ومقرمشة محشوة بخليط البطاطس المتبّل، تُقدَّم مع الصلصة والسمبار."
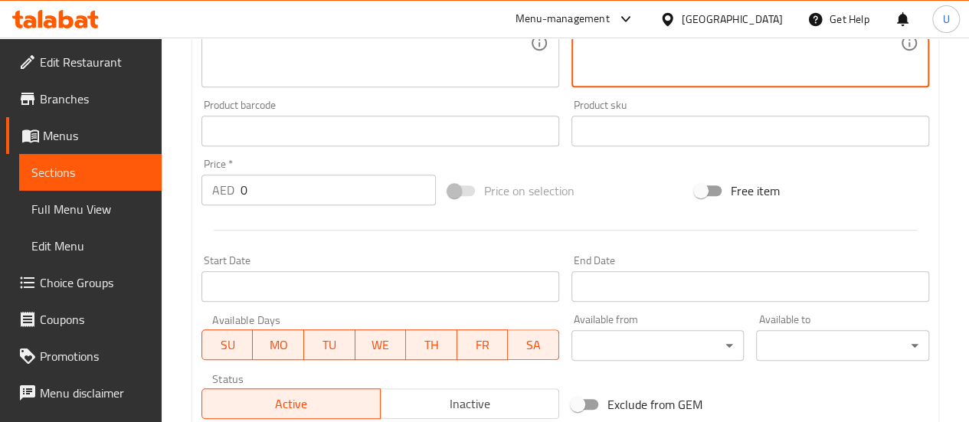
scroll to position [437, 0]
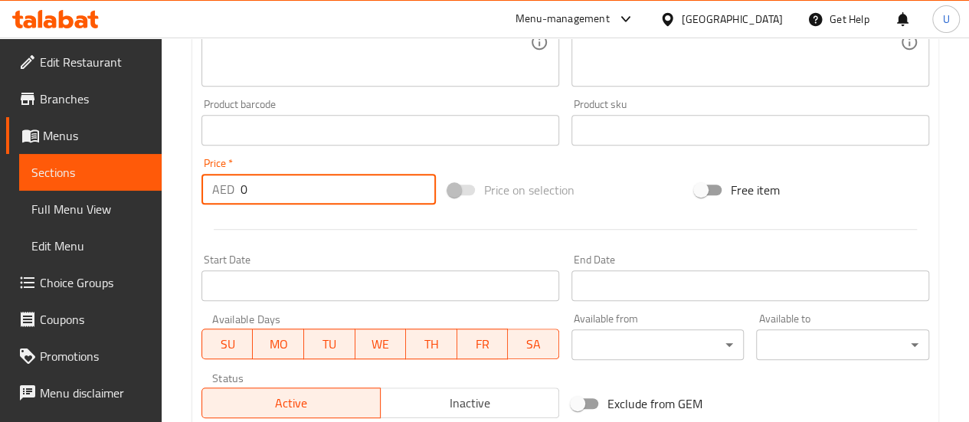
click at [296, 191] on input "0" at bounding box center [338, 189] width 195 height 31
type input "14"
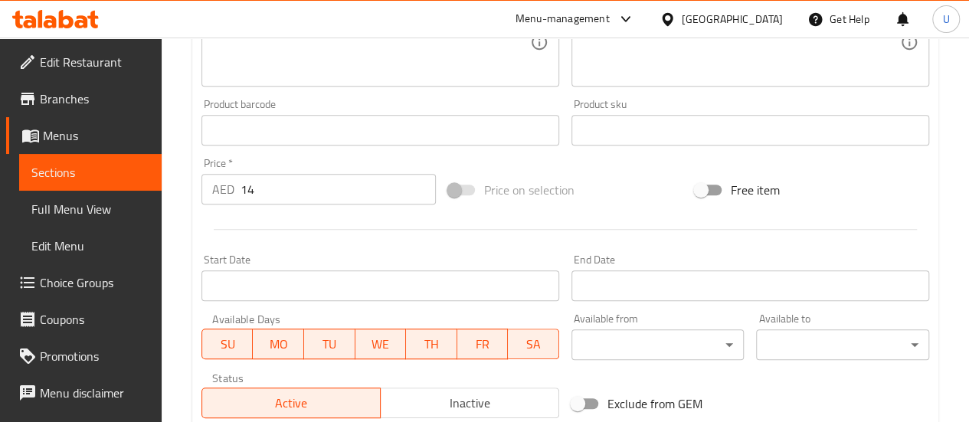
click at [545, 221] on div at bounding box center [565, 230] width 740 height 38
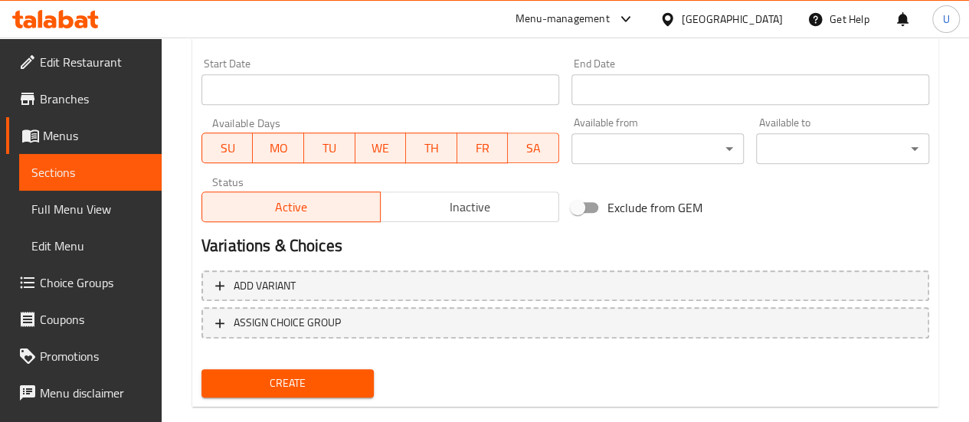
scroll to position [660, 0]
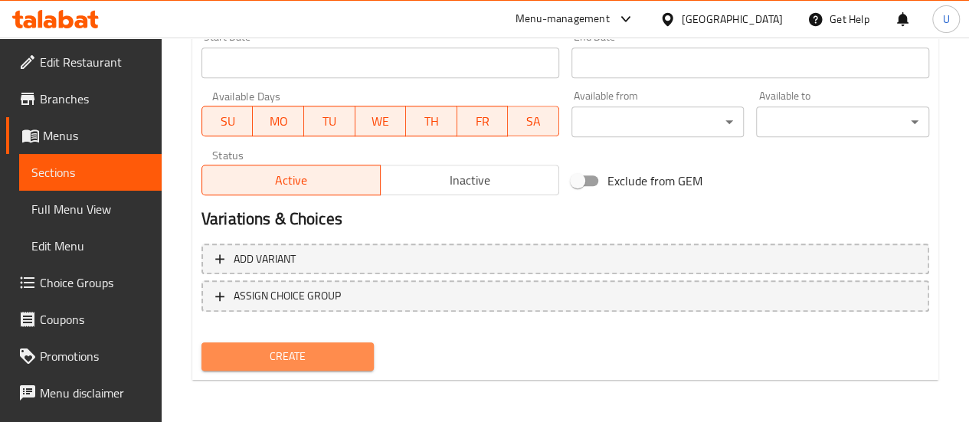
click at [319, 361] on span "Create" at bounding box center [288, 356] width 149 height 19
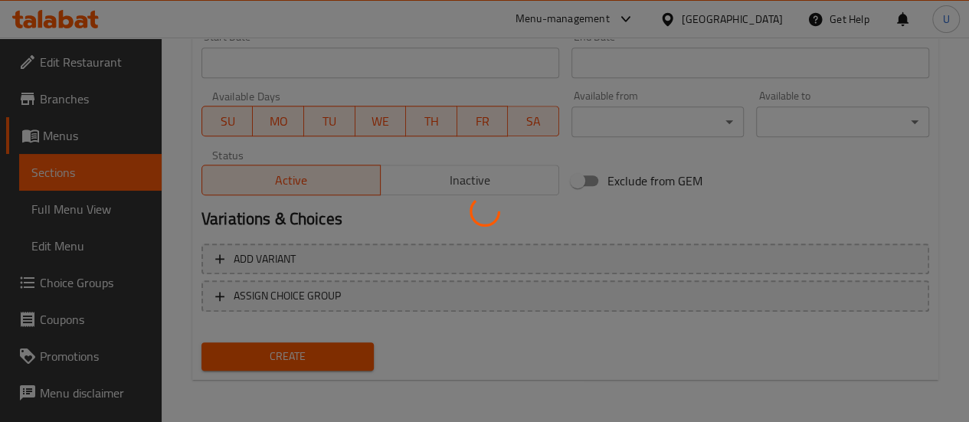
type input "0"
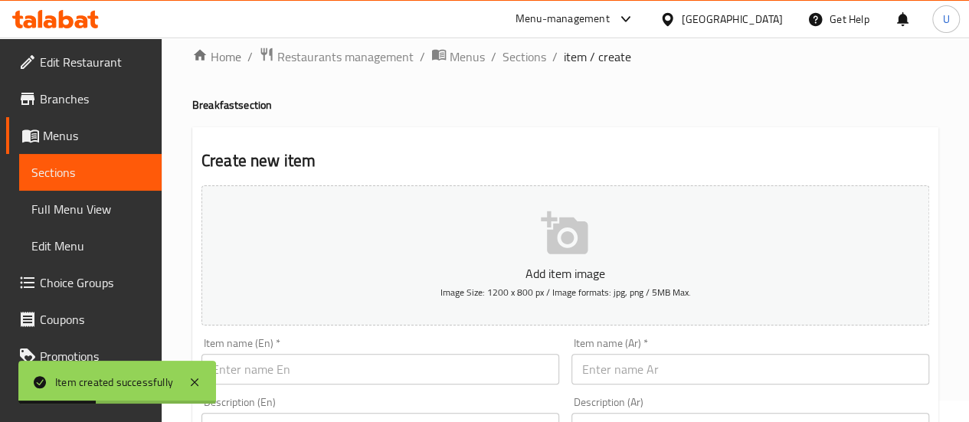
scroll to position [0, 0]
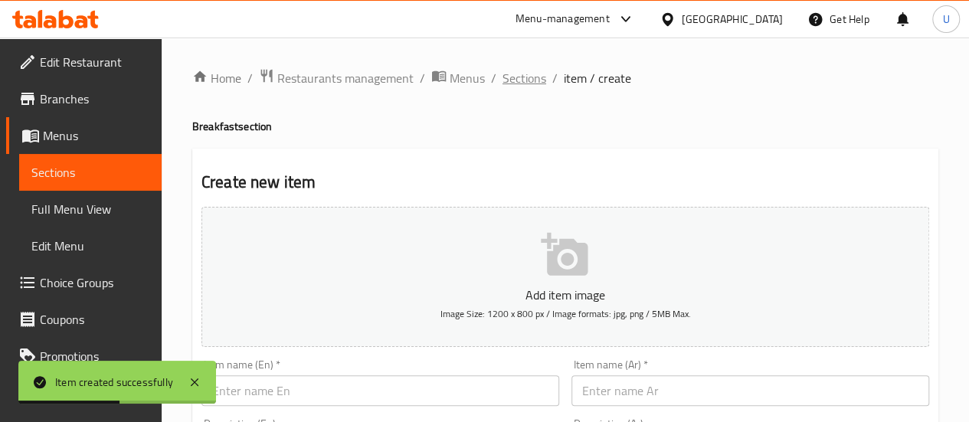
click at [527, 76] on span "Sections" at bounding box center [524, 78] width 44 height 18
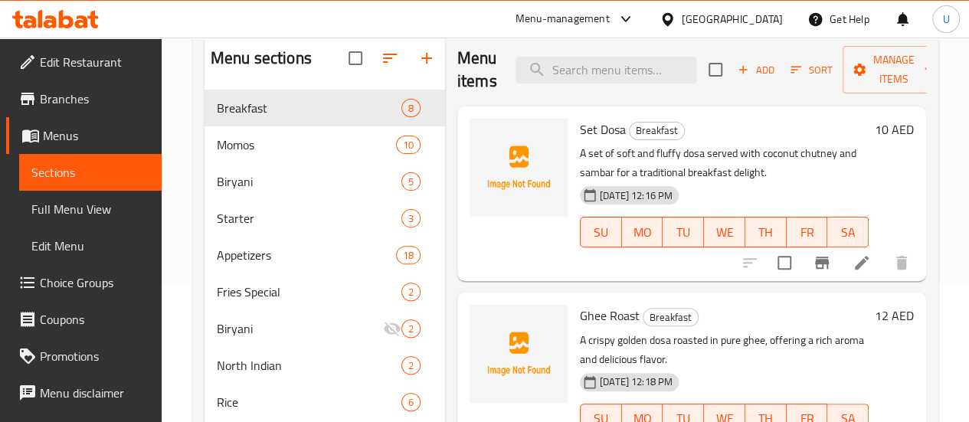
scroll to position [137, 0]
click at [483, 146] on icon "upload picture" at bounding box center [490, 140] width 15 height 14
click at [483, 143] on icon "upload picture" at bounding box center [490, 140] width 15 height 14
click at [476, 335] on span "upload picture" at bounding box center [491, 327] width 31 height 18
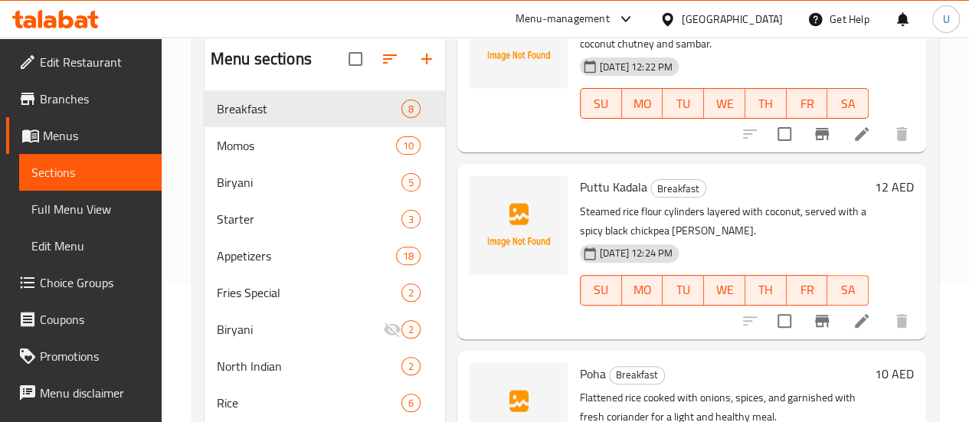
scroll to position [503, 0]
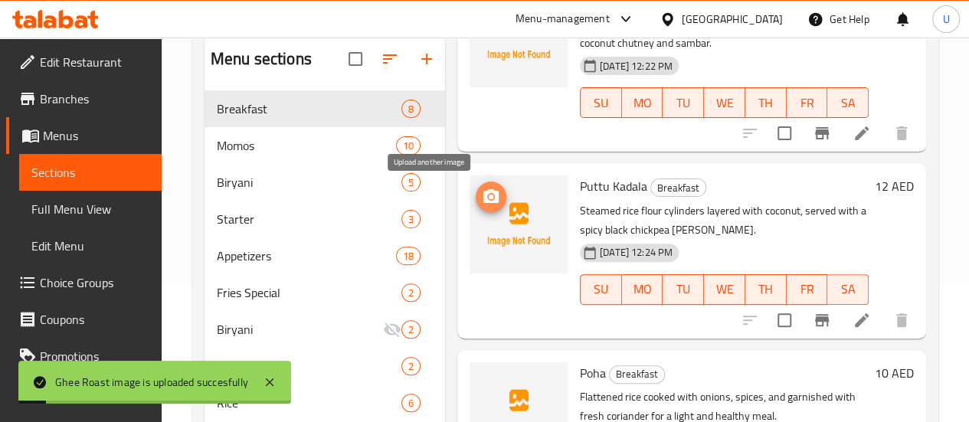
click at [476, 195] on span "upload picture" at bounding box center [491, 197] width 31 height 18
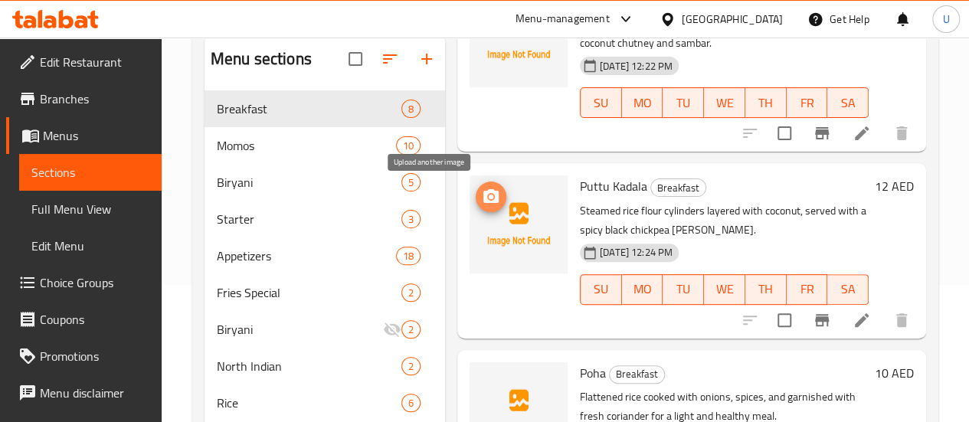
click at [476, 207] on button "upload picture" at bounding box center [491, 197] width 31 height 31
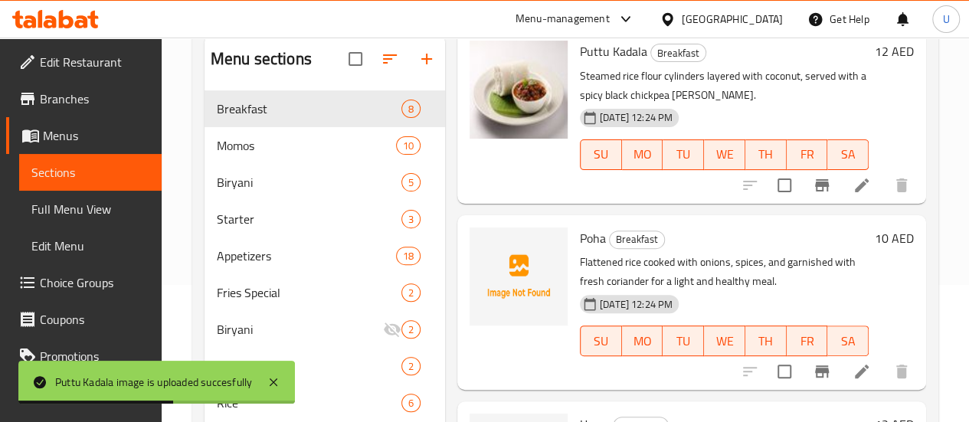
scroll to position [642, 0]
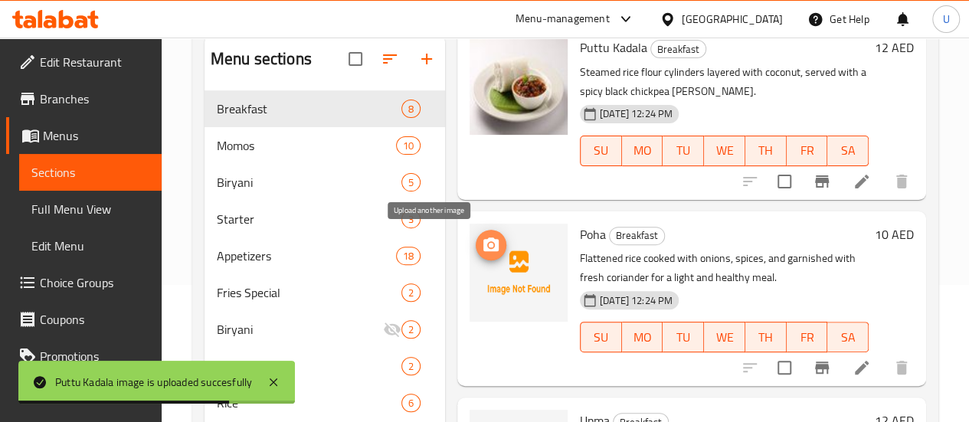
click at [482, 236] on icon "upload picture" at bounding box center [491, 245] width 18 height 18
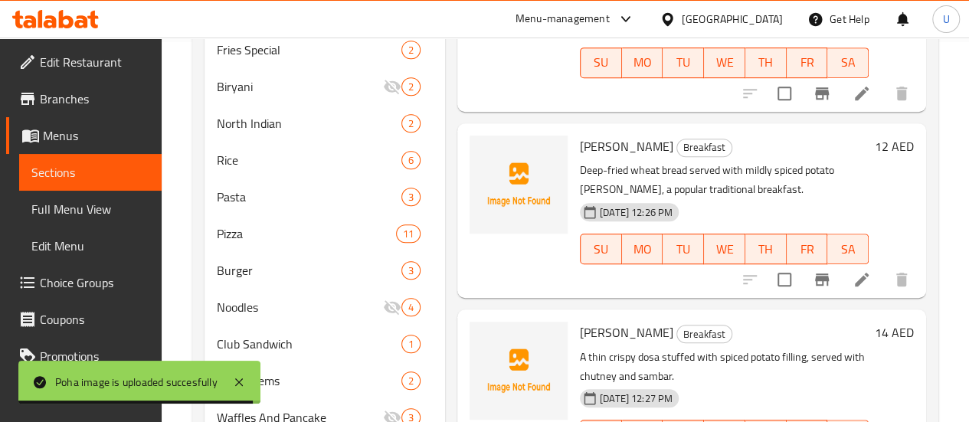
scroll to position [465, 0]
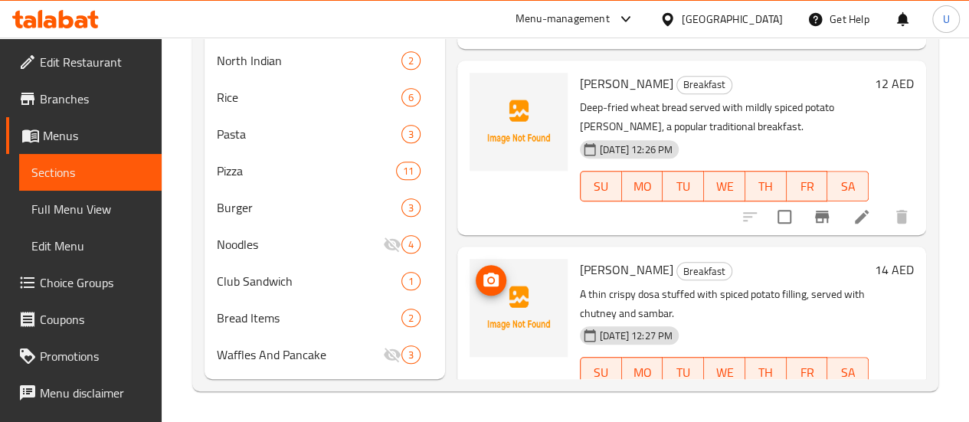
click at [483, 273] on icon "upload picture" at bounding box center [490, 280] width 15 height 14
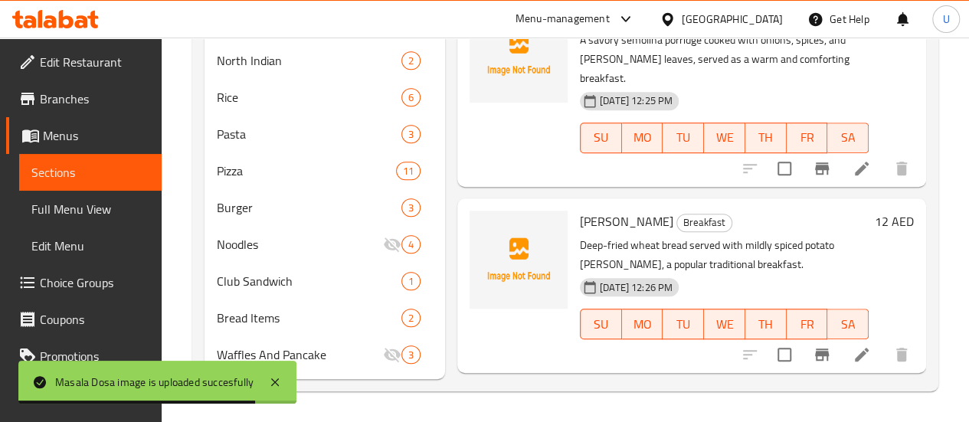
scroll to position [879, 0]
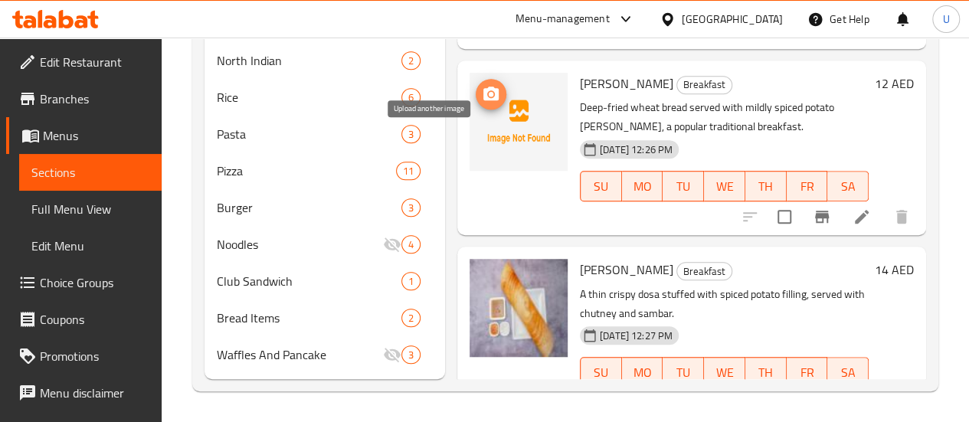
click at [482, 85] on icon "upload picture" at bounding box center [491, 94] width 18 height 18
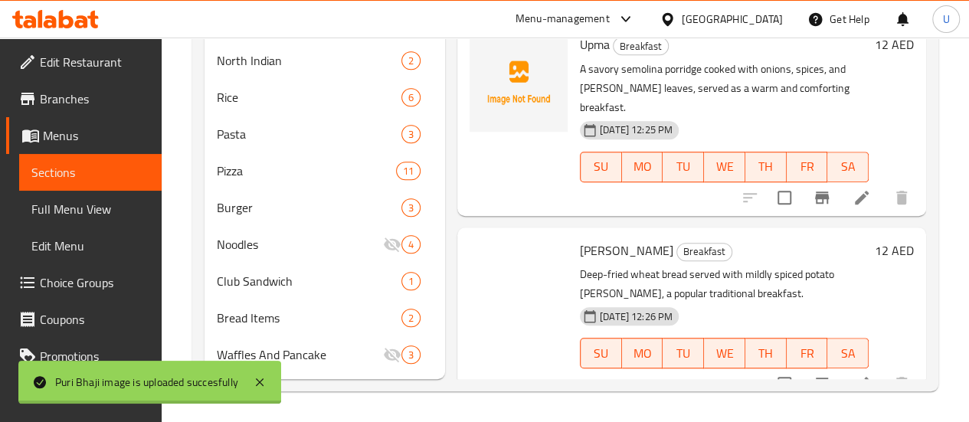
scroll to position [571, 0]
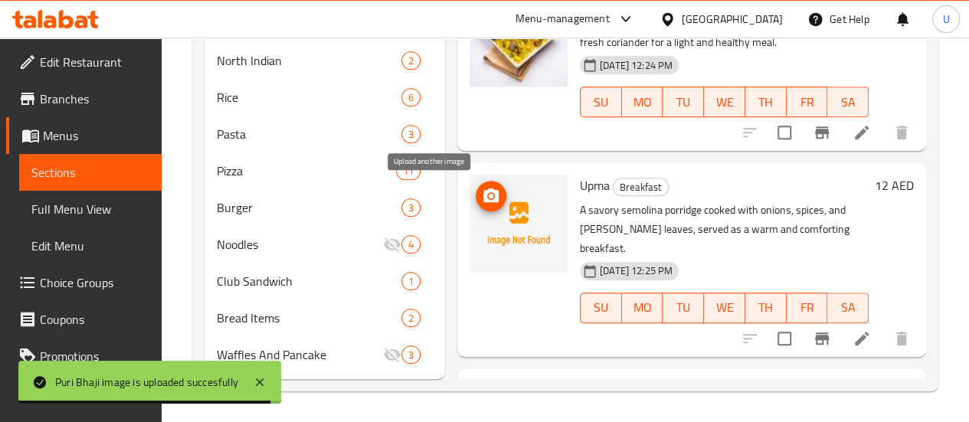
click at [482, 187] on icon "upload picture" at bounding box center [491, 196] width 18 height 18
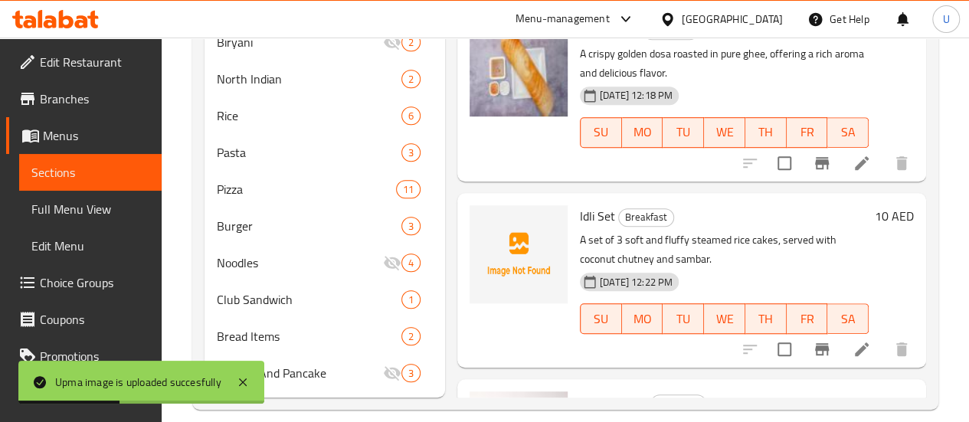
scroll to position [423, 0]
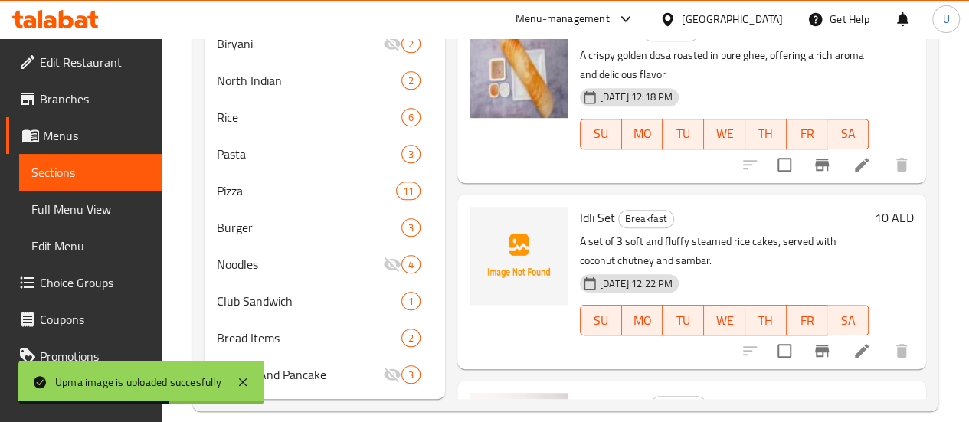
click at [580, 218] on span "Idli Set" at bounding box center [597, 217] width 35 height 23
drag, startPoint x: 529, startPoint y: 218, endPoint x: 544, endPoint y: 221, distance: 14.9
click at [580, 221] on span "Idli Set" at bounding box center [597, 217] width 35 height 23
copy span "Idli Set"
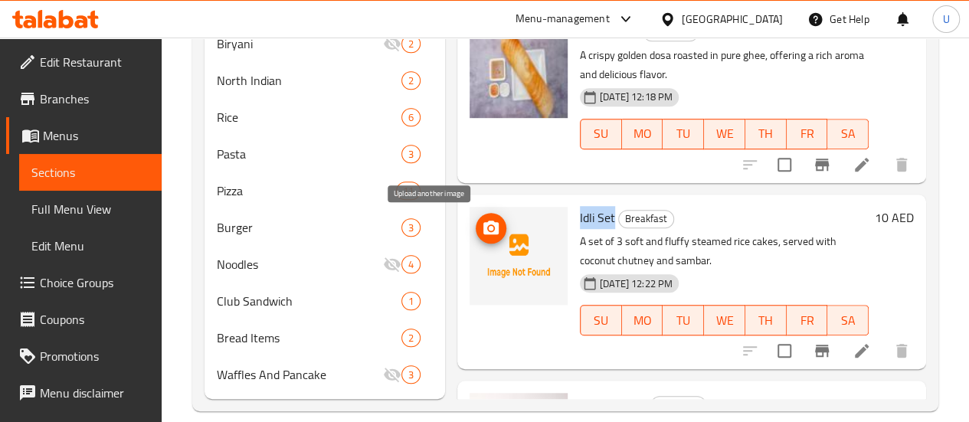
click at [483, 231] on icon "upload picture" at bounding box center [490, 228] width 15 height 14
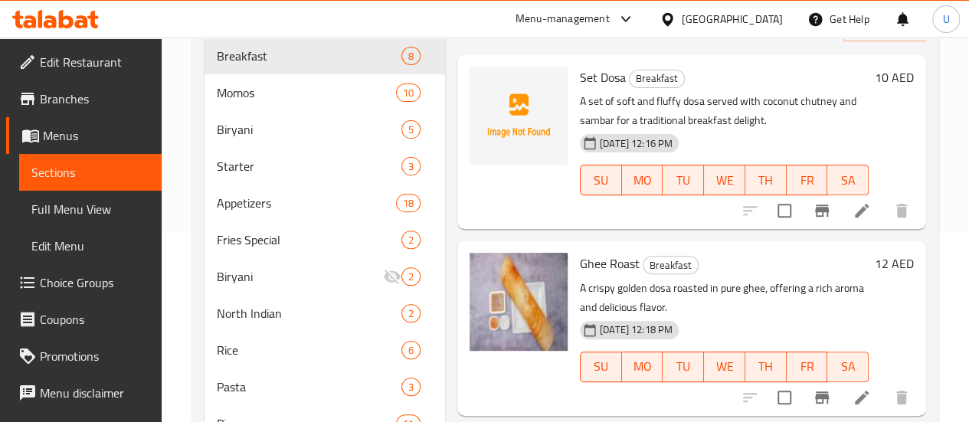
scroll to position [199, 0]
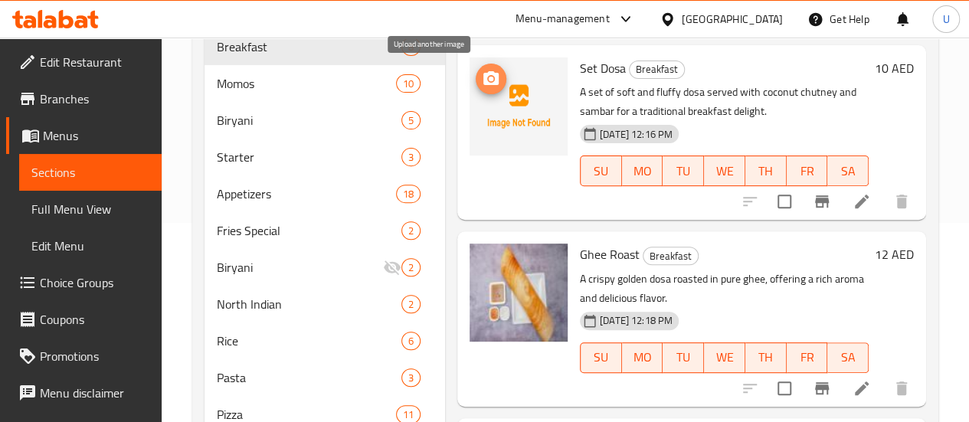
click at [482, 86] on icon "upload picture" at bounding box center [491, 79] width 18 height 18
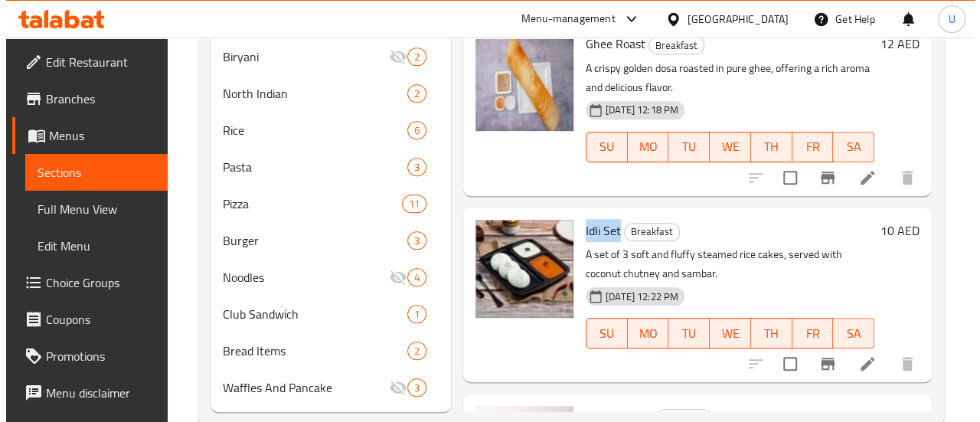
scroll to position [0, 0]
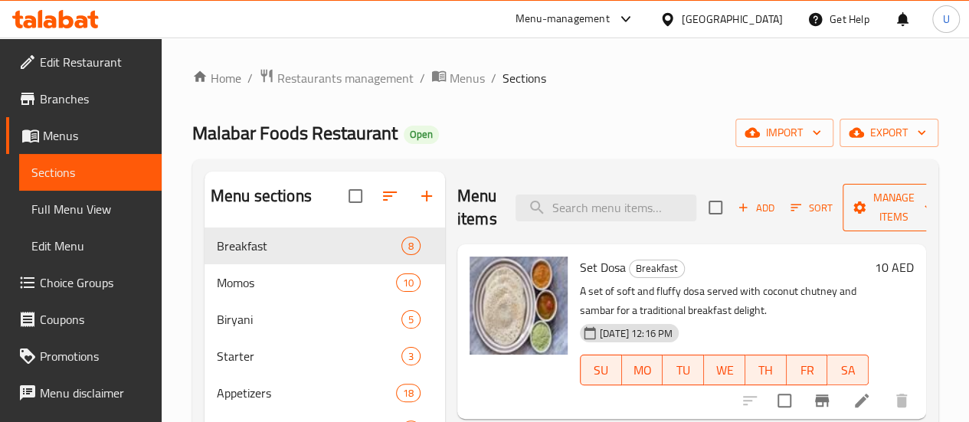
click at [866, 208] on span "Manage items" at bounding box center [894, 207] width 78 height 38
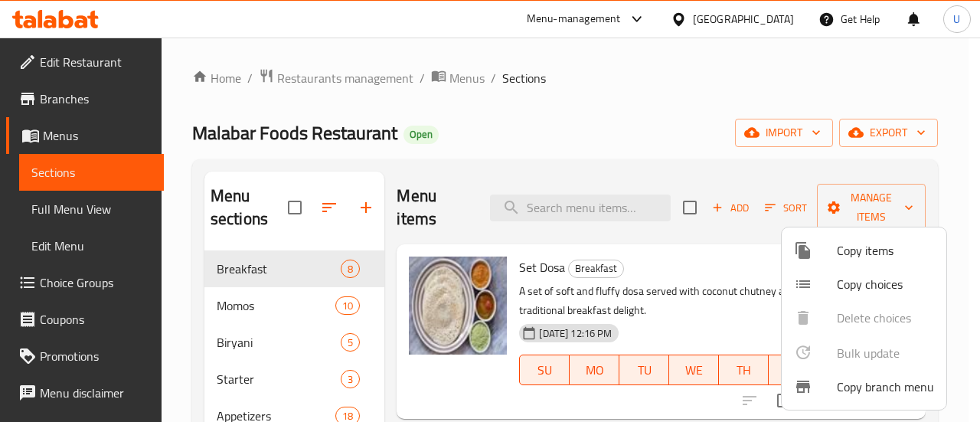
click at [685, 205] on div at bounding box center [490, 211] width 980 height 422
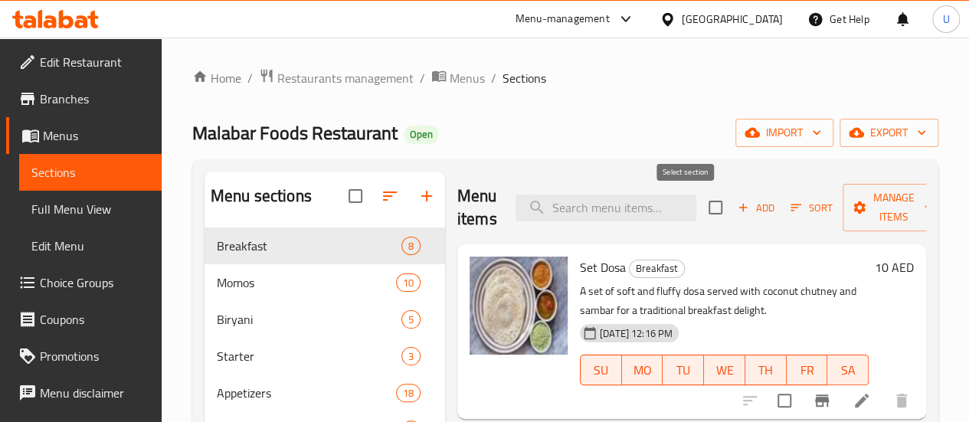
click at [699, 205] on input "checkbox" at bounding box center [715, 207] width 32 height 32
checkbox input "true"
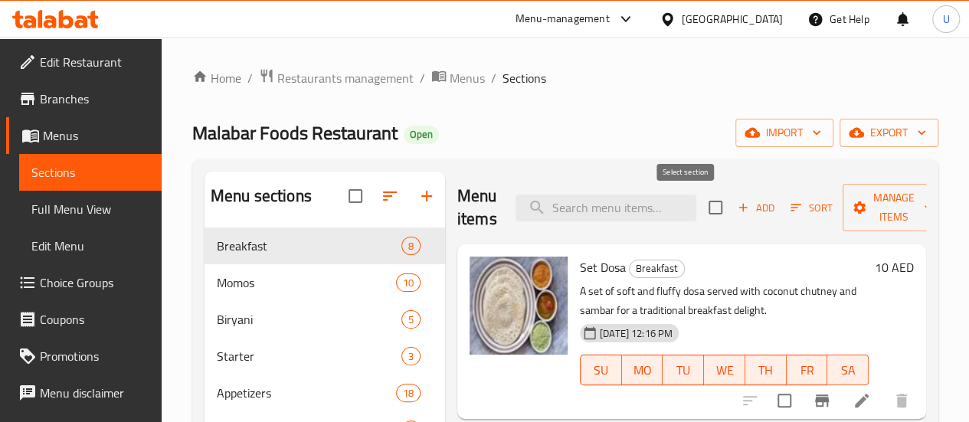
checkbox input "true"
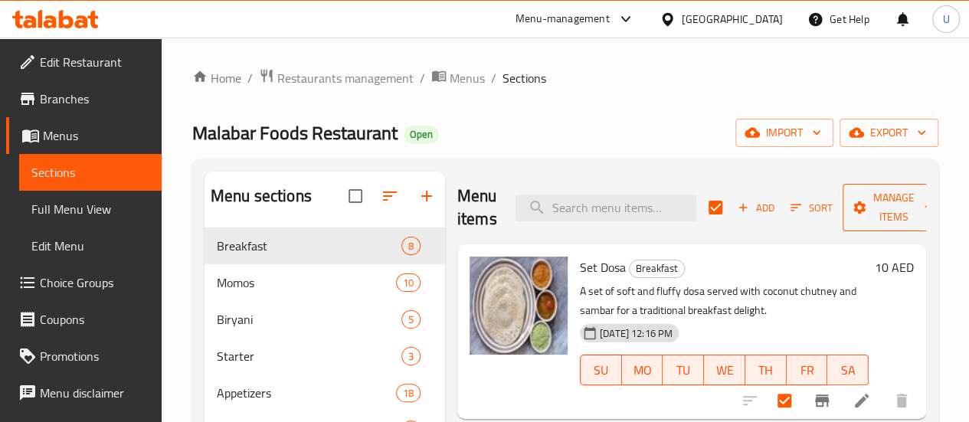
click at [881, 209] on span "Manage items" at bounding box center [894, 207] width 78 height 38
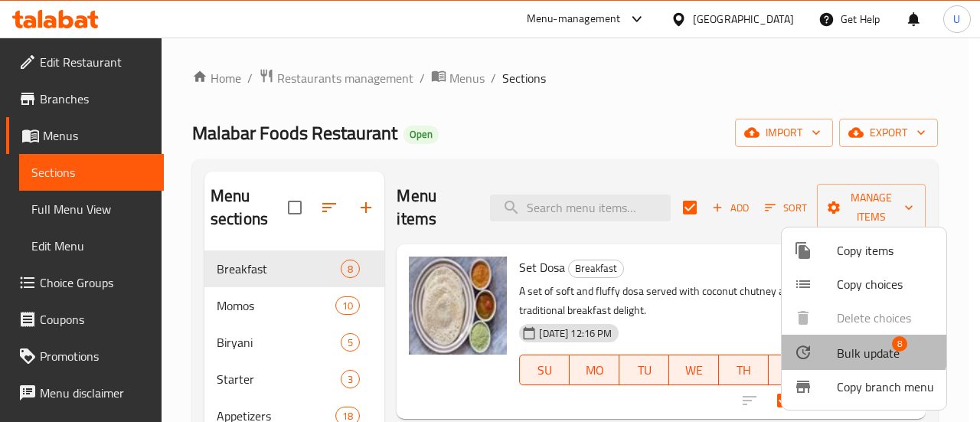
click at [860, 346] on span "Bulk update" at bounding box center [868, 353] width 63 height 18
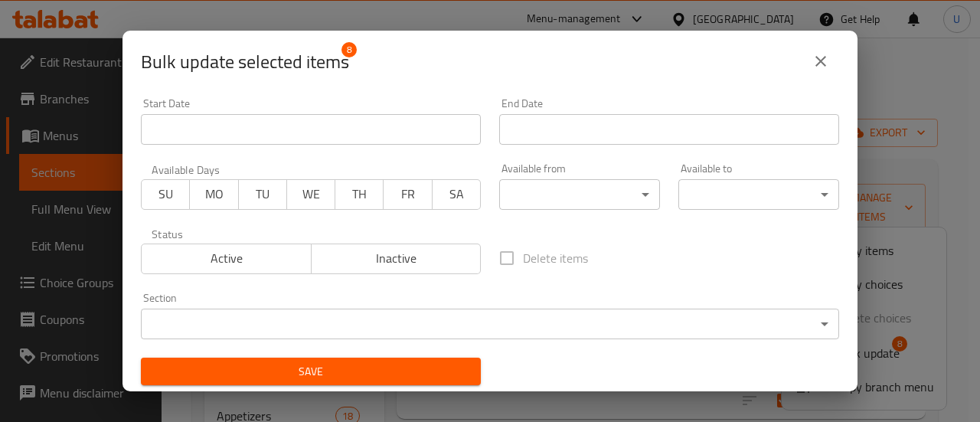
scroll to position [3, 0]
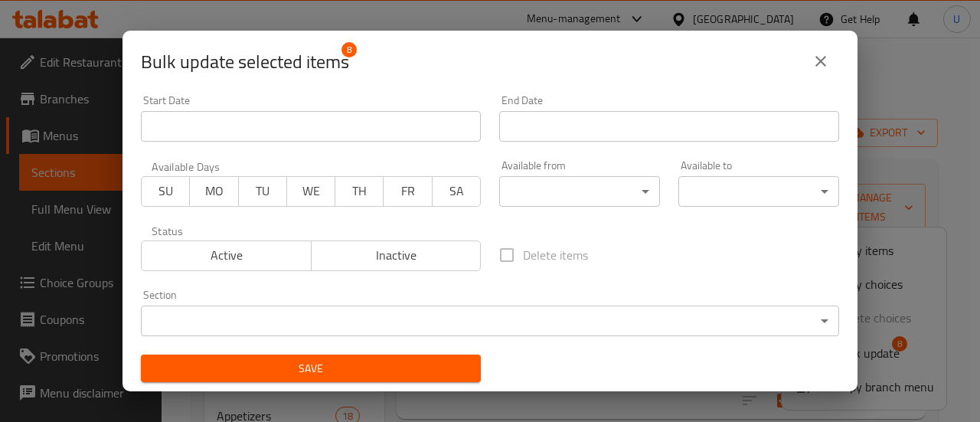
click at [166, 194] on span "SU" at bounding box center [166, 191] width 36 height 22
click at [205, 194] on span "MO" at bounding box center [214, 191] width 36 height 22
click at [256, 189] on span "TU" at bounding box center [263, 191] width 36 height 22
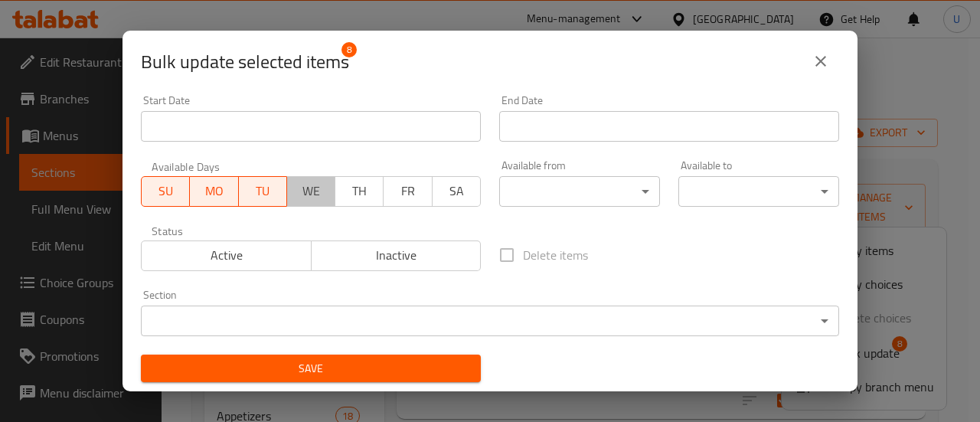
click at [299, 189] on span "WE" at bounding box center [311, 191] width 36 height 22
click at [348, 190] on span "TH" at bounding box center [360, 191] width 36 height 22
click at [385, 192] on button "FR" at bounding box center [408, 191] width 49 height 31
click at [439, 192] on span "SA" at bounding box center [457, 191] width 36 height 22
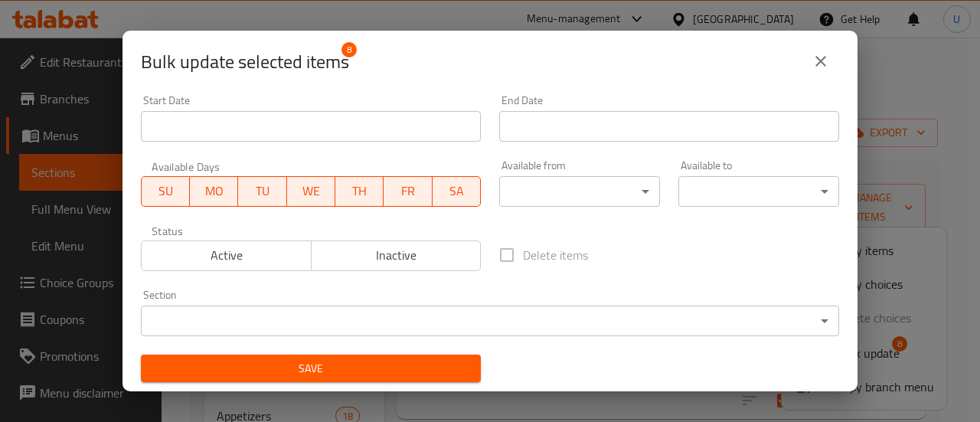
click at [521, 194] on body "​ Menu-management United Arab Emirates Get Help U Edit Restaurant Branches Menu…" at bounding box center [490, 230] width 980 height 385
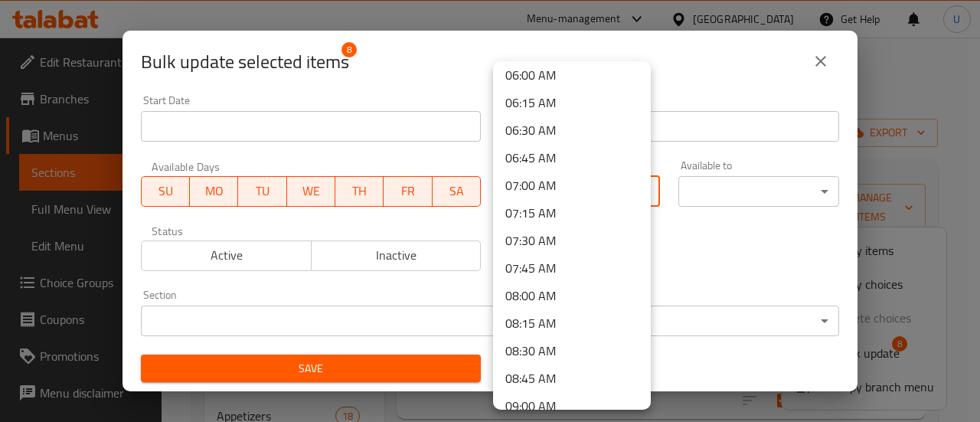
scroll to position [669, 0]
click at [525, 185] on li "07:00 AM" at bounding box center [572, 185] width 158 height 28
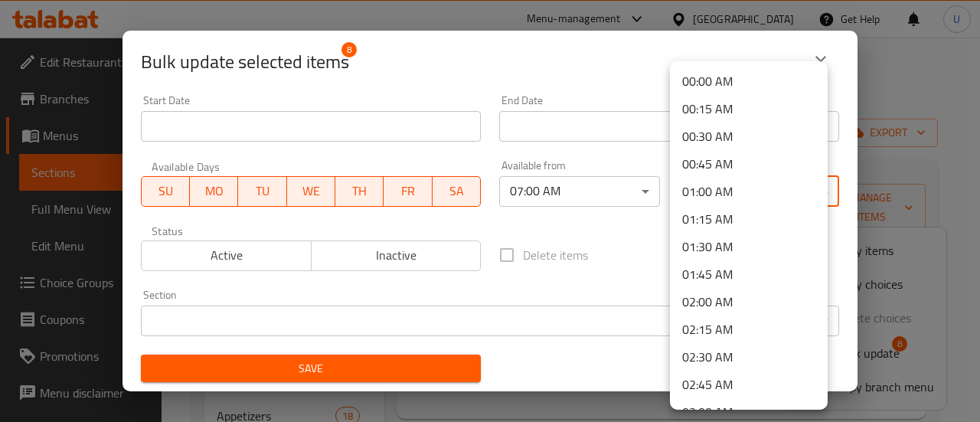
click at [717, 184] on body "​ Menu-management United Arab Emirates Get Help U Edit Restaurant Branches Menu…" at bounding box center [490, 230] width 980 height 385
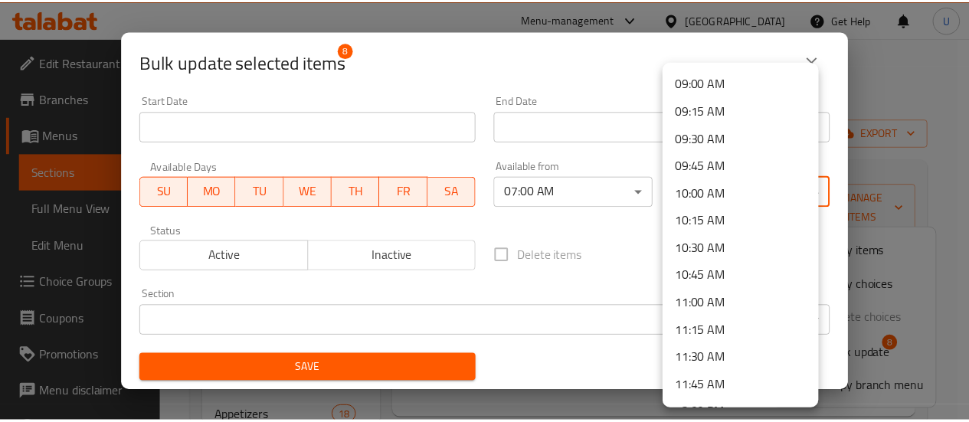
scroll to position [990, 0]
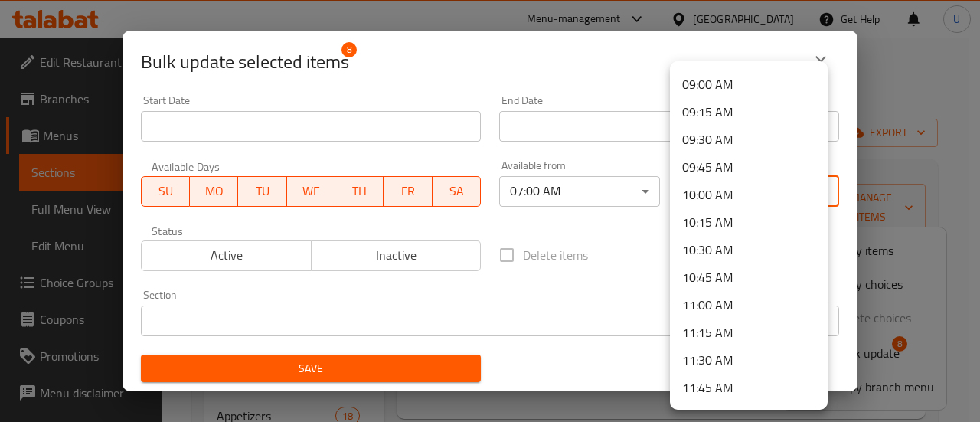
click at [720, 306] on li "11:00 AM" at bounding box center [749, 305] width 158 height 28
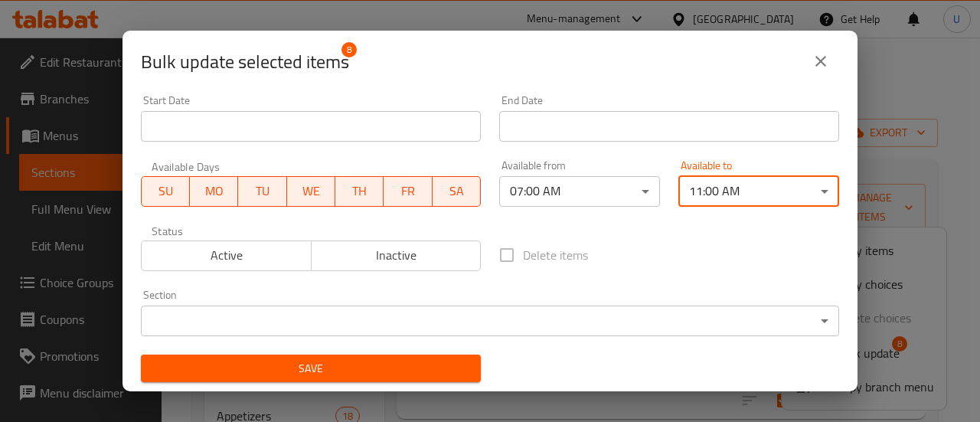
click at [199, 256] on span "Active" at bounding box center [227, 255] width 158 height 22
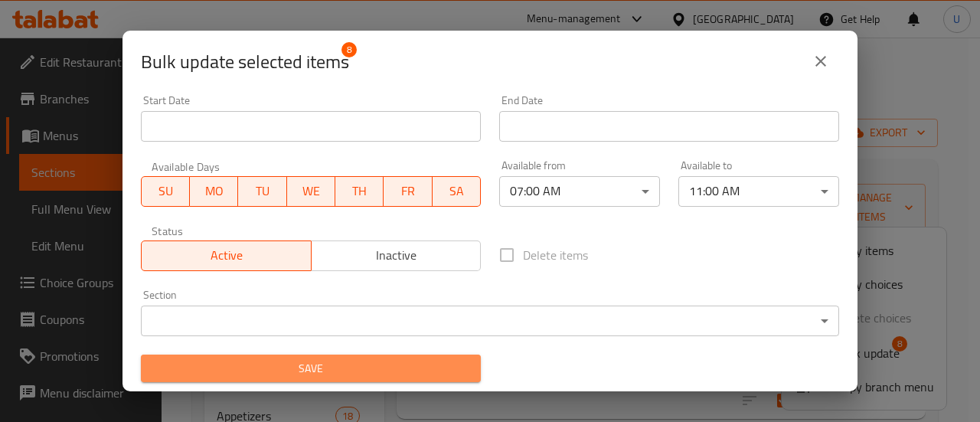
click at [334, 378] on button "Save" at bounding box center [311, 369] width 340 height 28
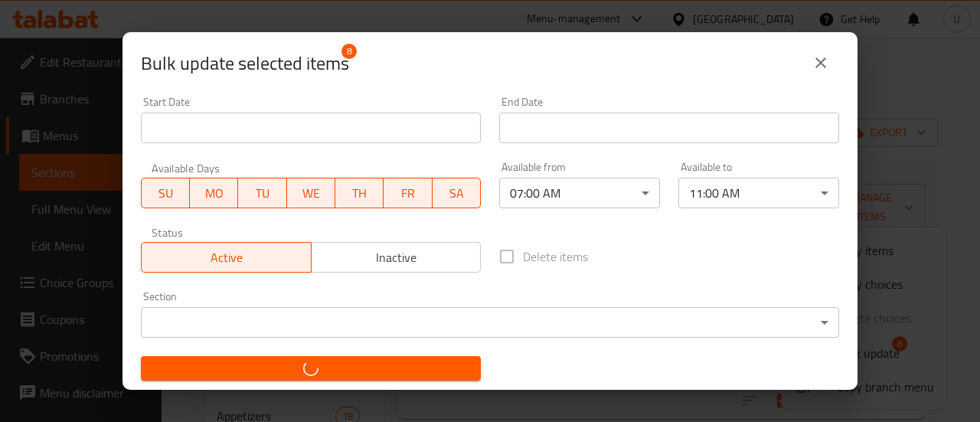
checkbox input "false"
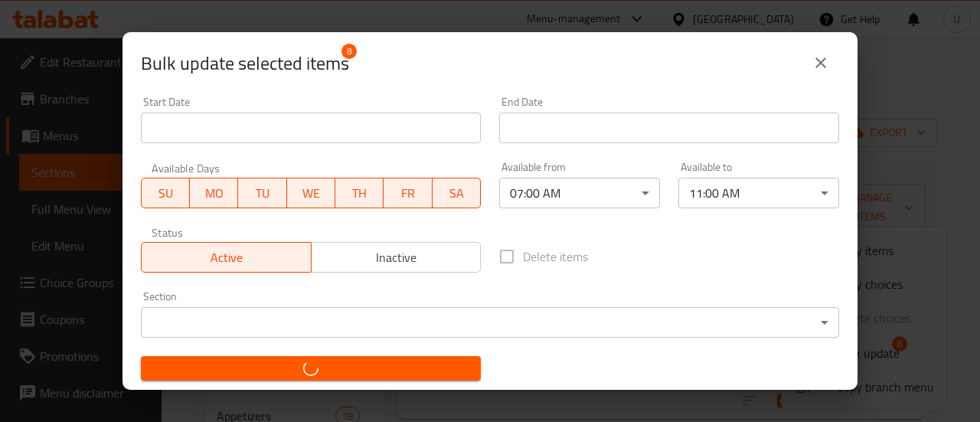
checkbox input "false"
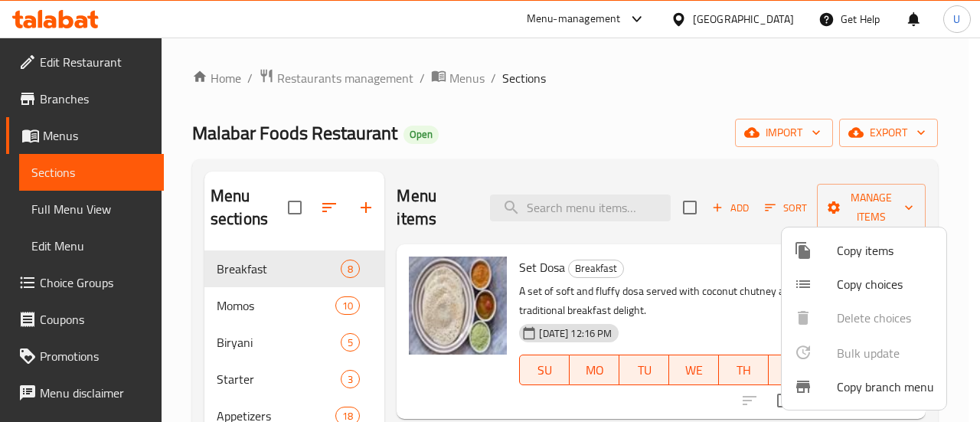
click at [620, 145] on div at bounding box center [490, 211] width 980 height 422
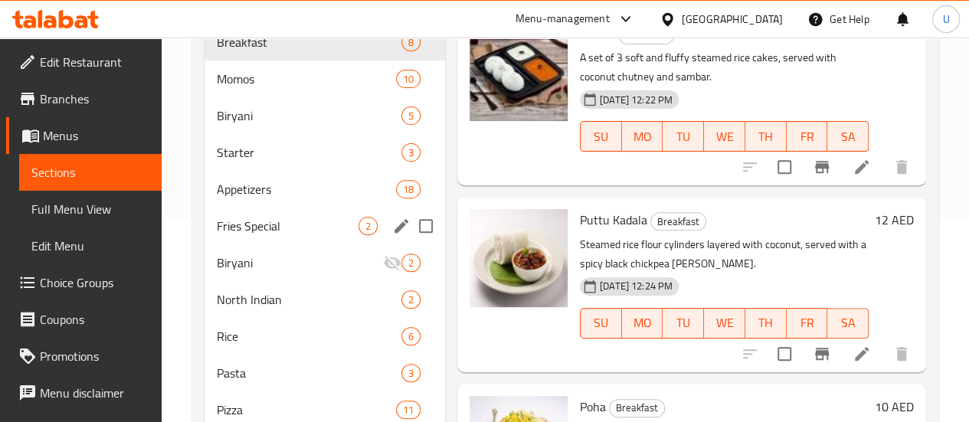
scroll to position [210, 0]
